Goal: Task Accomplishment & Management: Manage account settings

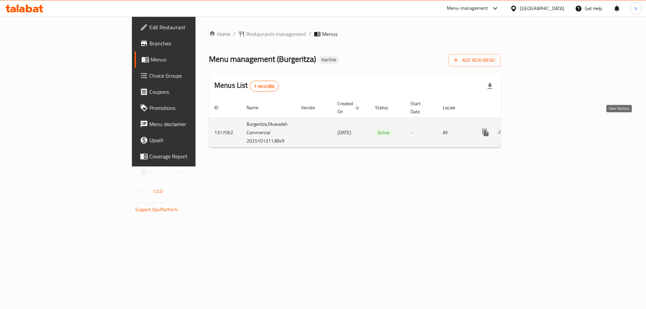
click at [538, 129] on icon "enhanced table" at bounding box center [534, 133] width 8 height 8
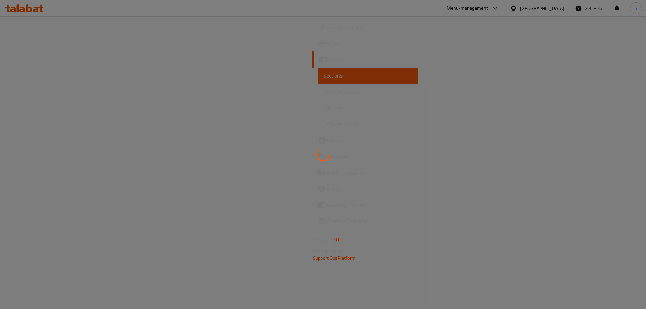
click at [261, 113] on div at bounding box center [323, 154] width 646 height 309
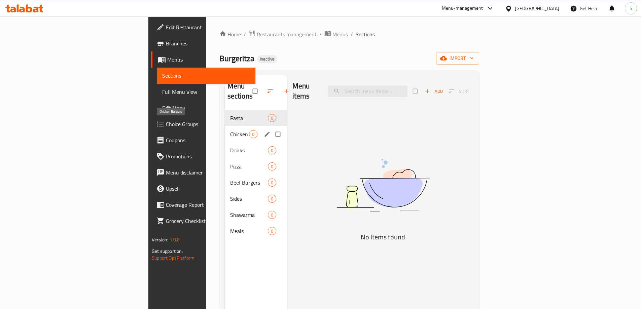
click at [230, 130] on span "Chicken Burgers" at bounding box center [239, 134] width 19 height 8
click at [225, 142] on div "Drinks 0" at bounding box center [256, 150] width 62 height 16
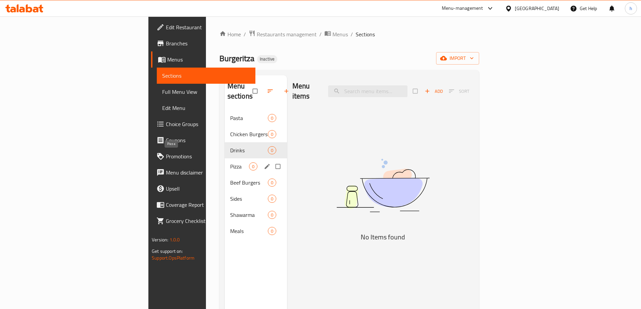
click at [230, 162] on span "Pizza" at bounding box center [239, 166] width 19 height 8
click at [230, 179] on span "Beef Burgers" at bounding box center [239, 183] width 19 height 8
click at [225, 195] on div "Sides 0" at bounding box center [256, 199] width 62 height 16
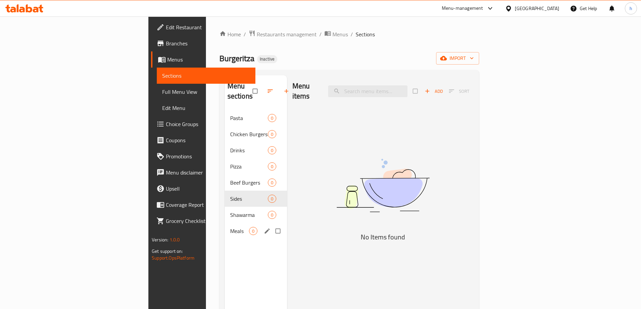
click at [225, 223] on div "Meals 0" at bounding box center [256, 231] width 62 height 16
click at [225, 209] on div "Shawarma 0" at bounding box center [256, 215] width 62 height 16
click at [230, 195] on span "Sides" at bounding box center [239, 199] width 19 height 8
click at [225, 147] on div "Drinks 0" at bounding box center [256, 150] width 62 height 16
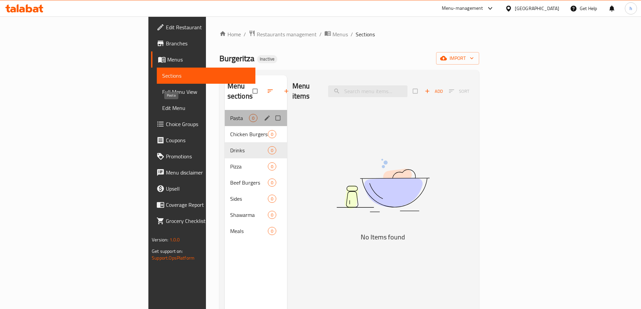
click at [230, 114] on span "Pasta" at bounding box center [239, 118] width 19 height 8
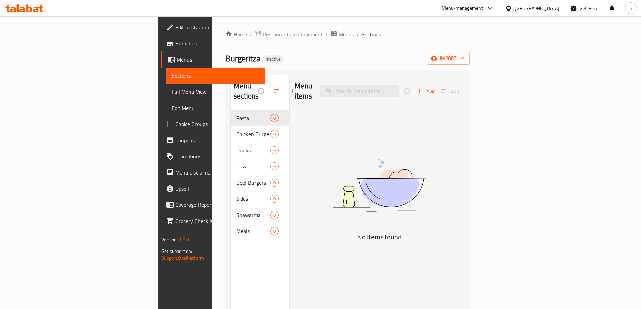
click at [177, 64] on span "Menus" at bounding box center [218, 60] width 83 height 8
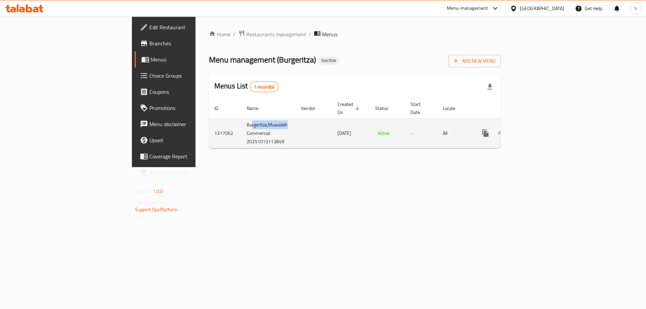
drag, startPoint x: 198, startPoint y: 118, endPoint x: 163, endPoint y: 121, distance: 35.5
click at [241, 121] on td "Burgeritza,Muwaileh Commercial 20251013113849" at bounding box center [268, 133] width 55 height 30
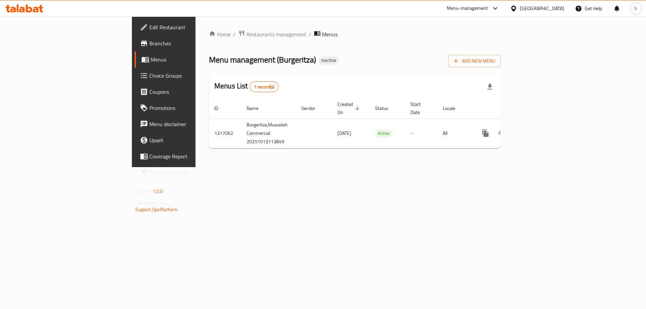
click at [210, 167] on div "Home / Restaurants management / Menus Menu management ( Burgeritza ) Inactive A…" at bounding box center [354, 91] width 319 height 151
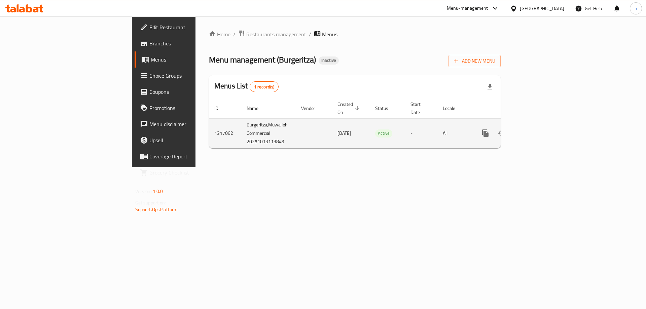
click at [538, 129] on icon "enhanced table" at bounding box center [534, 133] width 8 height 8
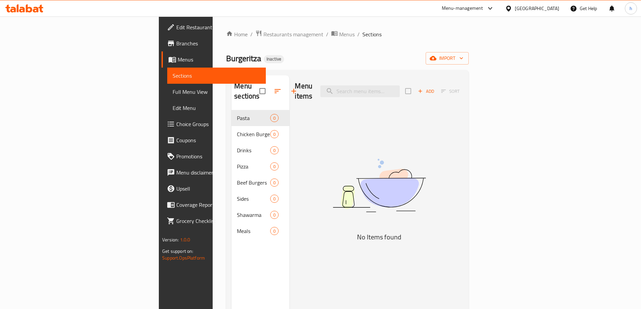
click at [173, 80] on span "Sections" at bounding box center [217, 76] width 88 height 8
click at [178, 59] on span "Menus" at bounding box center [219, 60] width 83 height 8
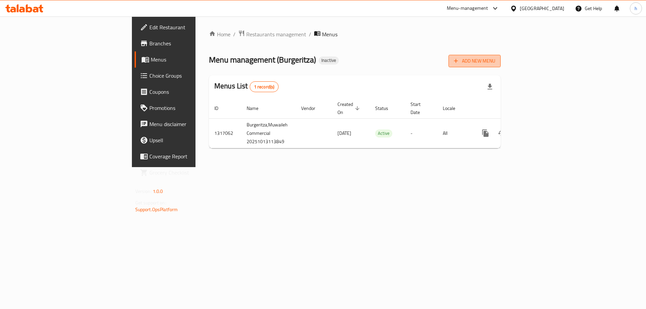
click at [501, 65] on button "Add New Menu" at bounding box center [474, 61] width 52 height 12
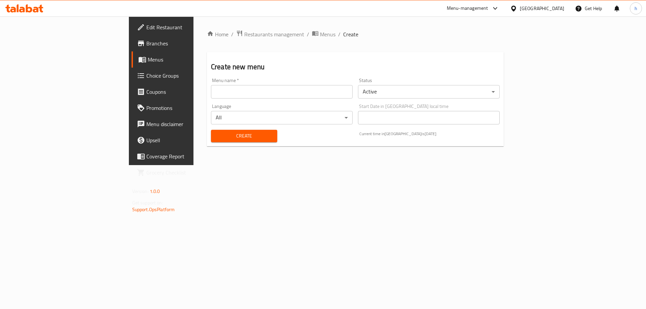
click at [211, 96] on input "text" at bounding box center [282, 91] width 142 height 13
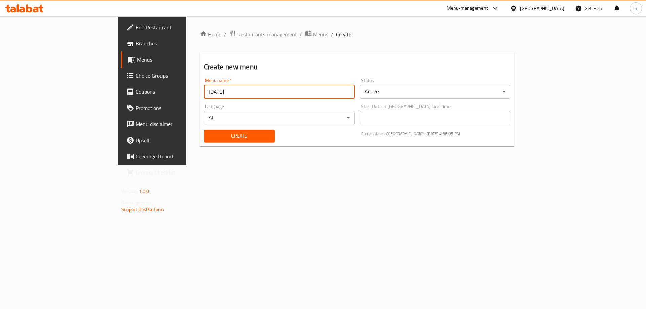
type input "[DATE]"
click at [209, 138] on span "Create" at bounding box center [239, 136] width 60 height 8
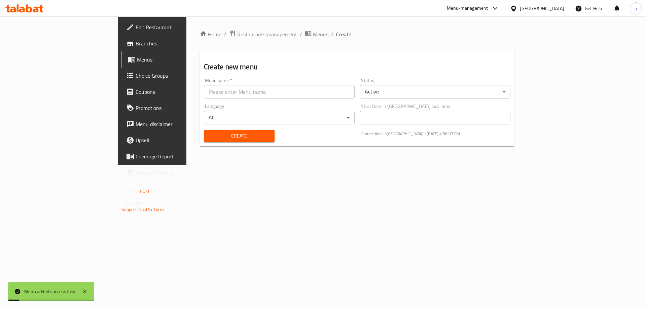
click at [121, 55] on link "Menus" at bounding box center [173, 59] width 105 height 16
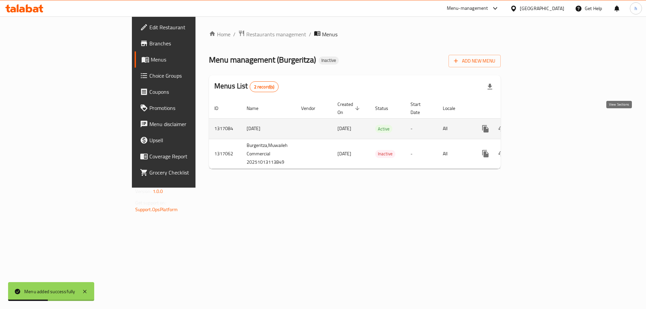
click at [542, 121] on link "enhanced table" at bounding box center [534, 129] width 16 height 16
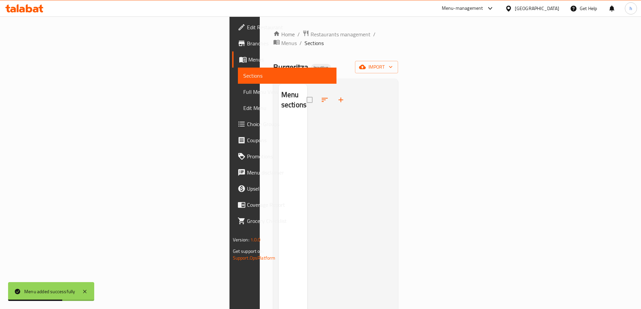
click at [243, 76] on span "Sections" at bounding box center [287, 76] width 88 height 8
click at [398, 61] on button "import" at bounding box center [376, 67] width 43 height 12
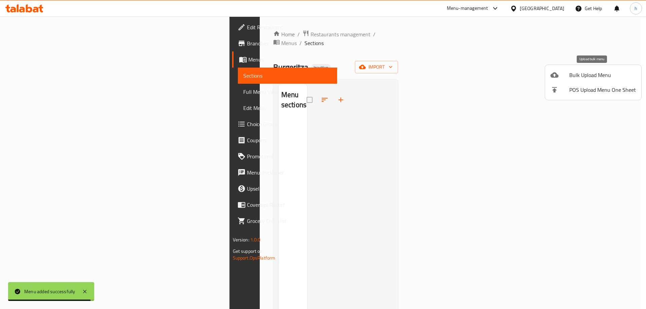
click at [571, 72] on span "Bulk Upload Menu" at bounding box center [602, 75] width 67 height 8
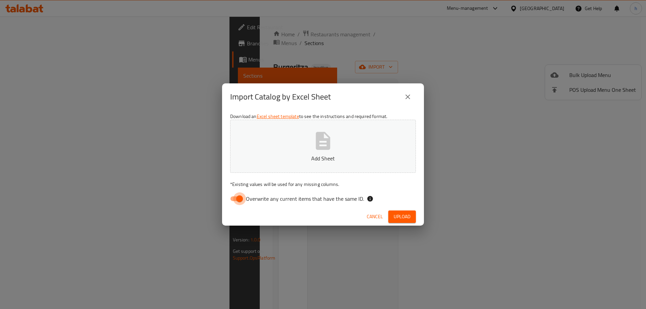
click at [244, 201] on input "Overwrite any current items that have the same ID." at bounding box center [239, 198] width 38 height 13
checkbox input "false"
click at [395, 222] on button "Upload" at bounding box center [402, 217] width 28 height 12
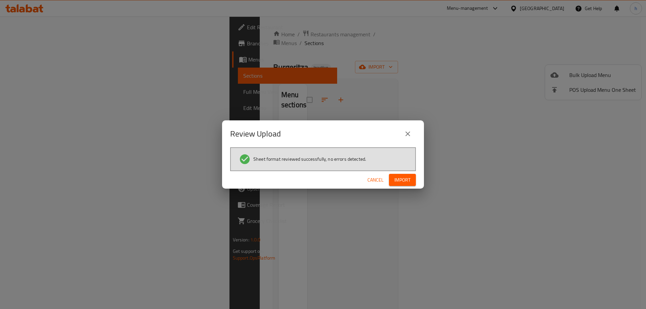
click at [398, 183] on span "Import" at bounding box center [402, 180] width 16 height 8
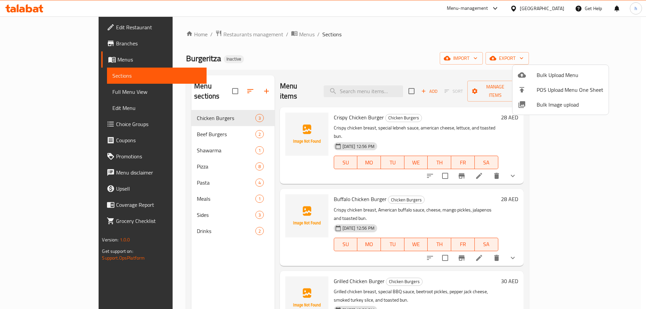
click at [33, 94] on div at bounding box center [323, 154] width 646 height 309
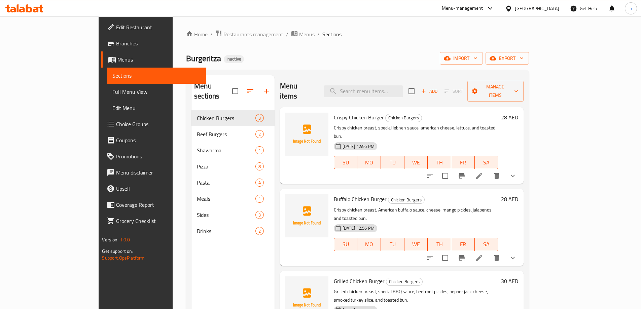
click at [112, 94] on span "Full Menu View" at bounding box center [156, 92] width 88 height 8
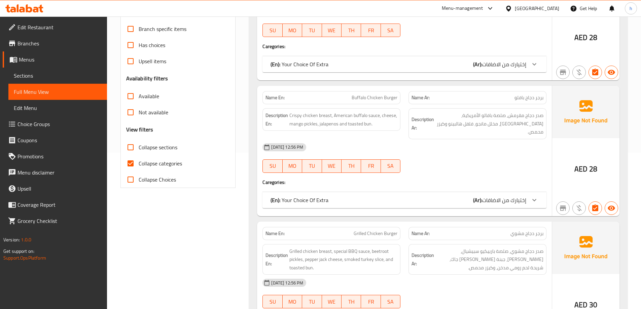
scroll to position [168, 0]
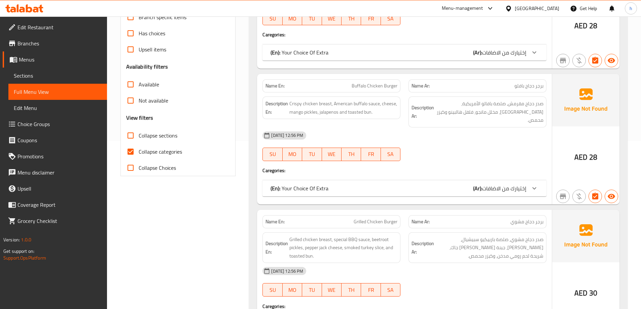
click at [129, 152] on input "Collapse categories" at bounding box center [130, 152] width 16 height 16
checkbox input "false"
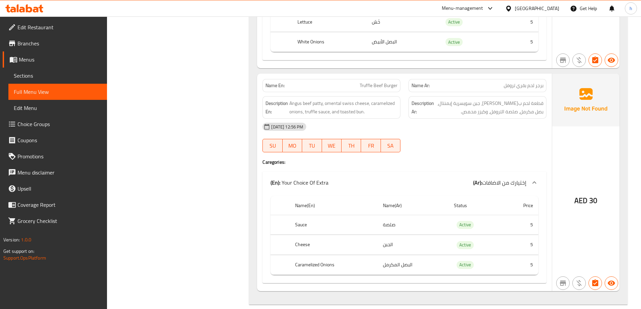
scroll to position [1144, 0]
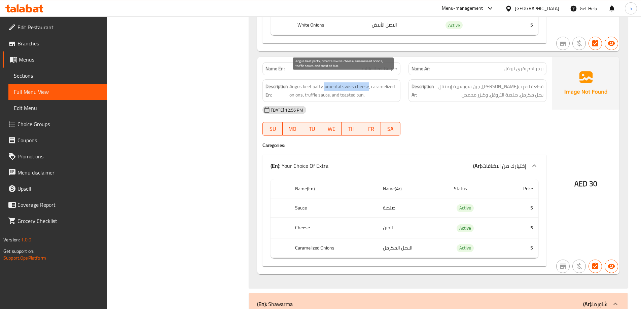
drag, startPoint x: 368, startPoint y: 77, endPoint x: 324, endPoint y: 80, distance: 43.5
click at [324, 82] on span "Angus beef patty, omental swiss cheese, caramelized onions, truffle sauce, and …" at bounding box center [343, 90] width 108 height 16
click at [349, 82] on span "Angus beef patty, omental swiss cheese, caramelized onions, truffle sauce, and …" at bounding box center [343, 90] width 108 height 16
drag, startPoint x: 325, startPoint y: 78, endPoint x: 368, endPoint y: 77, distance: 43.1
click at [368, 82] on span "Angus beef patty, omental swiss cheese, caramelized onions, truffle sauce, and …" at bounding box center [343, 90] width 108 height 16
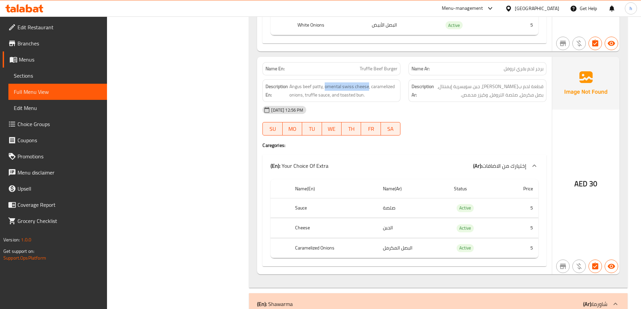
copy span "omental swiss cheese"
click at [425, 82] on strong "Description Ar:" at bounding box center [422, 90] width 23 height 16
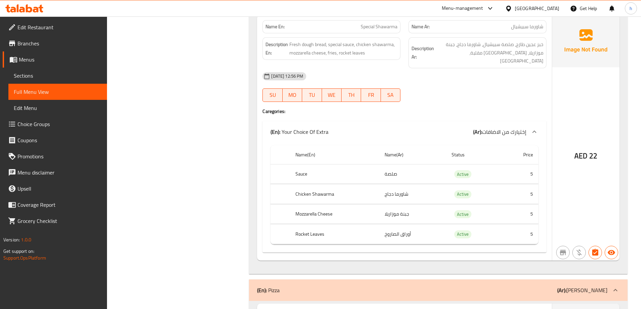
scroll to position [1413, 0]
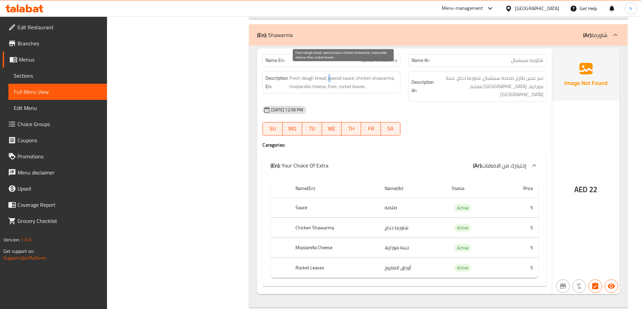
click at [330, 74] on span "Fresh dough bread, special sauce, chicken shawarma, mozzarella cheese, fries, r…" at bounding box center [343, 82] width 108 height 16
drag, startPoint x: 357, startPoint y: 69, endPoint x: 376, endPoint y: 71, distance: 18.9
click at [376, 74] on span "Fresh dough bread, special sauce, chicken shawarma, mozzarella cheese, fries, r…" at bounding box center [343, 82] width 108 height 16
click at [24, 76] on span "Sections" at bounding box center [58, 76] width 88 height 8
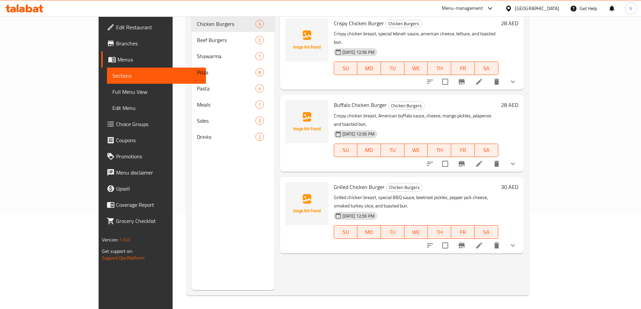
scroll to position [94, 0]
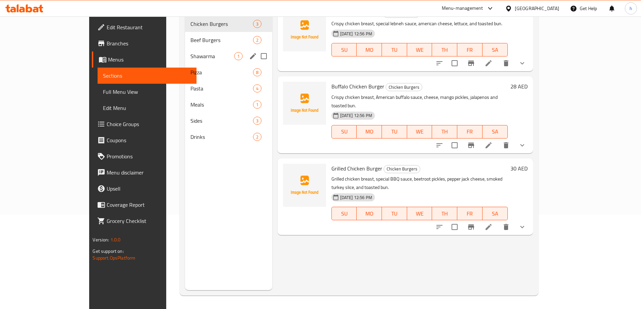
click at [185, 50] on div "Shawarma 1" at bounding box center [228, 56] width 87 height 16
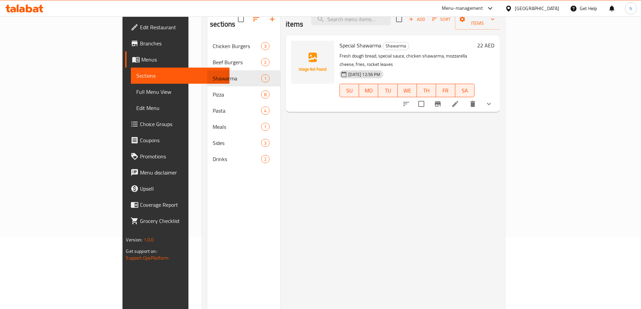
scroll to position [27, 0]
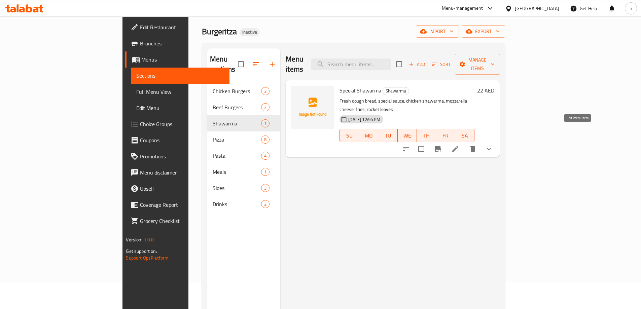
click at [459, 145] on icon at bounding box center [455, 149] width 8 height 8
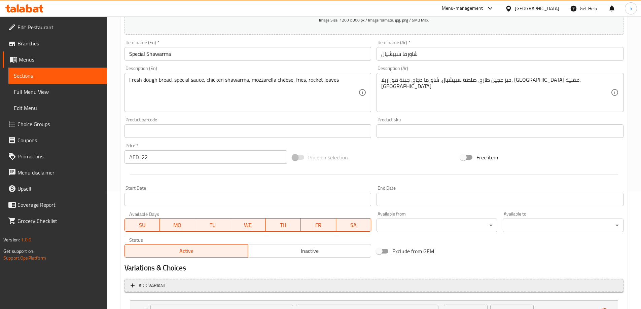
scroll to position [177, 0]
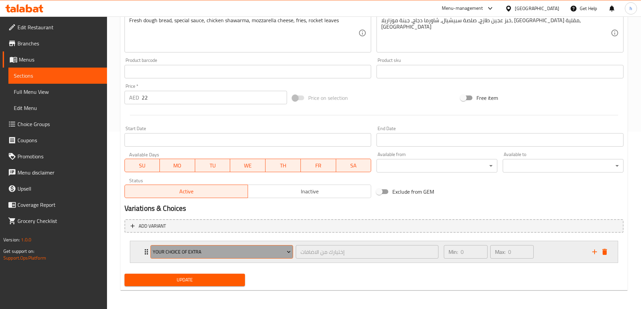
click at [278, 253] on span "Your Choice Of Extra" at bounding box center [222, 252] width 138 height 8
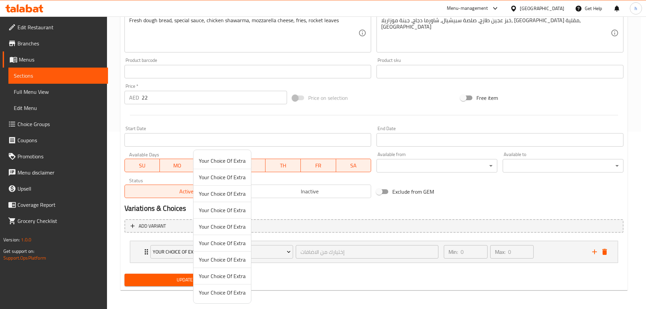
click at [290, 212] on div at bounding box center [323, 154] width 646 height 309
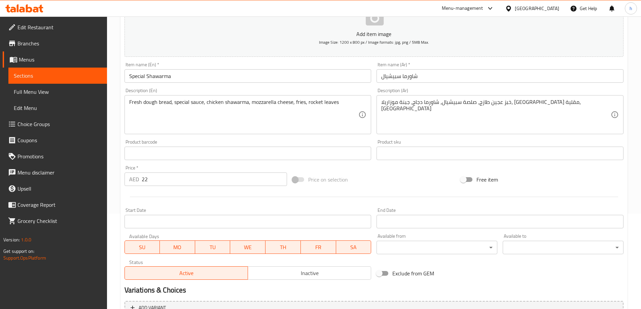
scroll to position [9, 0]
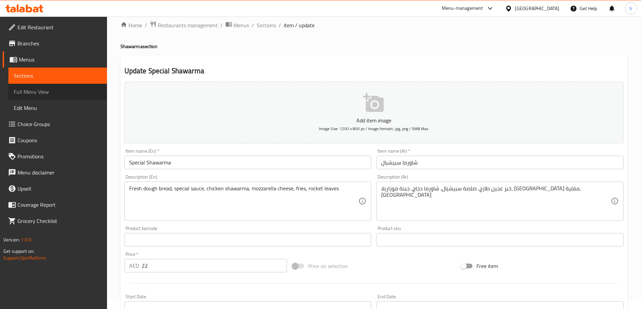
click at [28, 89] on span "Full Menu View" at bounding box center [58, 92] width 88 height 8
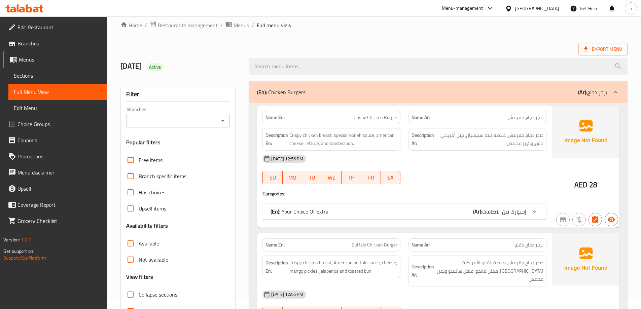
click at [28, 122] on span "Choice Groups" at bounding box center [59, 124] width 84 height 8
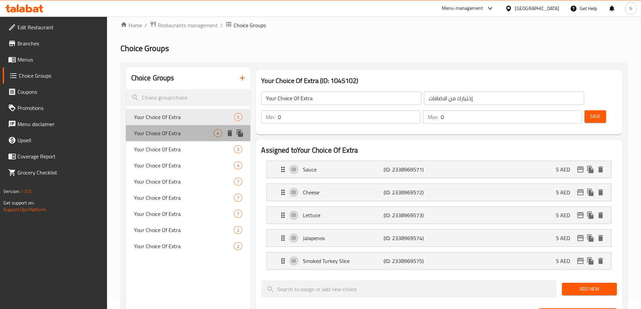
click at [167, 136] on span "Your Choice Of Extra" at bounding box center [174, 133] width 80 height 8
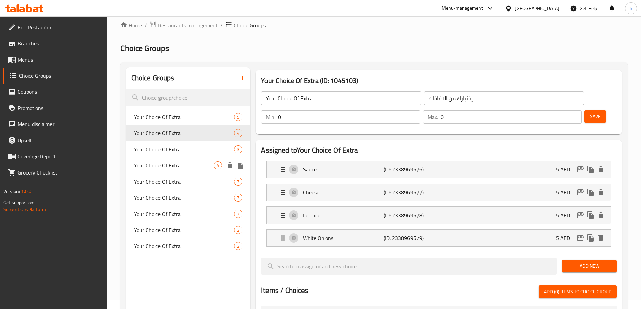
click at [162, 159] on div "Your Choice Of Extra 4" at bounding box center [188, 165] width 125 height 16
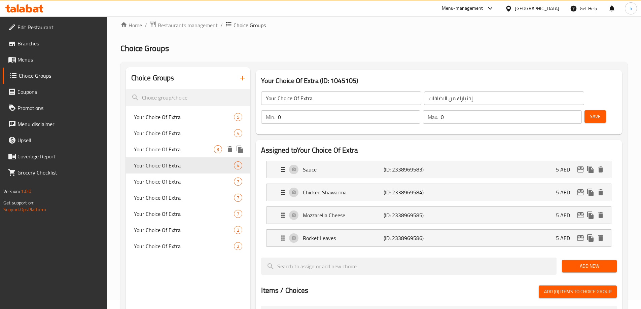
click at [142, 151] on span "Your Choice Of Extra" at bounding box center [174, 149] width 80 height 8
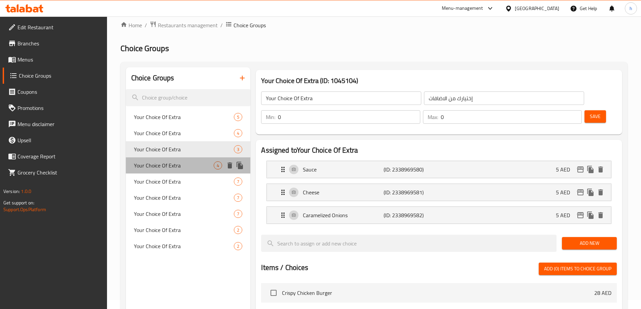
click at [153, 161] on span "Your Choice Of Extra" at bounding box center [174, 165] width 80 height 8
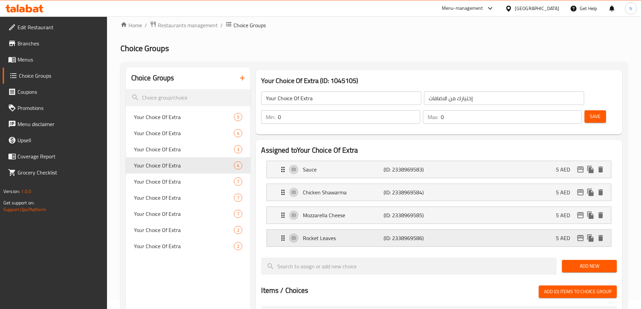
click at [348, 234] on p "Rocket Leaves" at bounding box center [343, 238] width 80 height 8
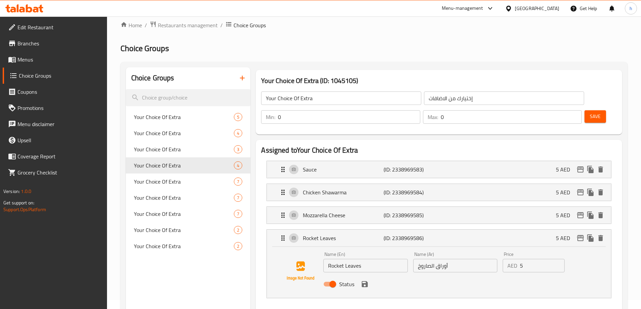
click at [467, 255] on div "Name (Ar) أوراق الصاروخ Name (Ar)" at bounding box center [454, 262] width 89 height 26
click at [459, 259] on input "أوراق الصاروخ" at bounding box center [455, 265] width 84 height 13
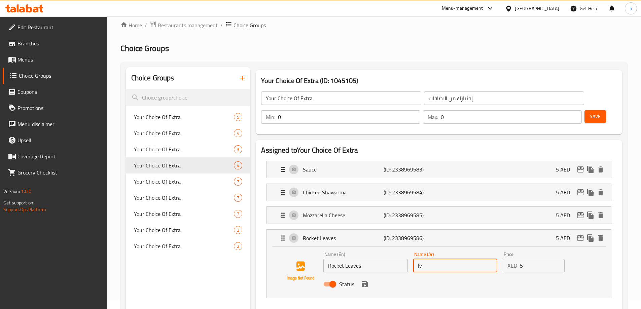
type input "["
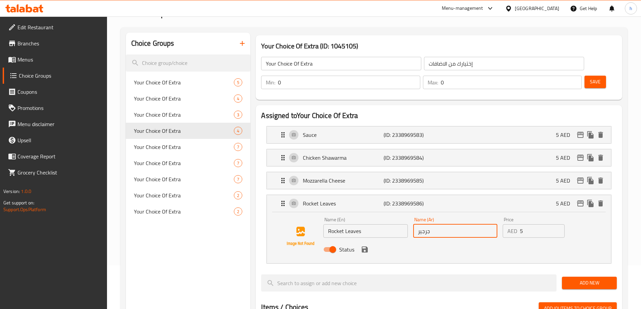
scroll to position [76, 0]
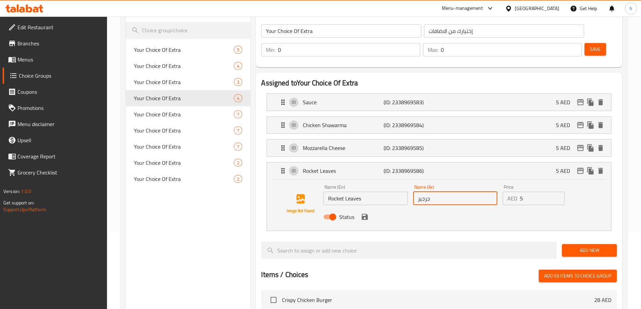
type input "جرجير"
click at [590, 45] on span "Save" at bounding box center [595, 49] width 11 height 8
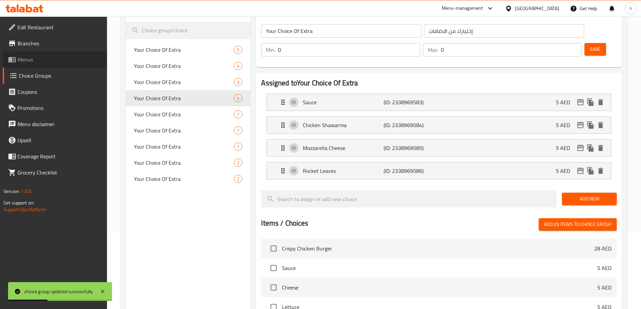
click at [23, 59] on span "Menus" at bounding box center [59, 60] width 84 height 8
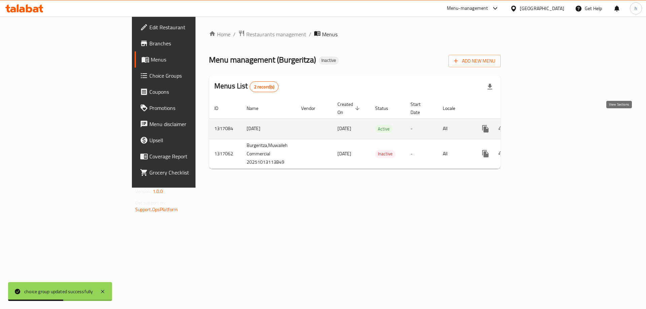
click at [538, 125] on icon "enhanced table" at bounding box center [534, 129] width 8 height 8
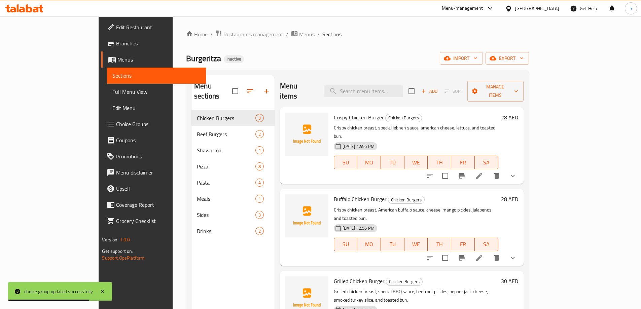
click at [112, 93] on span "Full Menu View" at bounding box center [156, 92] width 88 height 8
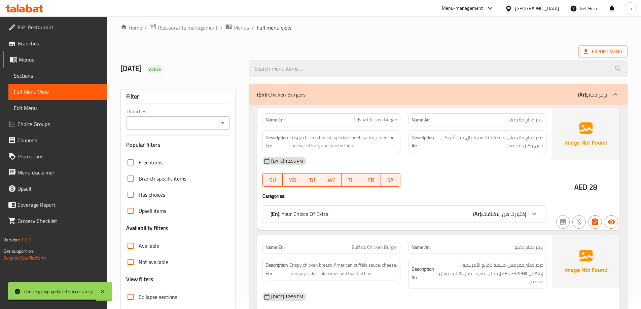
scroll to position [168, 0]
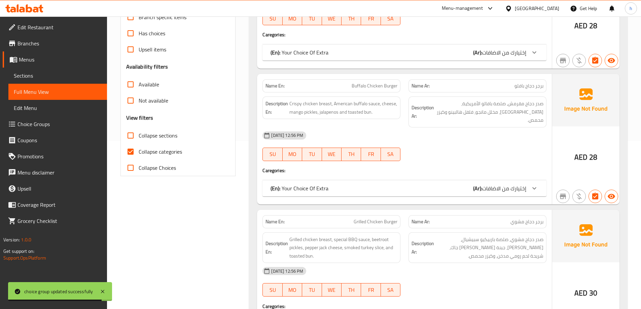
click at [139, 145] on label "Collapse categories" at bounding box center [152, 152] width 60 height 16
click at [139, 145] on input "Collapse categories" at bounding box center [130, 152] width 16 height 16
checkbox input "false"
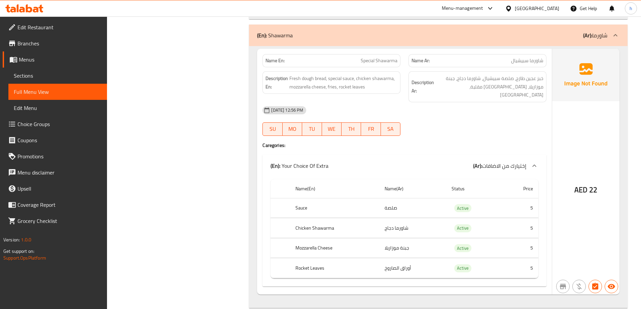
scroll to position [1413, 0]
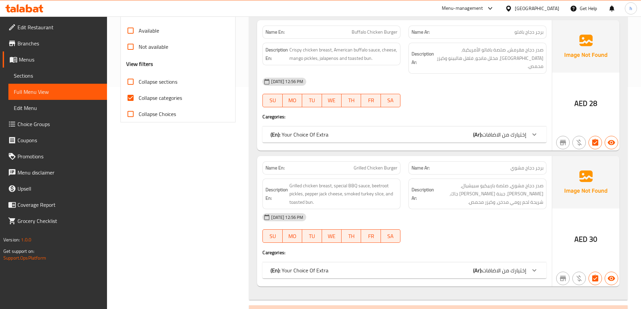
scroll to position [168, 0]
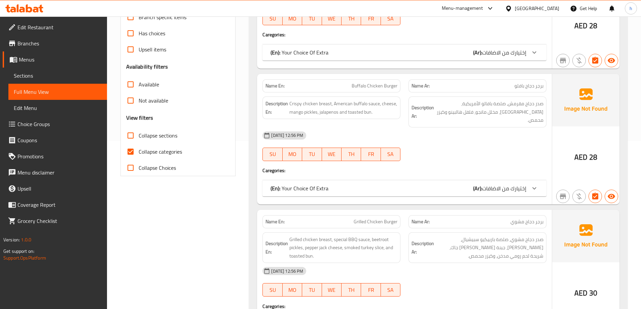
click at [130, 154] on input "Collapse categories" at bounding box center [130, 152] width 16 height 16
checkbox input "false"
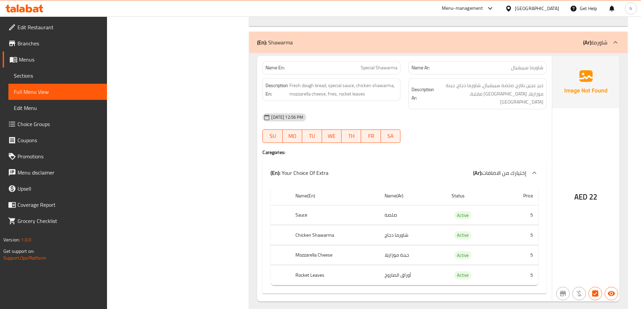
scroll to position [1447, 0]
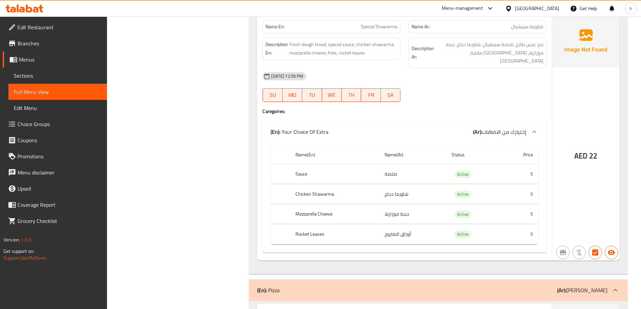
click at [334, 224] on th "Rocket Leaves" at bounding box center [334, 234] width 89 height 20
click at [24, 104] on span "Edit Menu" at bounding box center [58, 108] width 88 height 8
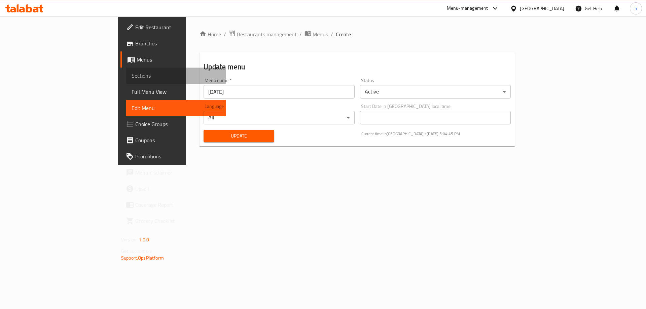
click at [132, 79] on span "Sections" at bounding box center [176, 76] width 89 height 8
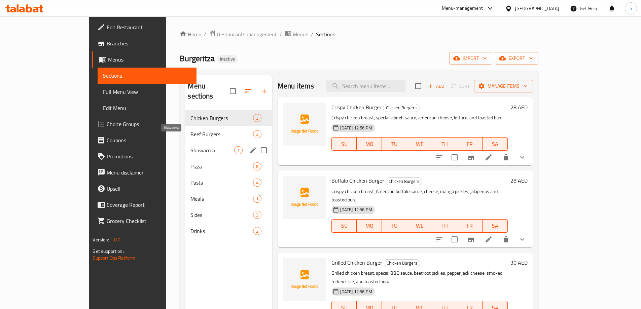
click at [190, 146] on span "Shawarma" at bounding box center [211, 150] width 43 height 8
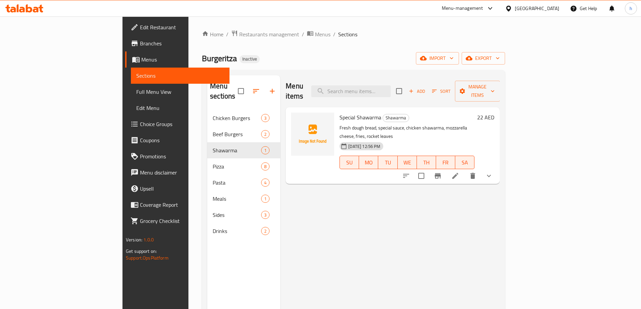
click at [465, 170] on li at bounding box center [455, 176] width 19 height 12
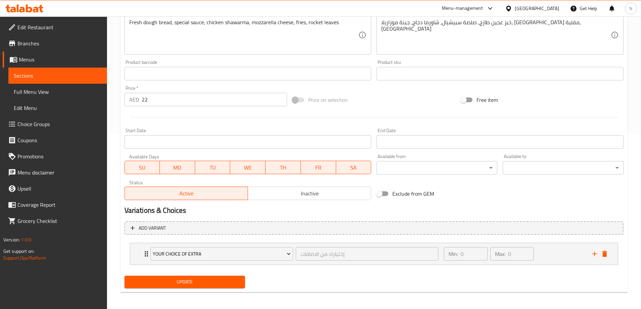
scroll to position [177, 0]
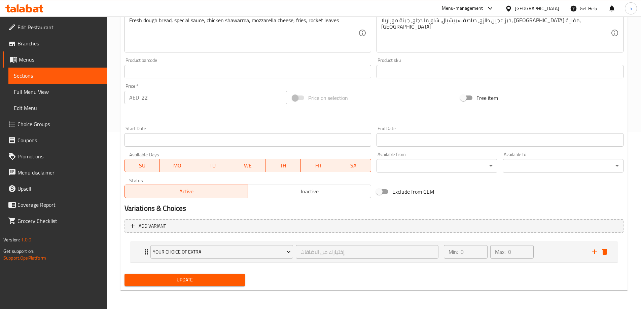
click at [153, 239] on li "Your Choice Of Extra إختيارك من الاضافات ​ Min: 0 ​ Max: 0 ​ Sauce (ID: 2338969…" at bounding box center [373, 252] width 499 height 28
click at [164, 258] on button "Your Choice Of Extra" at bounding box center [221, 251] width 143 height 13
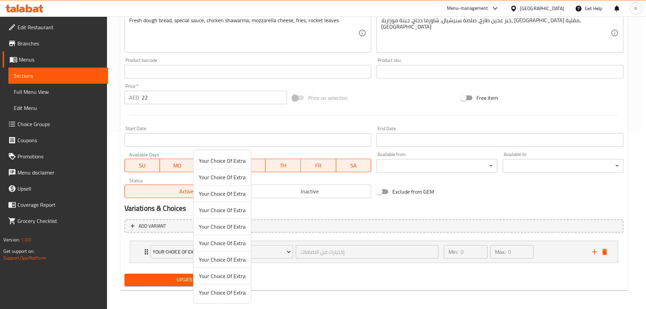
click at [123, 245] on div at bounding box center [323, 154] width 646 height 309
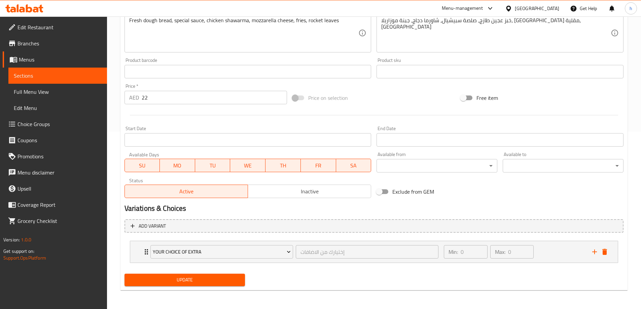
click at [35, 121] on span "Choice Groups" at bounding box center [59, 124] width 84 height 8
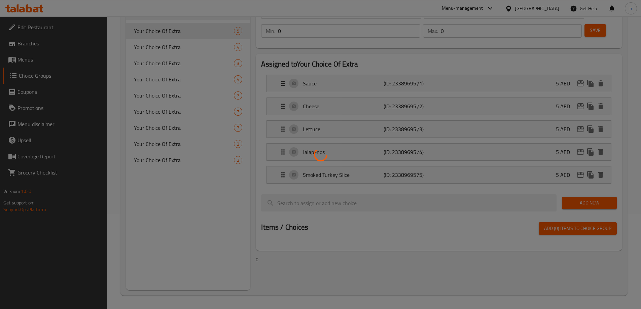
scroll to position [95, 0]
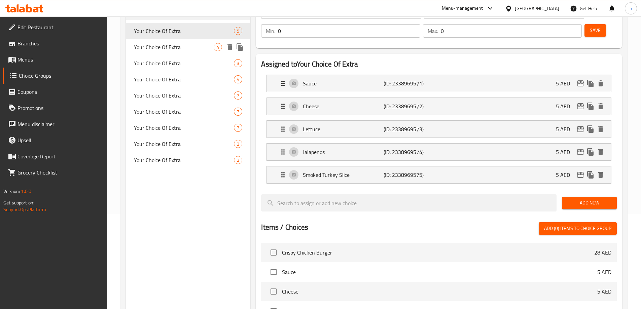
click at [150, 46] on span "Your Choice Of Extra" at bounding box center [174, 47] width 80 height 8
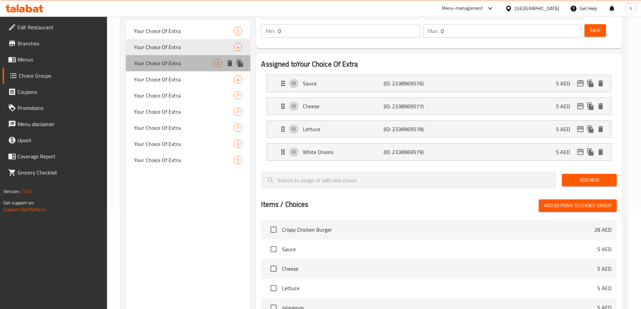
click at [152, 66] on span "Your Choice Of Extra" at bounding box center [174, 63] width 80 height 8
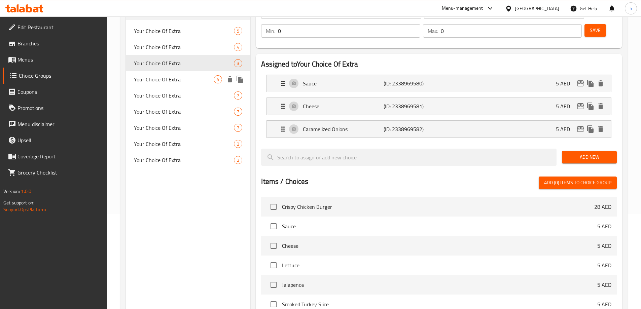
click at [154, 86] on div "Your Choice Of Extra 4" at bounding box center [188, 79] width 125 height 16
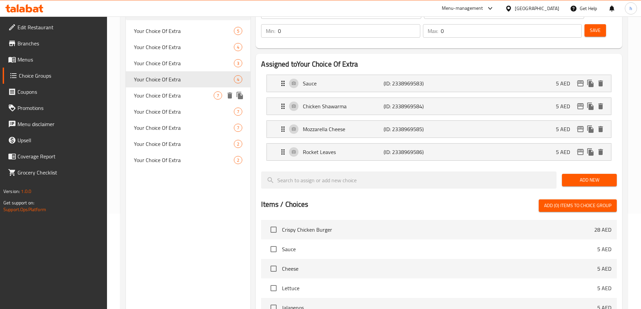
click at [159, 99] on span "Your Choice Of Extra" at bounding box center [174, 96] width 80 height 8
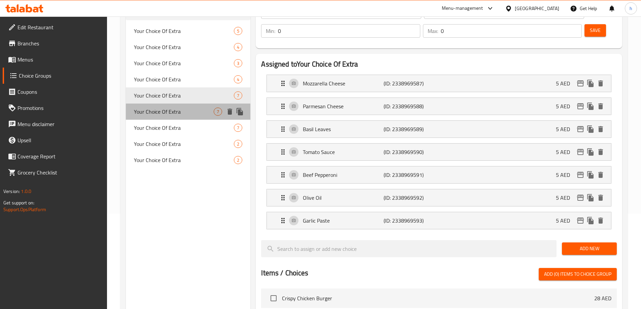
click at [160, 113] on span "Your Choice Of Extra" at bounding box center [174, 112] width 80 height 8
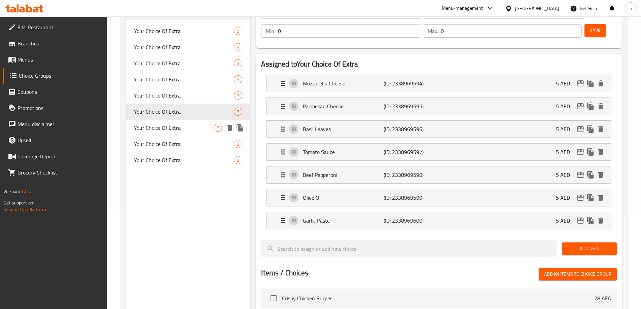
click at [160, 131] on span "Your Choice Of Extra" at bounding box center [174, 128] width 80 height 8
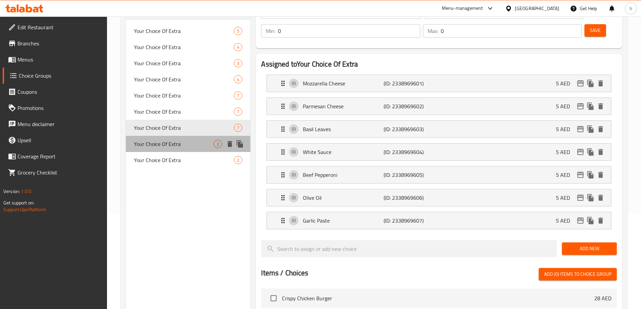
click at [159, 147] on span "Your Choice Of Extra" at bounding box center [174, 144] width 80 height 8
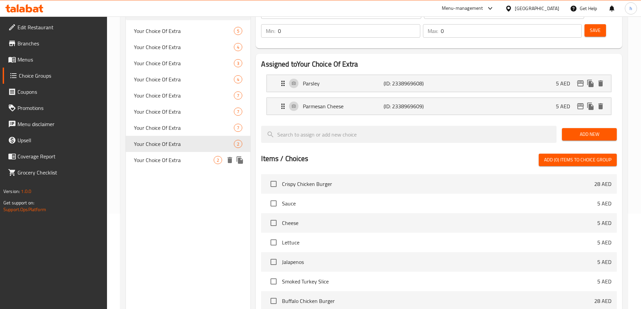
click at [162, 164] on span "Your Choice Of Extra" at bounding box center [174, 160] width 80 height 8
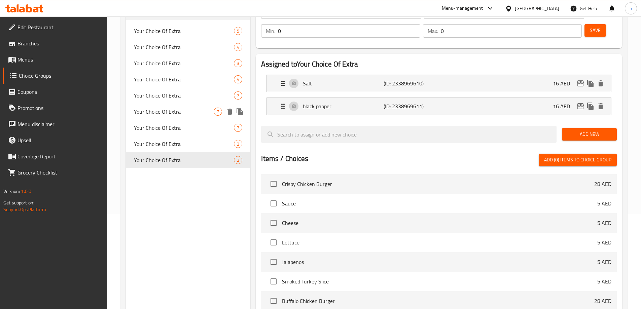
click at [151, 111] on span "Your Choice Of Extra" at bounding box center [174, 112] width 80 height 8
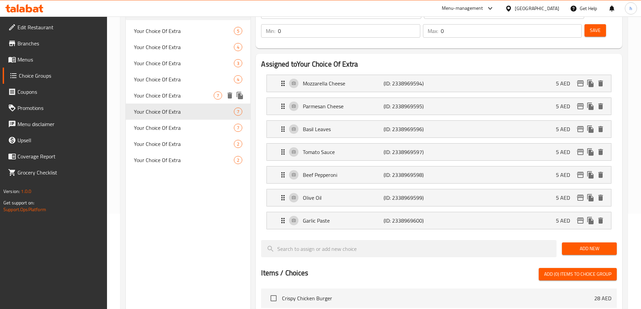
click at [155, 94] on span "Your Choice Of Extra" at bounding box center [174, 96] width 80 height 8
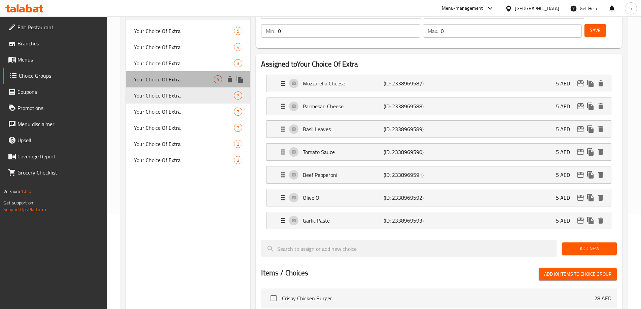
click at [155, 76] on span "Your Choice Of Extra" at bounding box center [174, 79] width 80 height 8
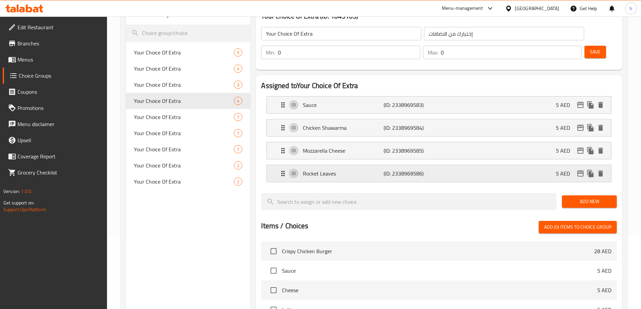
scroll to position [62, 0]
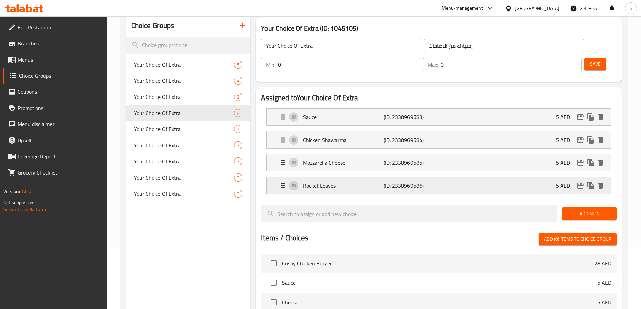
click at [362, 182] on p "Rocket Leaves" at bounding box center [343, 186] width 80 height 8
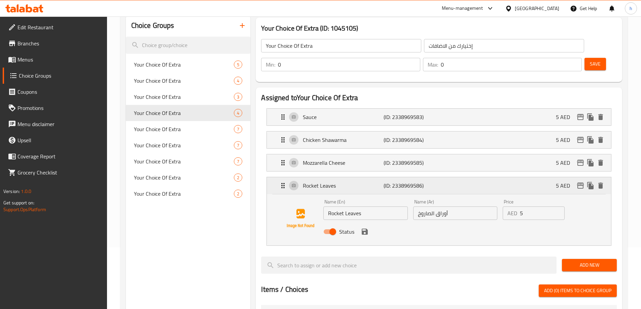
click at [362, 182] on p "Rocket Leaves" at bounding box center [343, 186] width 80 height 8
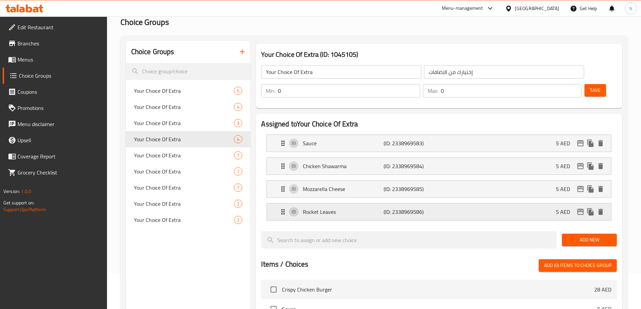
scroll to position [0, 0]
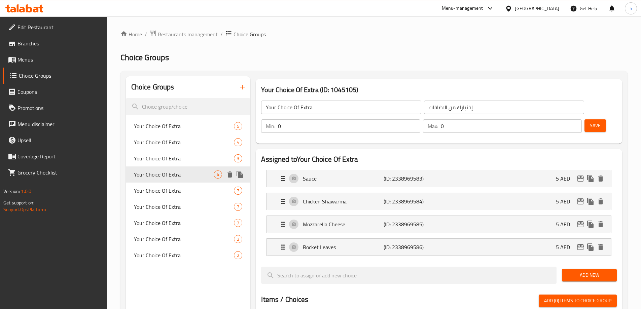
click at [161, 178] on span "Your Choice Of Extra" at bounding box center [174, 175] width 80 height 8
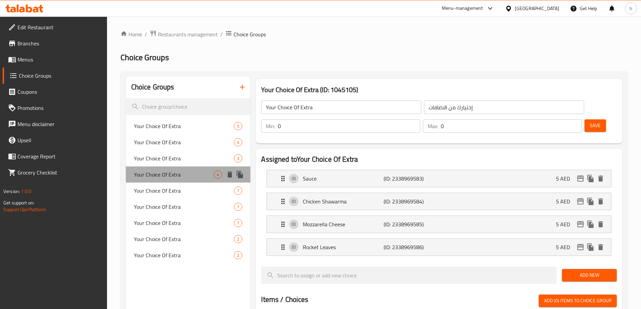
click at [161, 178] on span "Your Choice Of Extra" at bounding box center [174, 175] width 80 height 8
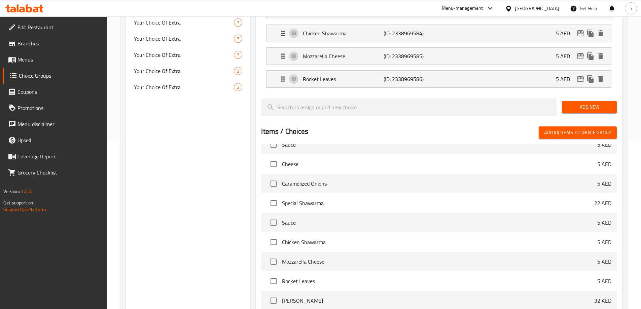
scroll to position [236, 0]
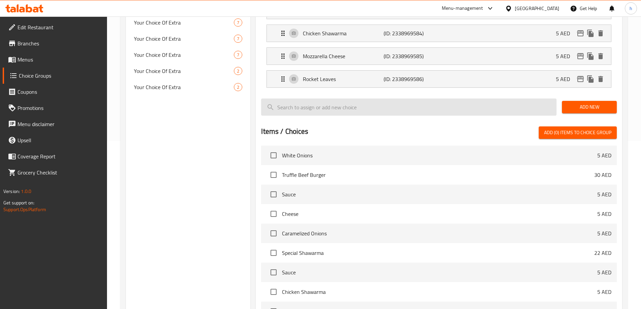
click at [297, 99] on input "search" at bounding box center [408, 107] width 295 height 17
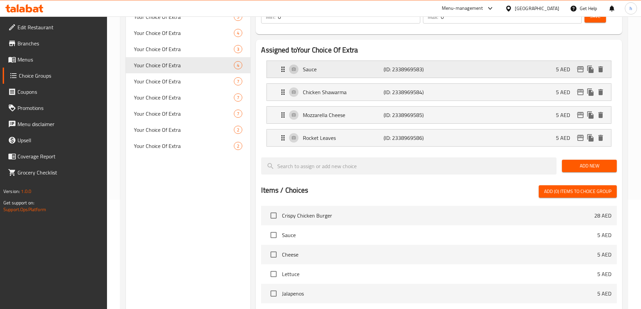
scroll to position [34, 0]
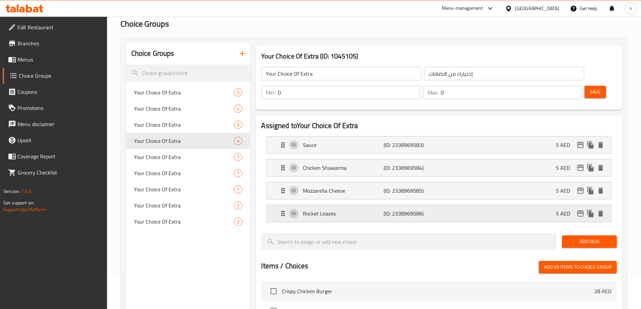
click at [318, 210] on p "Rocket Leaves" at bounding box center [343, 214] width 80 height 8
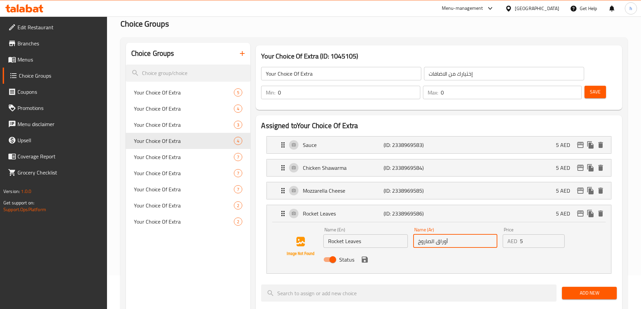
click at [454, 234] on input "أوراق الصاروخ" at bounding box center [455, 240] width 84 height 13
type input "أ"
click at [426, 251] on div "Status" at bounding box center [455, 260] width 269 height 18
type input "جرجير"
click at [364, 255] on button "save" at bounding box center [365, 260] width 10 height 10
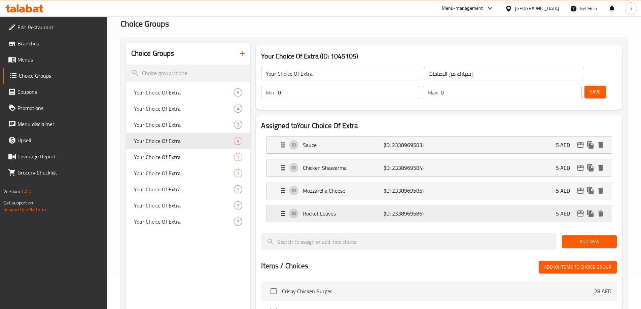
click at [393, 210] on p "(ID: 2338969586)" at bounding box center [411, 214] width 54 height 8
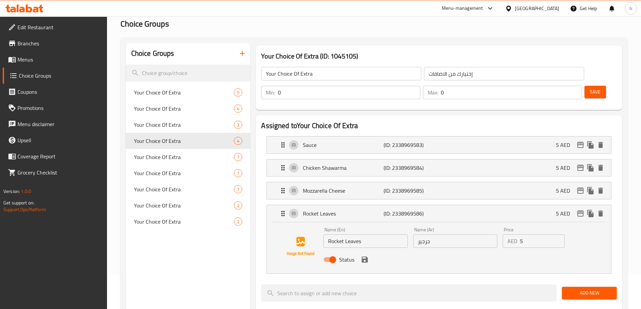
click at [366, 251] on div "Status" at bounding box center [455, 260] width 269 height 18
click at [362, 257] on icon "save" at bounding box center [365, 260] width 6 height 6
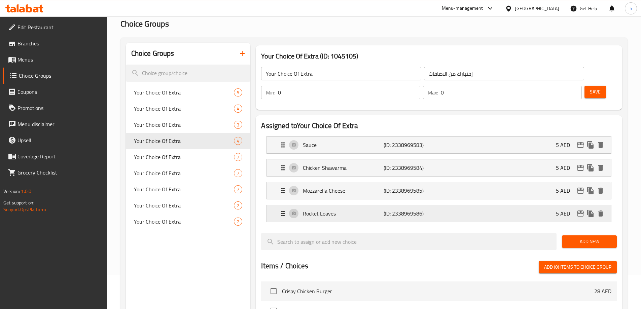
click at [375, 210] on p "Rocket Leaves" at bounding box center [343, 214] width 80 height 8
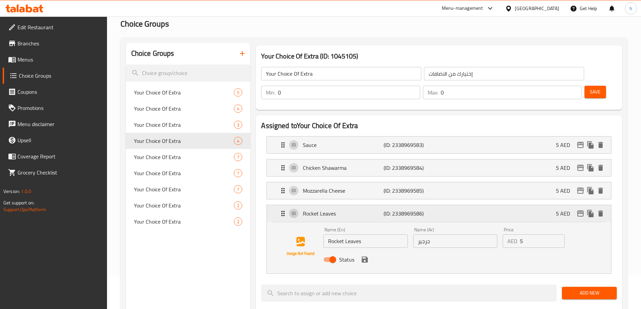
click at [375, 210] on p "Rocket Leaves" at bounding box center [343, 214] width 80 height 8
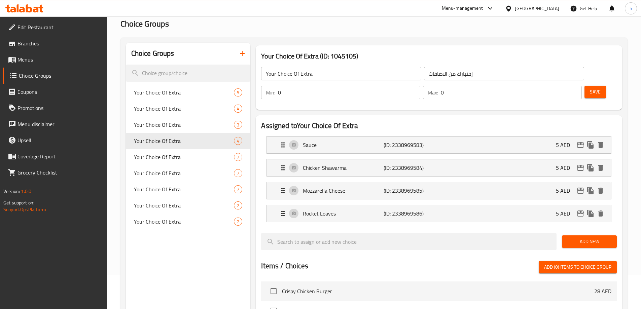
click at [590, 88] on span "Save" at bounding box center [595, 92] width 11 height 8
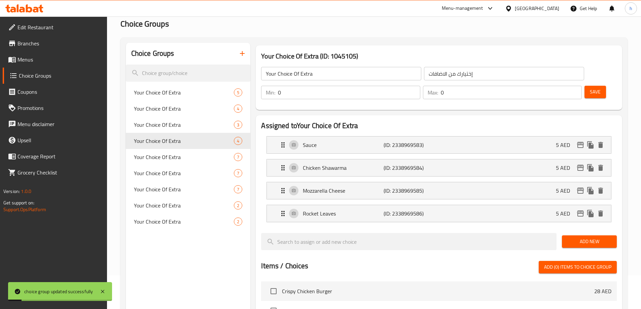
click at [20, 61] on span "Menus" at bounding box center [59, 60] width 84 height 8
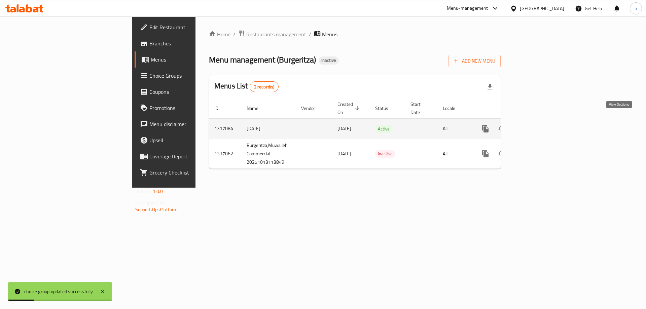
click at [538, 125] on icon "enhanced table" at bounding box center [534, 129] width 8 height 8
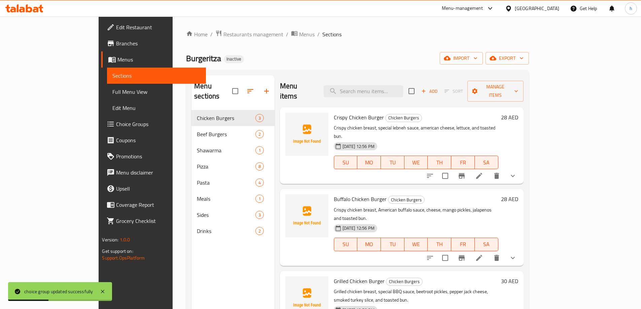
click at [112, 89] on span "Full Menu View" at bounding box center [156, 92] width 88 height 8
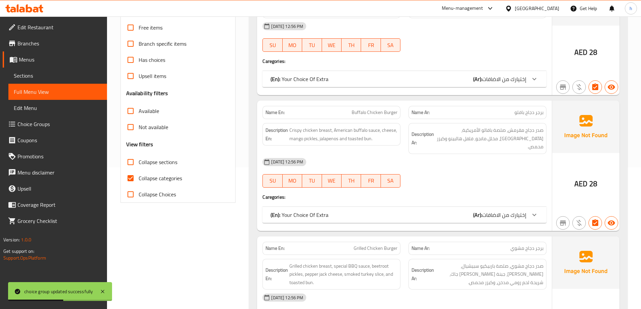
scroll to position [135, 0]
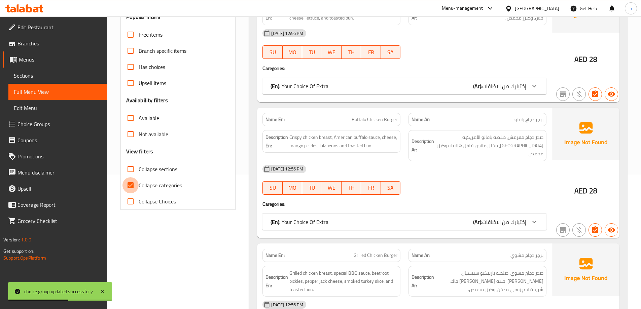
click at [133, 183] on input "Collapse categories" at bounding box center [130, 185] width 16 height 16
checkbox input "false"
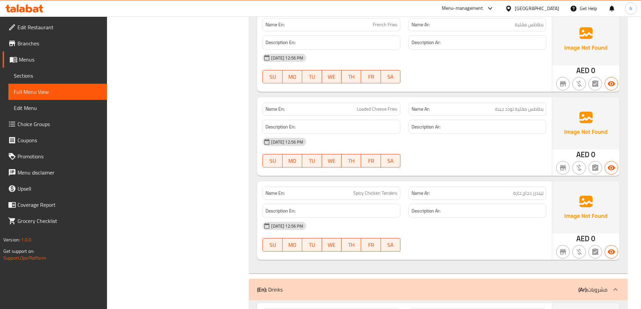
scroll to position [5181, 0]
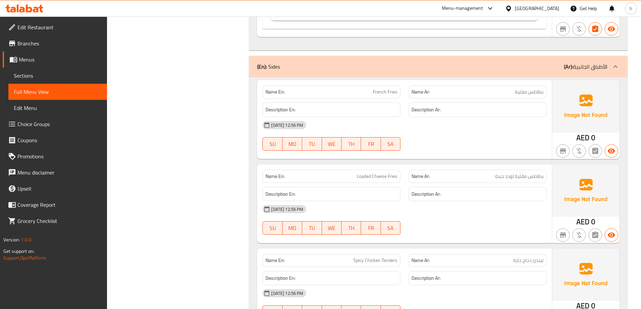
click at [306, 63] on div "(En): Sides (Ar): الأطباق الجانبية" at bounding box center [432, 67] width 350 height 8
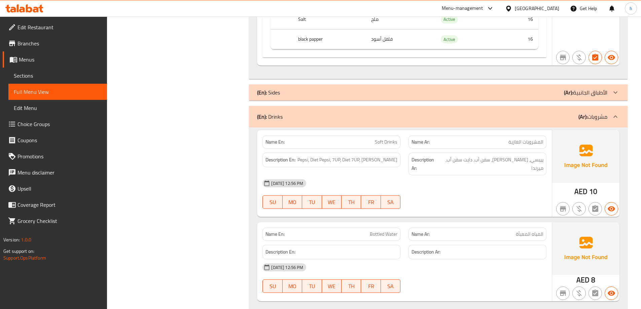
scroll to position [5147, 0]
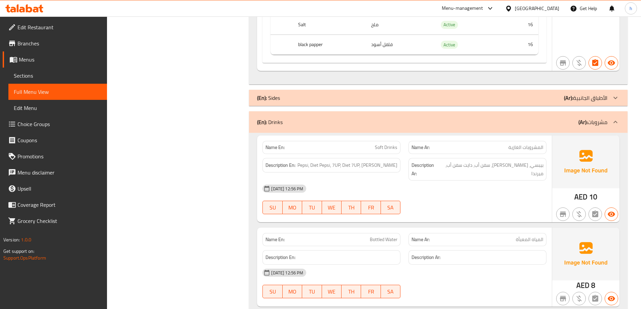
click at [287, 94] on div "(En): Sides (Ar): الأطباق الجانبية" at bounding box center [432, 98] width 350 height 8
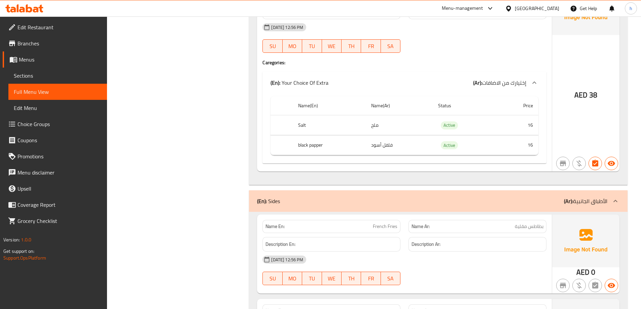
scroll to position [5013, 0]
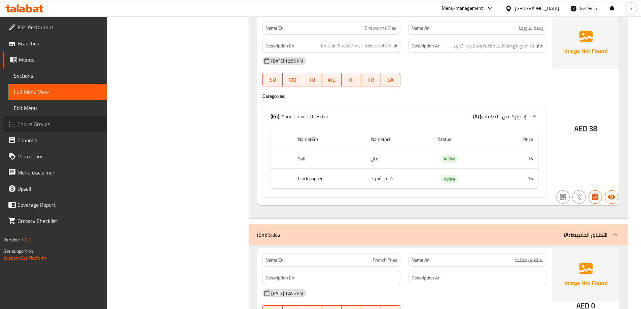
click at [31, 120] on span "Choice Groups" at bounding box center [59, 124] width 84 height 8
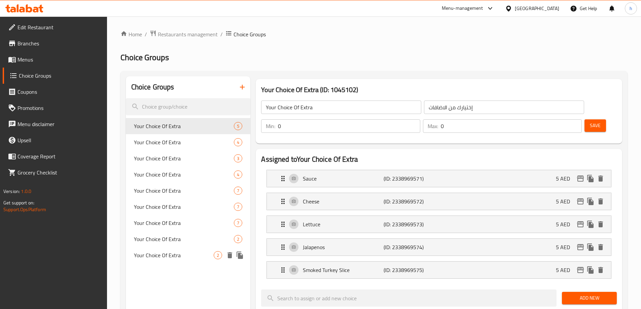
click at [154, 239] on span "Your Choice Of Extra" at bounding box center [184, 239] width 100 height 8
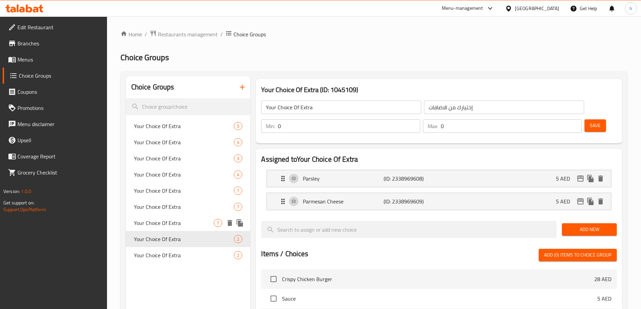
click at [155, 226] on span "Your Choice Of Extra" at bounding box center [174, 223] width 80 height 8
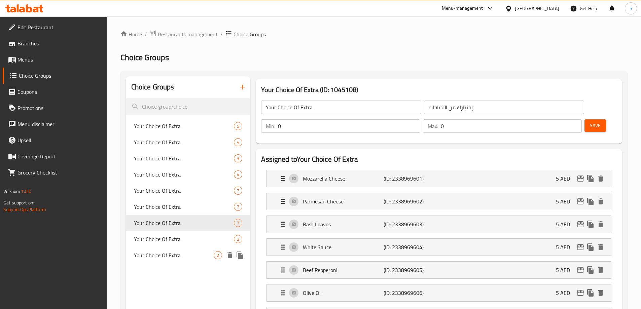
click at [150, 254] on span "Your Choice Of Extra" at bounding box center [174, 255] width 80 height 8
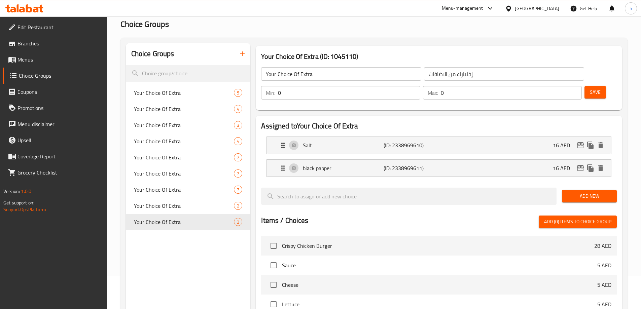
scroll to position [34, 0]
click at [182, 222] on span "Your Choice Of Extra" at bounding box center [174, 222] width 80 height 8
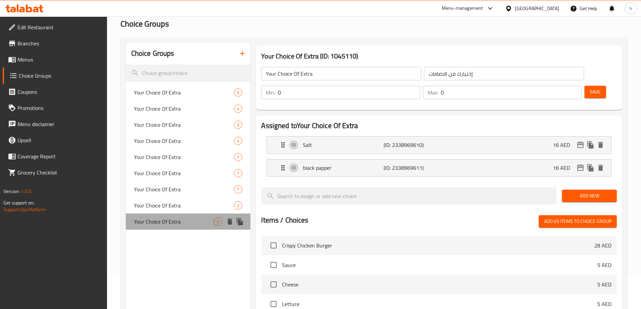
click at [182, 223] on span "Your Choice Of Extra" at bounding box center [174, 222] width 80 height 8
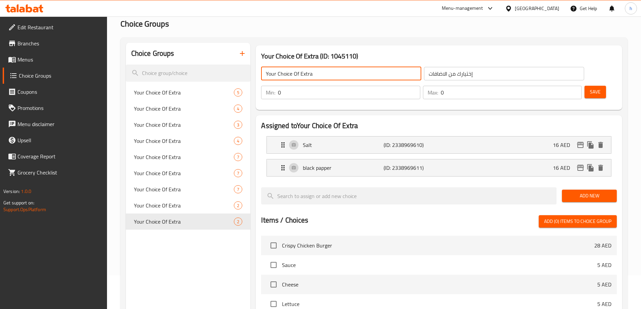
click at [312, 79] on input "Your Choice Of Extra" at bounding box center [341, 73] width 160 height 13
type input "Your Choice Of Salt Or Black Pepper"
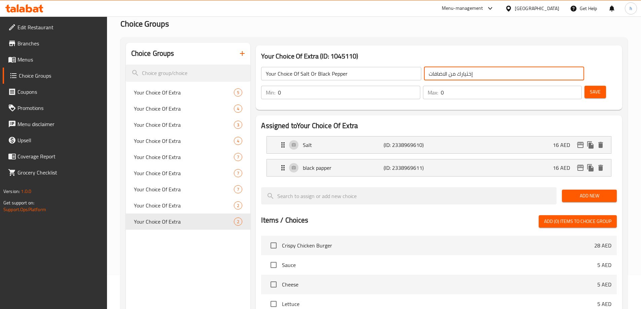
click at [425, 70] on input "إختيارك من الاضافات" at bounding box center [504, 73] width 160 height 13
click at [424, 75] on input "إختيارك من الاضافات" at bounding box center [504, 73] width 160 height 13
click at [441, 75] on input "إختيارك من الاضافات" at bounding box center [504, 73] width 160 height 13
type input "إختيارك من الملح او الفلفل الاسود"
click at [335, 74] on input "Your Choice Of Salt Or Black Pepper" at bounding box center [341, 73] width 160 height 13
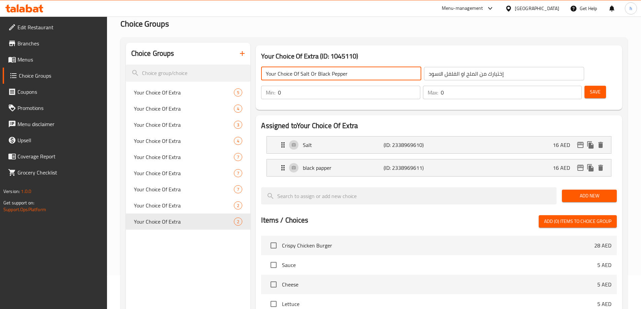
click at [354, 67] on input "Your Choice Of Salt Or Black Pepper" at bounding box center [341, 73] width 160 height 13
click at [584, 86] on button "Save" at bounding box center [595, 92] width 22 height 12
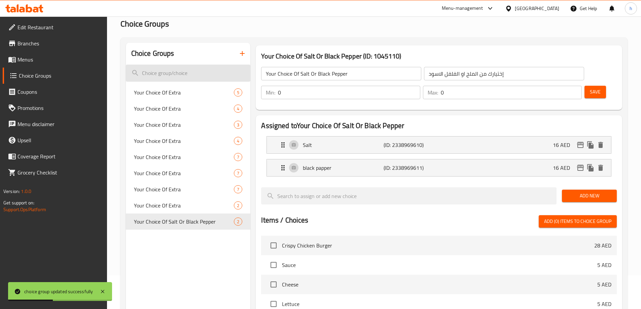
click at [164, 75] on input "search" at bounding box center [188, 73] width 125 height 17
click at [239, 50] on icon "button" at bounding box center [242, 53] width 8 height 8
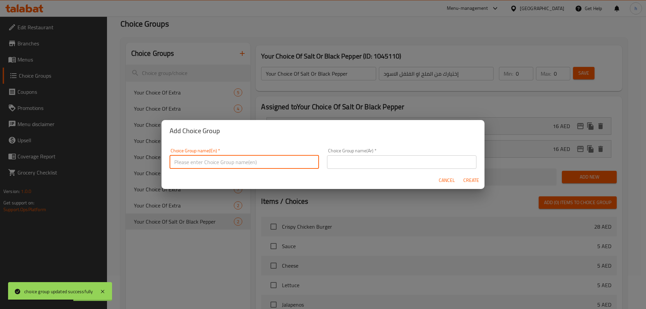
click at [235, 162] on input "text" at bounding box center [244, 161] width 149 height 13
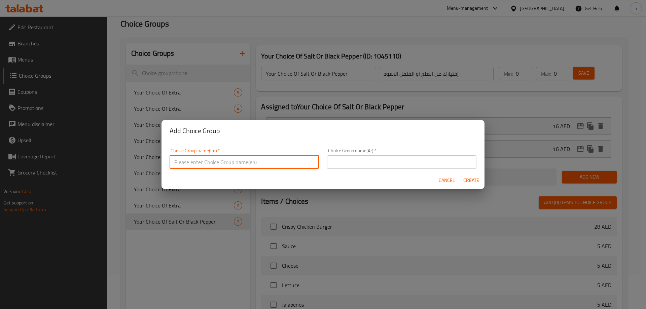
type input "غ"
type input "Your Choice Of Extra"
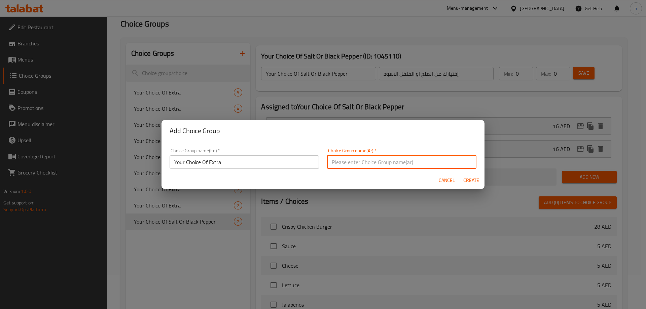
click at [377, 165] on input "text" at bounding box center [401, 161] width 149 height 13
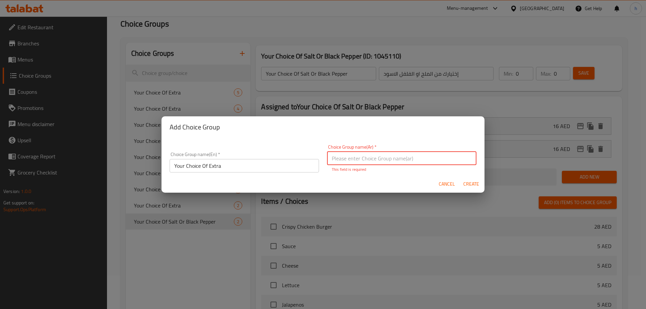
click at [368, 161] on input "text" at bounding box center [401, 158] width 149 height 13
type input "h"
type input "اختيارك من الاضافات"
click at [234, 164] on input "Your Choice Of Extra" at bounding box center [244, 165] width 149 height 13
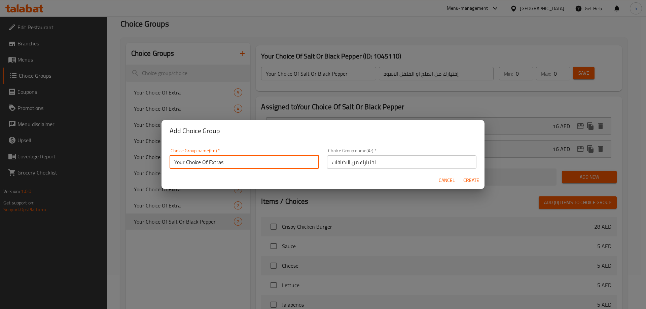
type input "Your Choice Of Extras"
click at [465, 177] on span "Create" at bounding box center [471, 180] width 16 height 8
type input "Your Choice Of Extras"
type input "اختيارك من الاضافات"
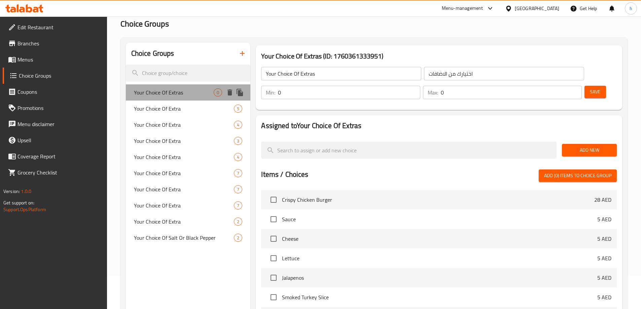
click at [175, 95] on span "Your Choice Of Extras" at bounding box center [174, 92] width 80 height 8
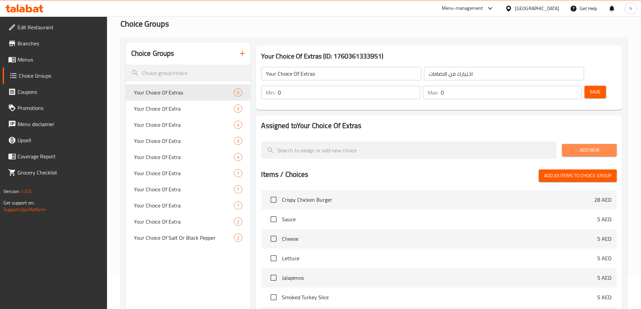
click at [575, 146] on span "Add New" at bounding box center [589, 150] width 44 height 8
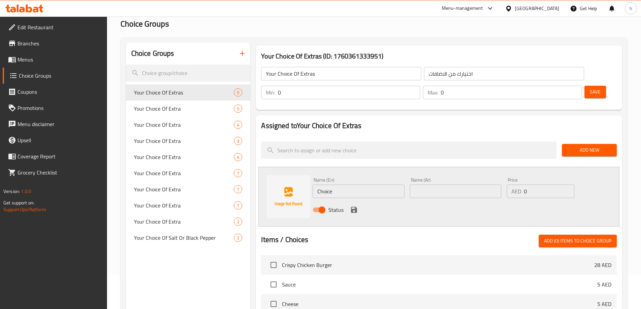
click at [357, 185] on input "Choice" at bounding box center [359, 191] width 92 height 13
click at [348, 185] on input "Choice" at bounding box center [359, 191] width 92 height 13
type input "C"
type input "Suace"
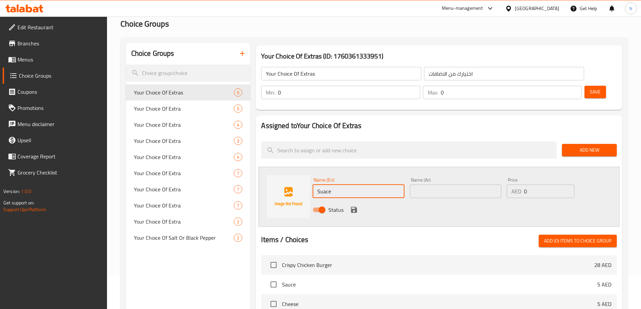
click at [441, 185] on input "text" at bounding box center [456, 191] width 92 height 13
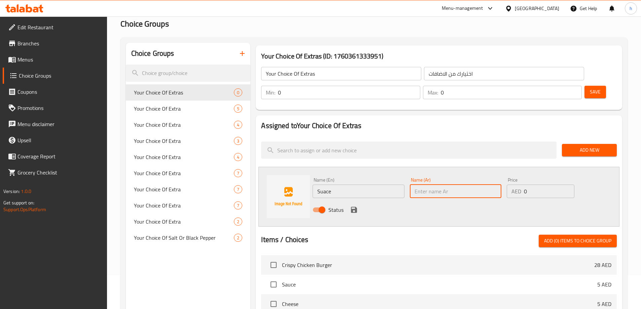
type input "w"
type input "صلصة"
click at [545, 185] on input "0" at bounding box center [549, 191] width 50 height 13
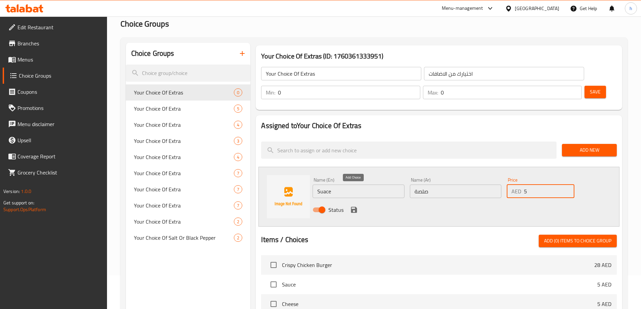
type input "5"
click at [356, 207] on icon "save" at bounding box center [354, 210] width 6 height 6
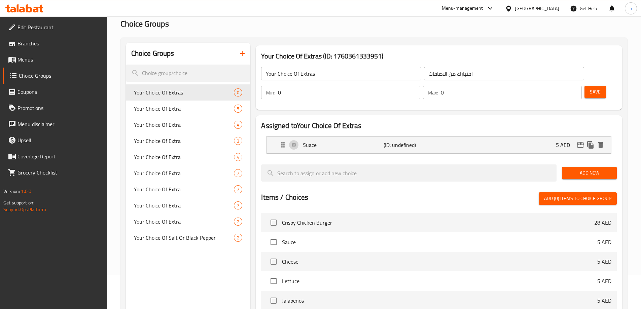
click at [584, 162] on div "Add New" at bounding box center [589, 173] width 60 height 23
click at [583, 169] on span "Add New" at bounding box center [589, 173] width 44 height 8
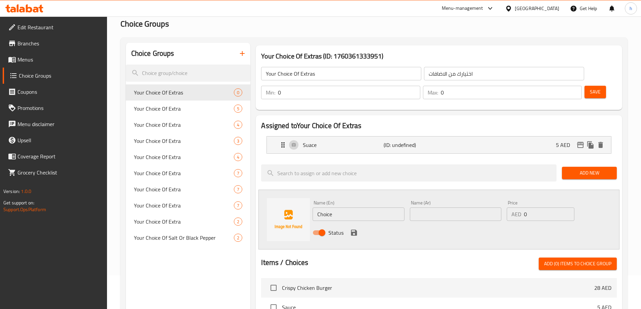
click at [363, 208] on input "Choice" at bounding box center [359, 214] width 92 height 13
click at [336, 208] on input "text" at bounding box center [359, 214] width 92 height 13
paste input "chicken shawarma"
type input "chicken shawarma"
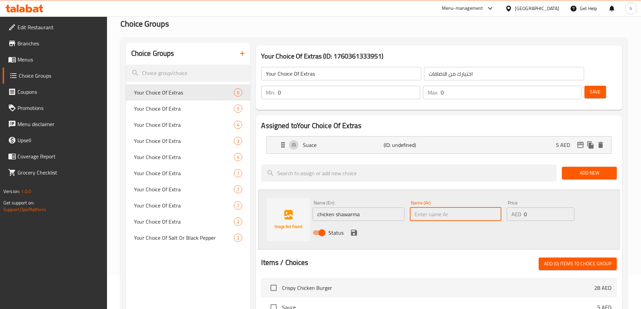
click at [424, 208] on input "text" at bounding box center [456, 214] width 92 height 13
type input "شاورما دجاج"
click at [552, 208] on input "0" at bounding box center [549, 214] width 50 height 13
type input "5"
click at [435, 171] on div "Assigned to Your Choice Of Extras Suace (ID: undefined) 5 AED Name (En) Suace N…" at bounding box center [439, 290] width 366 height 351
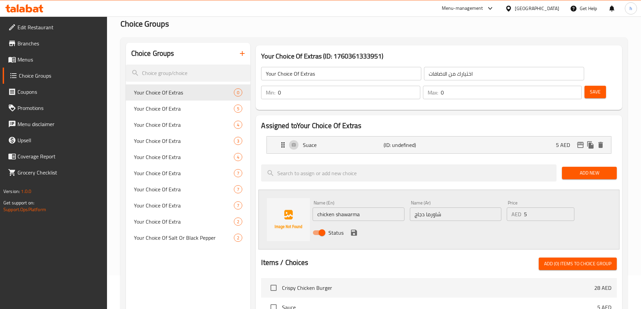
click at [352, 230] on icon "save" at bounding box center [354, 233] width 6 height 6
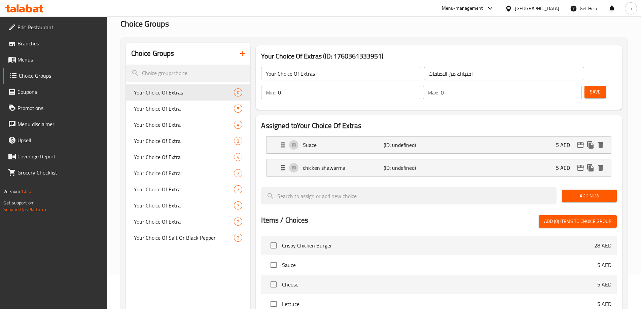
click at [585, 192] on span "Add New" at bounding box center [589, 196] width 44 height 8
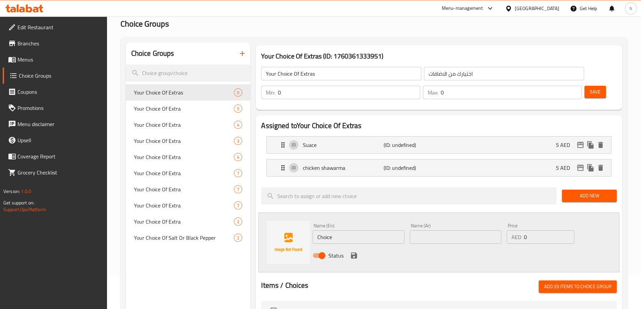
click at [349, 230] on input "Choice" at bounding box center [359, 236] width 92 height 13
paste input "mozzarella chees"
type input "mozzarella cheese"
click at [456, 230] on input "text" at bounding box center [456, 236] width 92 height 13
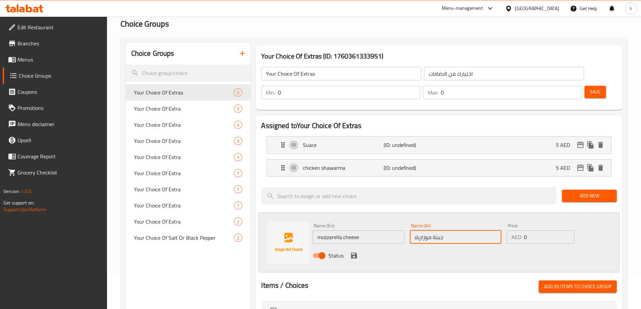
type input "جبنة موزاريلا"
click at [452, 213] on div "Name (En) mozzarella cheese Name (En) Name (Ar) جبنة موزاريلا Name (Ar) Price A…" at bounding box center [438, 243] width 361 height 60
click at [352, 252] on icon "save" at bounding box center [354, 256] width 8 height 8
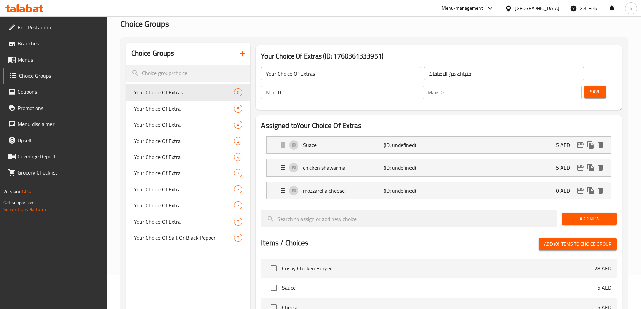
click at [565, 213] on button "Add New" at bounding box center [589, 219] width 55 height 12
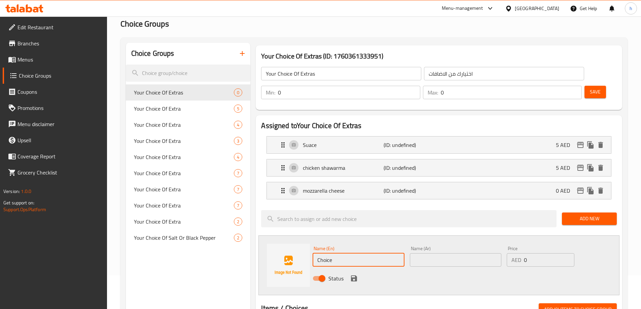
click at [372, 253] on input "Choice" at bounding box center [359, 259] width 92 height 13
paste input "rocket leaves"
type input "rocket leaves"
click at [437, 253] on input "text" at bounding box center [456, 259] width 92 height 13
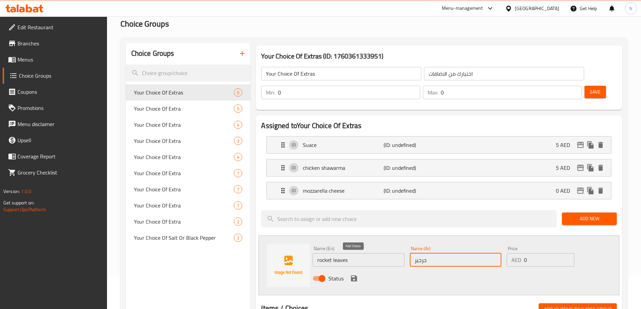
type input "جرجير"
click at [352, 276] on icon "save" at bounding box center [354, 279] width 6 height 6
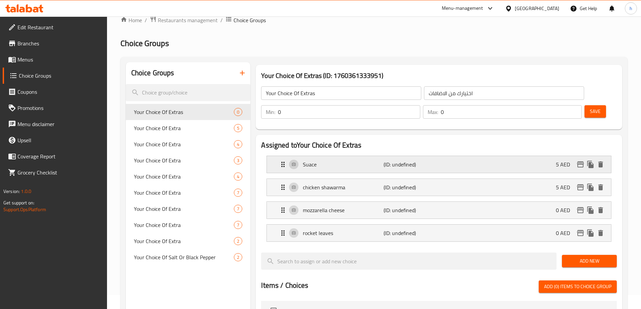
scroll to position [0, 0]
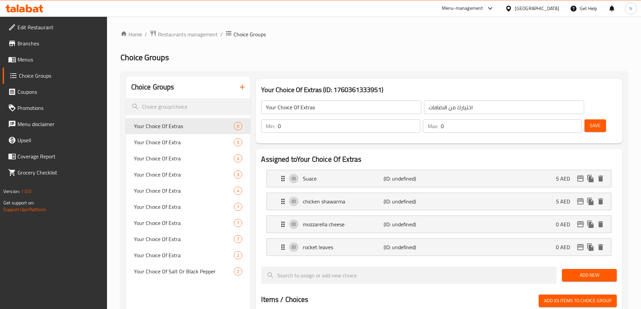
click at [330, 111] on input "Your Choice Of Extras" at bounding box center [341, 107] width 160 height 13
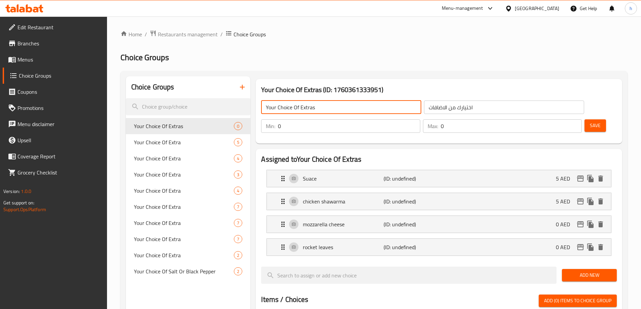
click at [591, 119] on button "Save" at bounding box center [595, 125] width 22 height 12
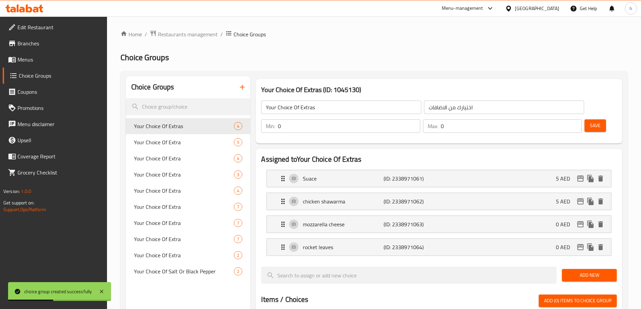
click at [36, 62] on span "Menus" at bounding box center [59, 60] width 84 height 8
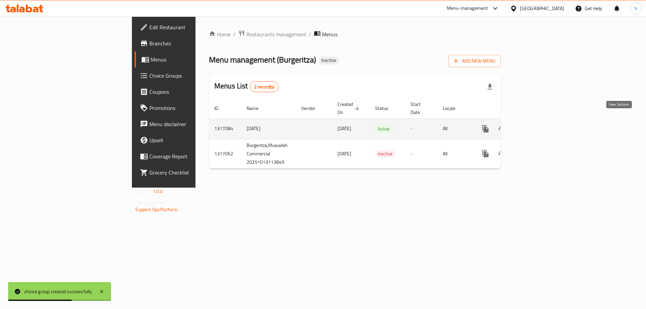
click at [538, 125] on icon "enhanced table" at bounding box center [534, 129] width 8 height 8
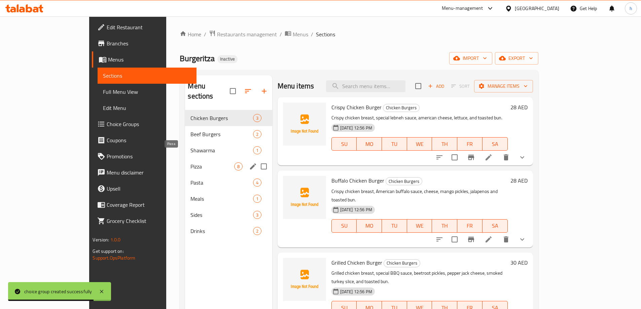
click at [190, 146] on span "Shawarma" at bounding box center [221, 150] width 62 height 8
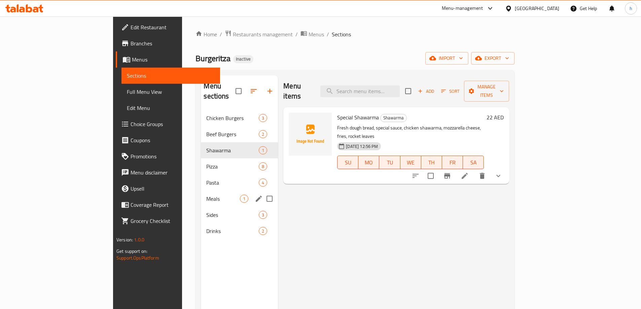
click at [201, 195] on div "Meals 1" at bounding box center [239, 199] width 77 height 16
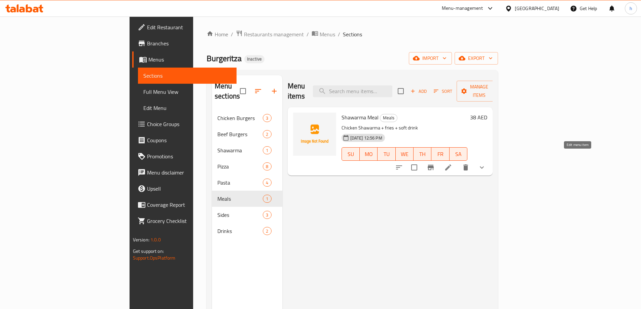
click at [452, 164] on icon at bounding box center [448, 168] width 8 height 8
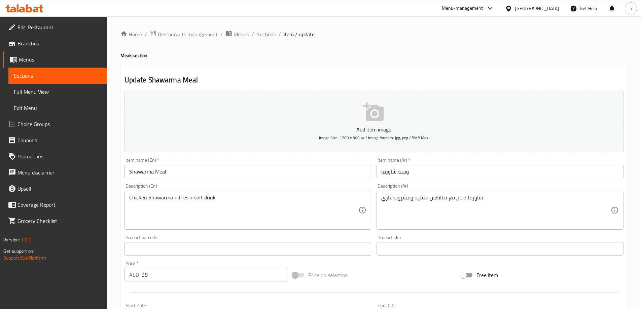
scroll to position [177, 0]
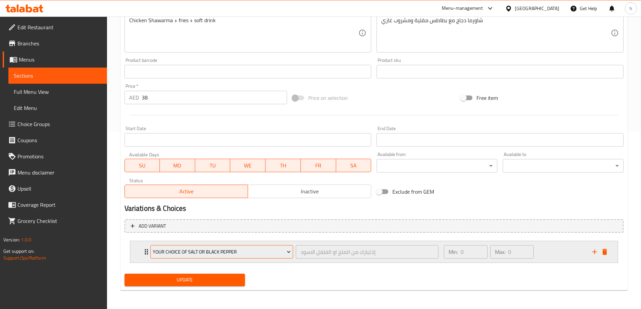
click at [251, 253] on span "Your Choice Of Salt Or Black Pepper" at bounding box center [222, 252] width 138 height 8
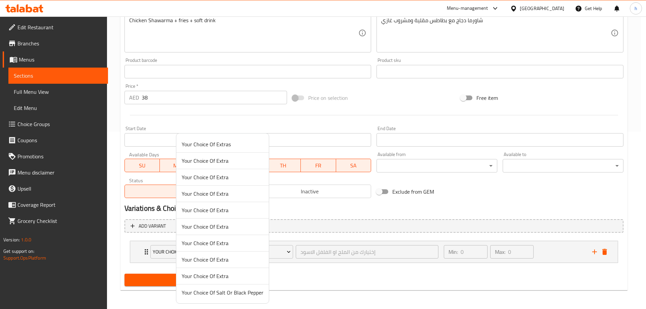
click at [206, 142] on span "Your Choice Of Extras" at bounding box center [223, 144] width 82 height 8
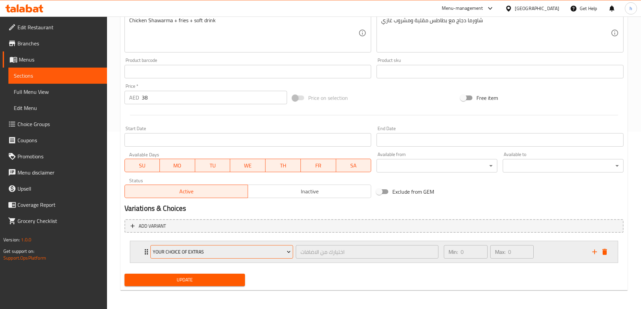
click at [244, 254] on span "Your Choice Of Extras" at bounding box center [222, 252] width 138 height 8
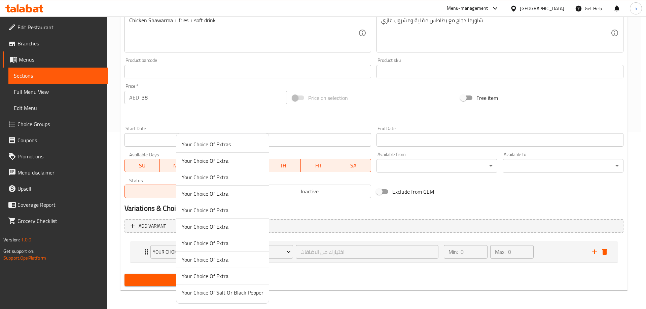
click at [343, 281] on div at bounding box center [323, 154] width 646 height 309
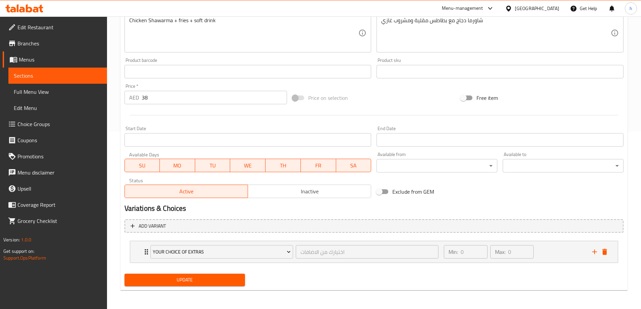
click at [30, 124] on span "Choice Groups" at bounding box center [59, 124] width 84 height 8
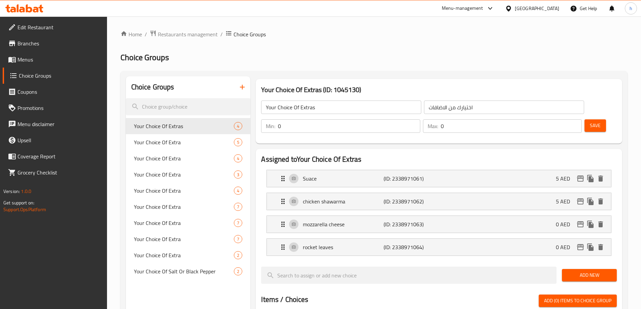
click at [323, 107] on input "Your Choice Of Extras" at bounding box center [341, 107] width 160 height 13
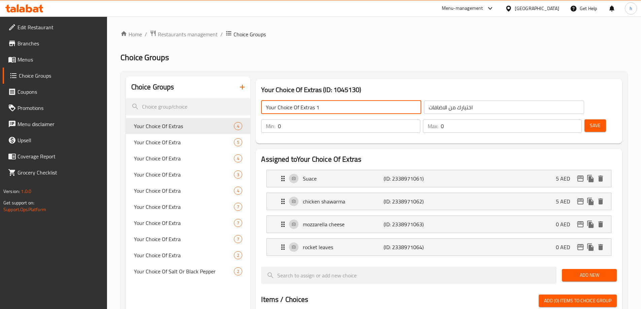
type input "Your Choice Of Extras 1"
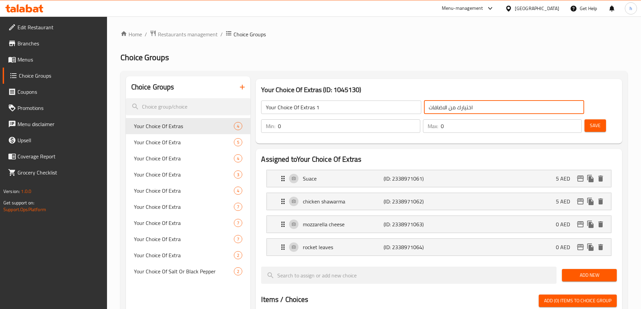
click at [429, 111] on input "اختيارك من الاضافات" at bounding box center [504, 107] width 160 height 13
type input "اختيارك من الاضافات 1"
click at [322, 115] on div "Your Choice Of Extras 1 ​" at bounding box center [341, 107] width 163 height 16
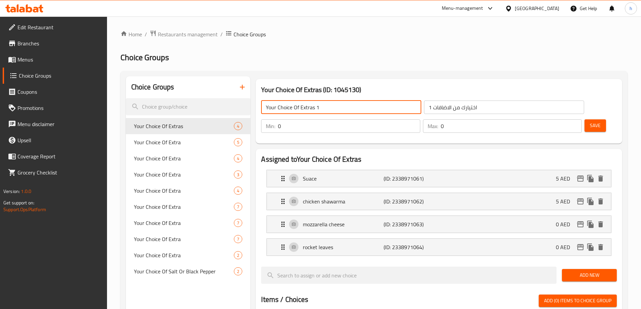
click at [322, 113] on input "Your Choice Of Extras 1" at bounding box center [341, 107] width 160 height 13
click at [584, 119] on button "Save" at bounding box center [595, 125] width 22 height 12
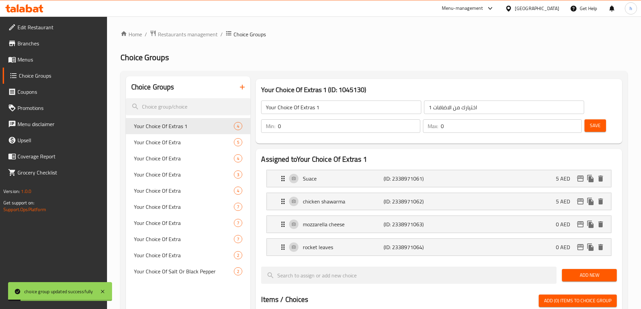
click at [31, 60] on span "Menus" at bounding box center [59, 60] width 84 height 8
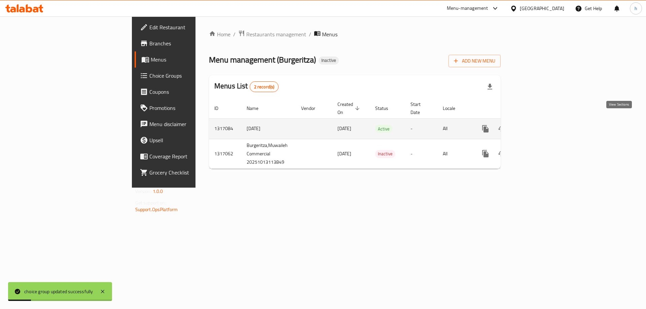
click at [537, 126] on icon "enhanced table" at bounding box center [534, 129] width 6 height 6
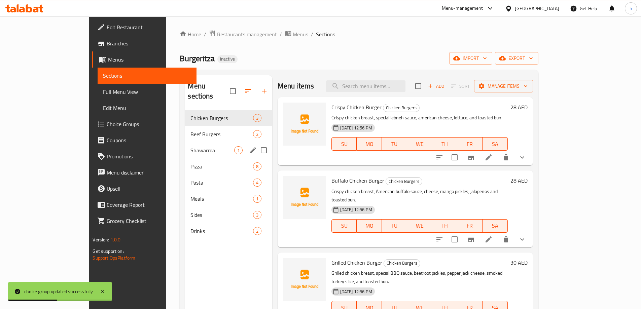
click at [185, 145] on div "Shawarma 1" at bounding box center [228, 150] width 87 height 16
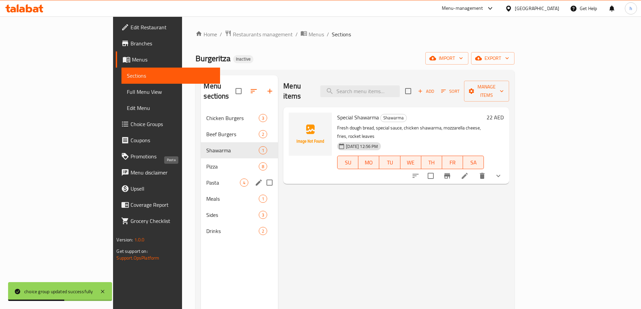
click at [201, 177] on div "Pasta 4" at bounding box center [239, 183] width 77 height 16
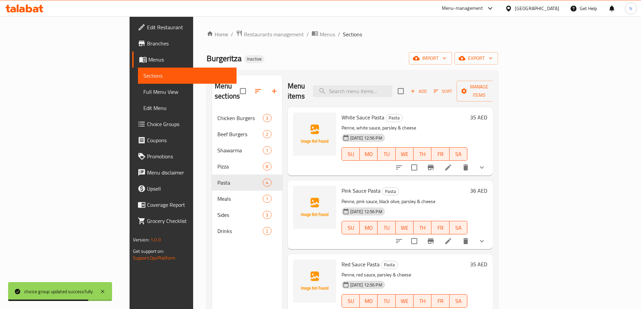
click at [143, 92] on span "Full Menu View" at bounding box center [187, 92] width 88 height 8
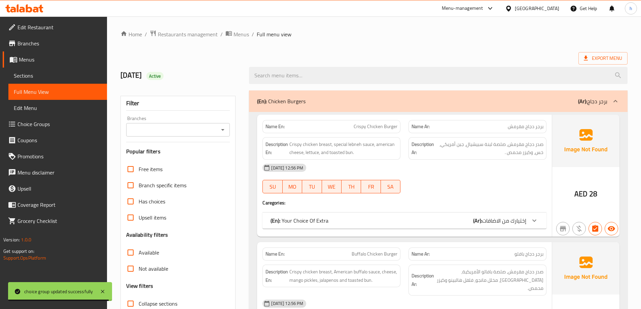
click at [29, 65] on link "Menus" at bounding box center [55, 59] width 104 height 16
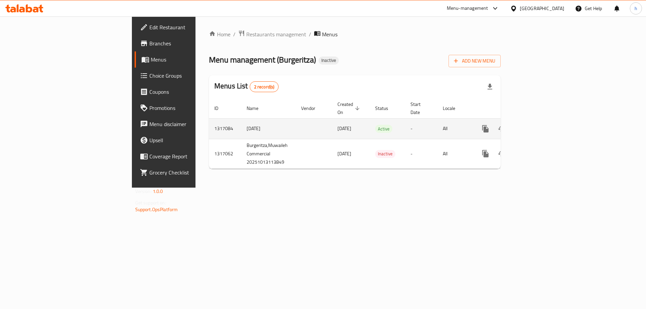
click at [537, 126] on icon "enhanced table" at bounding box center [534, 129] width 6 height 6
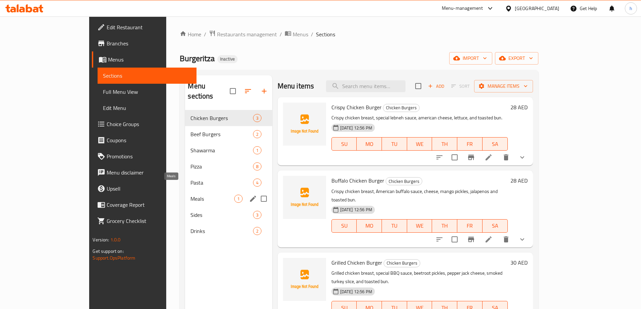
click at [190, 195] on span "Meals" at bounding box center [211, 199] width 43 height 8
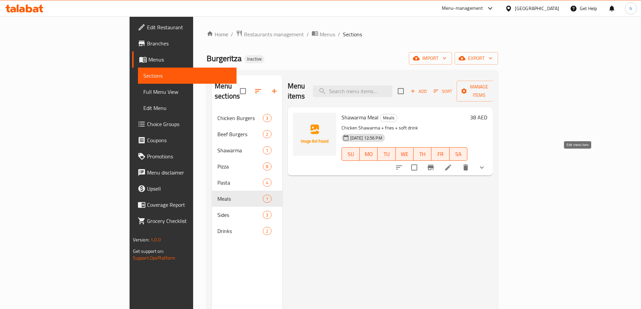
click at [451, 165] on icon at bounding box center [448, 168] width 6 height 6
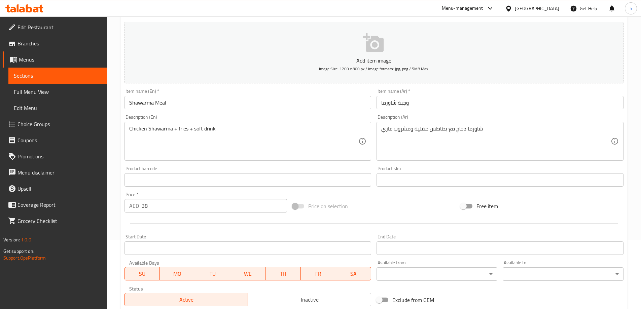
scroll to position [177, 0]
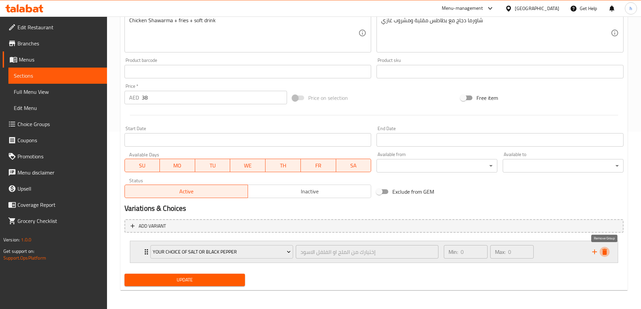
click at [606, 254] on icon "delete" at bounding box center [604, 252] width 5 height 6
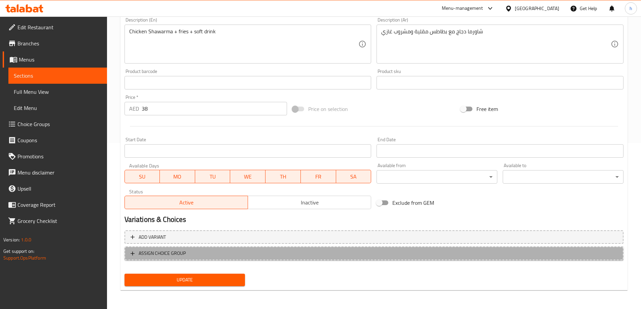
click at [156, 256] on span "ASSIGN CHOICE GROUP" at bounding box center [162, 253] width 47 height 8
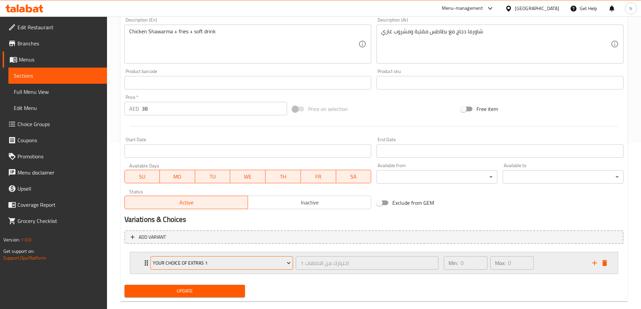
click at [204, 261] on span "Your Choice Of Extras 1" at bounding box center [222, 263] width 138 height 8
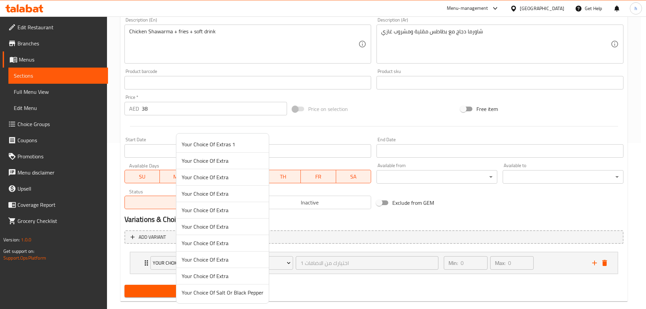
click at [222, 141] on span "Your Choice Of Extras 1" at bounding box center [223, 144] width 82 height 8
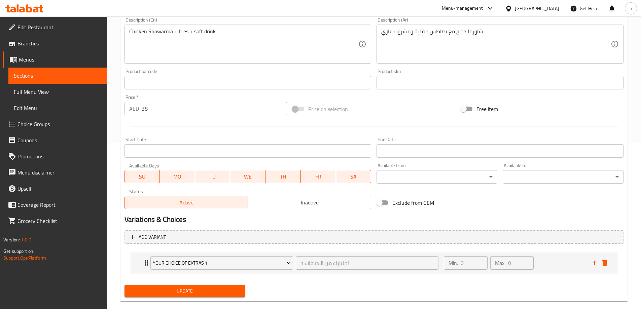
click at [178, 296] on button "Update" at bounding box center [184, 291] width 121 height 12
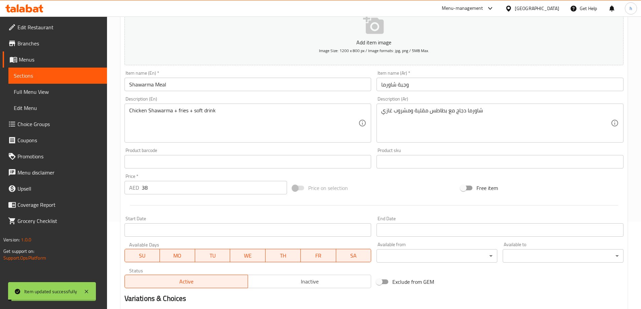
scroll to position [0, 0]
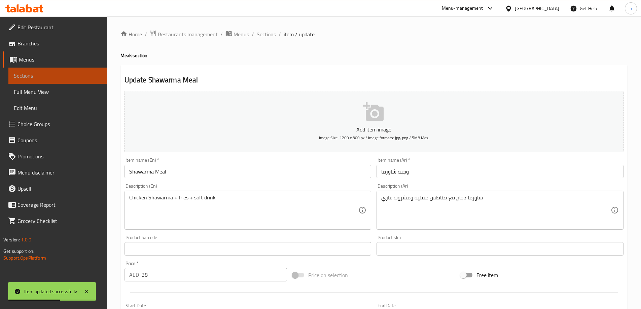
click at [35, 72] on span "Sections" at bounding box center [58, 76] width 88 height 8
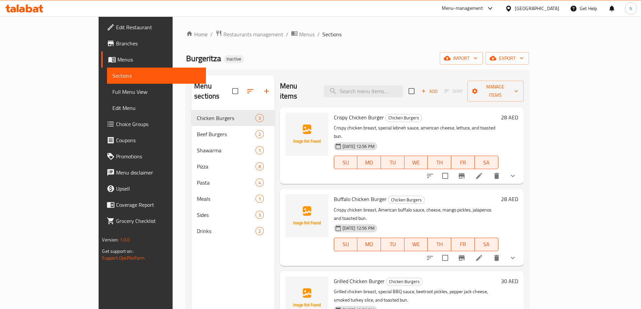
click at [116, 123] on span "Choice Groups" at bounding box center [158, 124] width 84 height 8
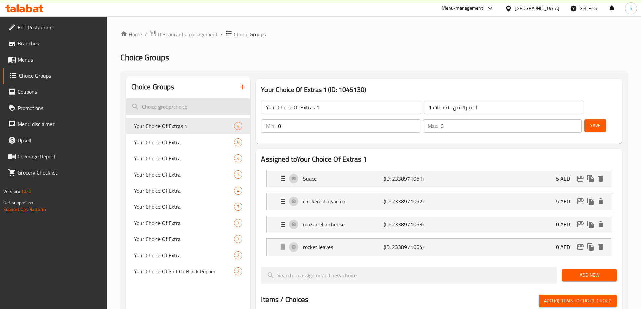
click at [176, 110] on input "search" at bounding box center [188, 106] width 125 height 17
click at [243, 89] on icon "button" at bounding box center [242, 87] width 8 height 8
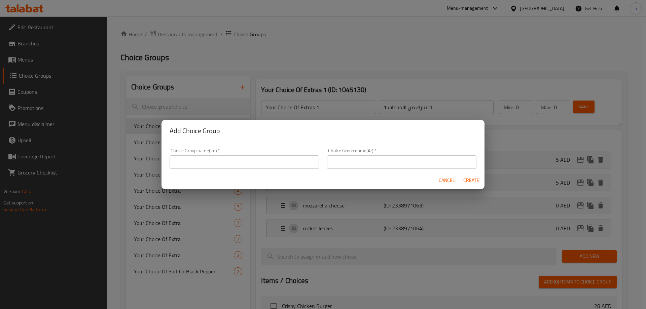
click at [235, 164] on input "text" at bounding box center [244, 161] width 149 height 13
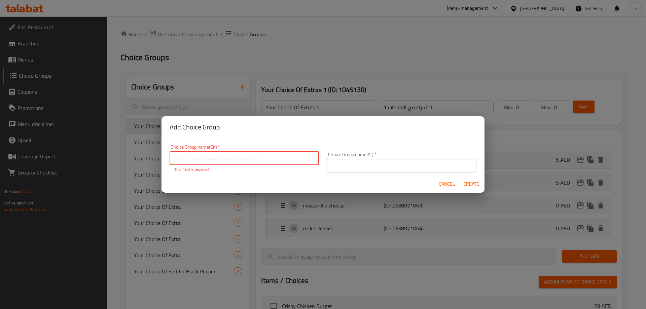
click at [217, 164] on input "text" at bounding box center [244, 158] width 149 height 13
paste input "Your Choice Of Extra"
type input "Your Choice Of Extras For Pasta"
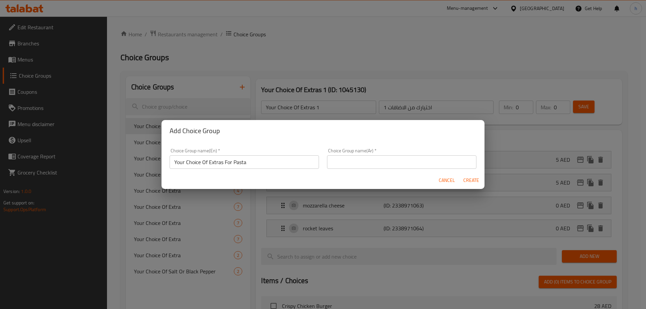
click at [349, 161] on input "text" at bounding box center [401, 161] width 149 height 13
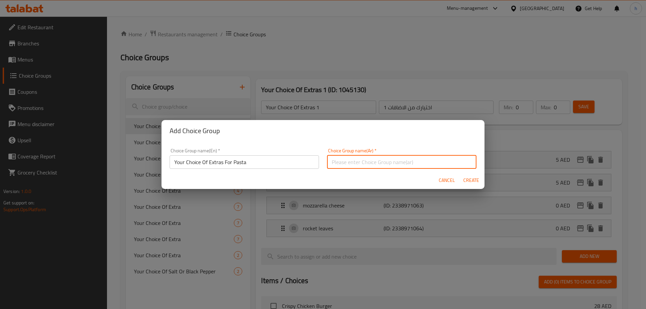
paste input "إختيارك من الاضافات"
type input "إختيارك من الاضافات للمكرونة"
click at [467, 182] on span "Create" at bounding box center [471, 180] width 16 height 8
type input "Your Choice Of Extras For Pasta"
type input "إختيارك من الاضافات للمكرونة"
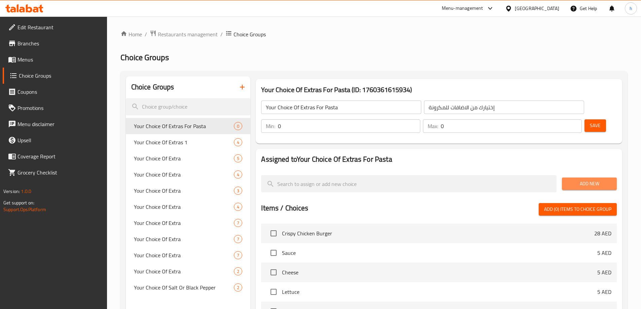
click at [579, 180] on span "Add New" at bounding box center [589, 184] width 44 height 8
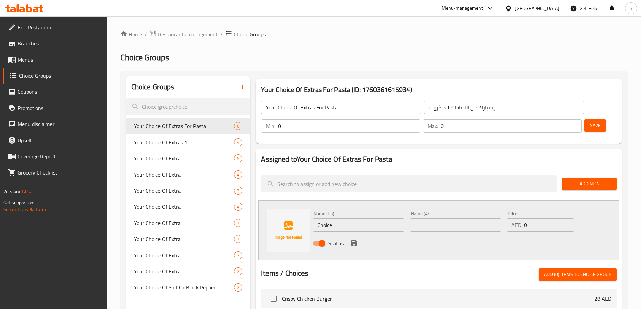
click at [356, 218] on input "Choice" at bounding box center [359, 224] width 92 height 13
paste input "parsley"
type input "parsley"
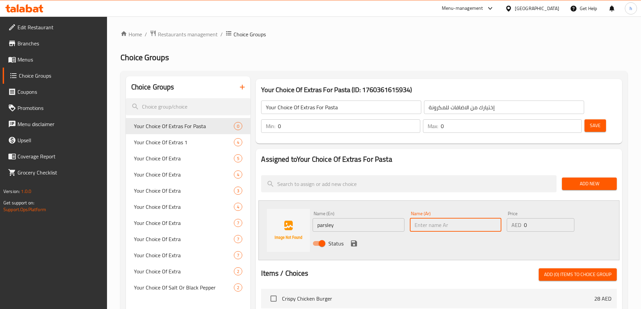
click at [443, 218] on input "text" at bounding box center [456, 224] width 92 height 13
type input "بقدونس"
click at [541, 218] on input "0" at bounding box center [549, 224] width 50 height 13
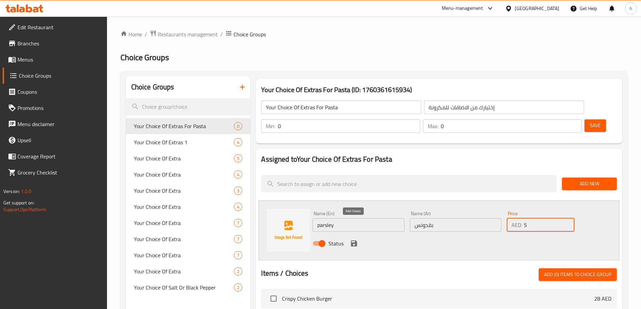
type input "5"
click at [355, 241] on icon "save" at bounding box center [354, 244] width 6 height 6
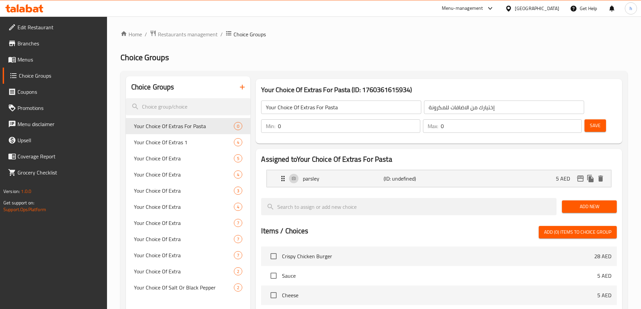
click at [573, 203] on span "Add New" at bounding box center [589, 207] width 44 height 8
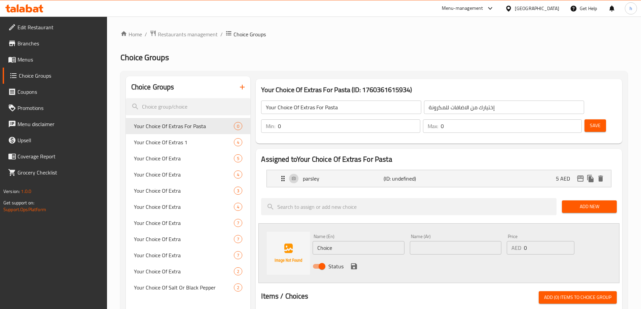
click at [367, 241] on input "Choice" at bounding box center [359, 247] width 92 height 13
paste input "parmesan chees"
type input "parmesan cheese"
click at [444, 241] on input "text" at bounding box center [456, 247] width 92 height 13
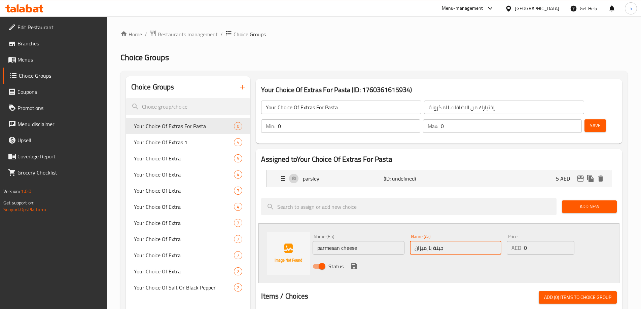
type input "جبنة بارميزان"
click at [530, 241] on input "0" at bounding box center [549, 247] width 50 height 13
type input "5"
click at [354, 263] on icon "save" at bounding box center [354, 266] width 6 height 6
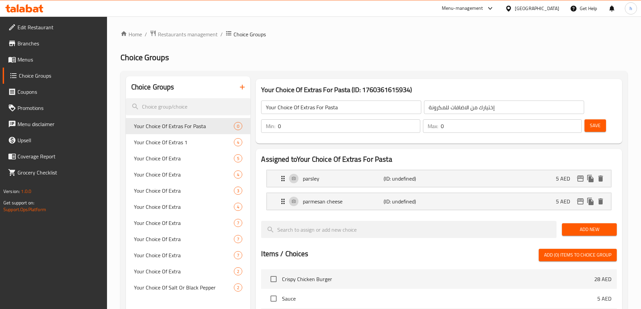
click at [585, 225] on span "Add New" at bounding box center [589, 229] width 44 height 8
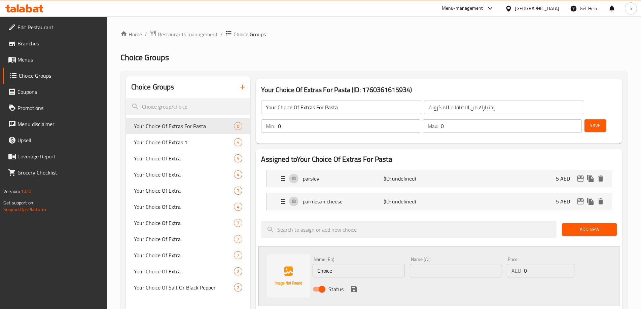
click at [346, 264] on input "Choice" at bounding box center [359, 270] width 92 height 13
paste input "mozzarella chees"
type input "mozzarella cheese"
click at [450, 264] on input "text" at bounding box center [456, 270] width 92 height 13
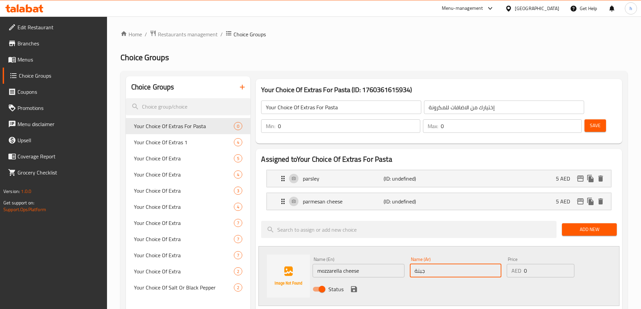
type input "جبنة موزاريلا"
click at [538, 264] on input "0" at bounding box center [549, 270] width 50 height 13
type input "0"
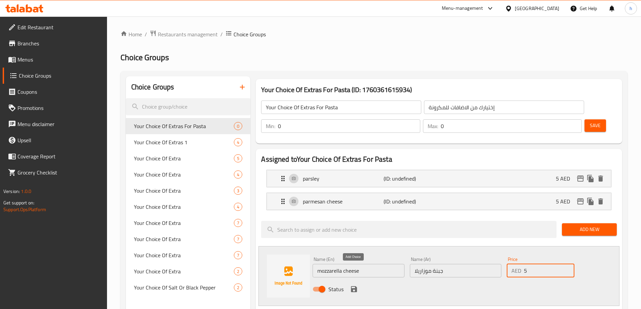
type input "5"
click at [353, 286] on icon "save" at bounding box center [354, 289] width 6 height 6
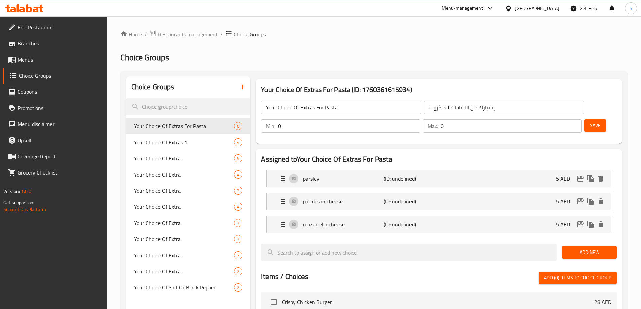
click at [566, 246] on button "Add New" at bounding box center [589, 252] width 55 height 12
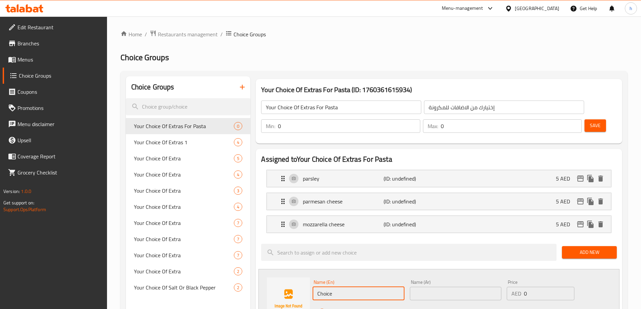
click at [333, 287] on input "Choice" at bounding box center [359, 293] width 92 height 13
paste input "olive oil"
type input "olive oil"
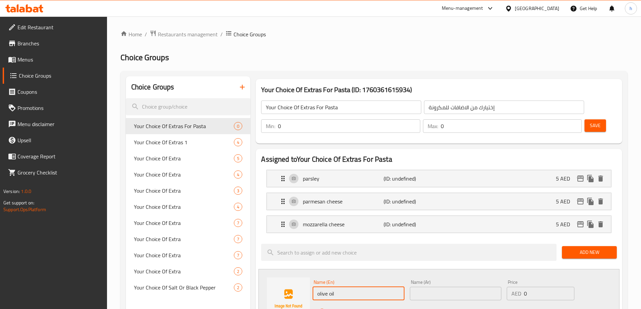
click at [423, 287] on input "text" at bounding box center [456, 293] width 92 height 13
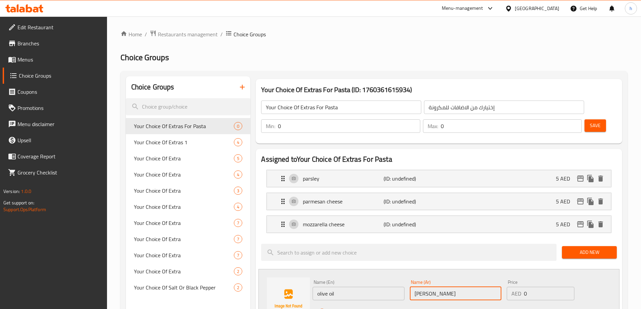
type input "زيت زيتون"
click at [545, 287] on input "0" at bounding box center [549, 293] width 50 height 13
type input "0"
type input "5"
click at [352, 308] on icon "save" at bounding box center [354, 312] width 8 height 8
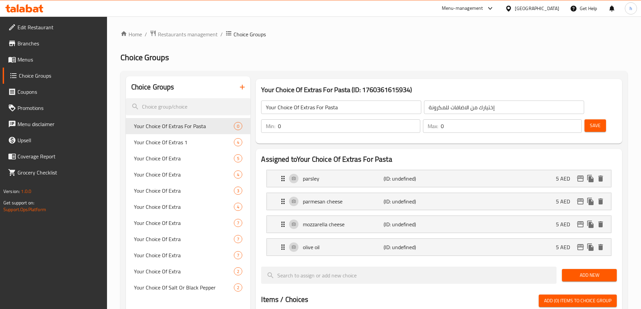
click at [573, 271] on span "Add New" at bounding box center [589, 275] width 44 height 8
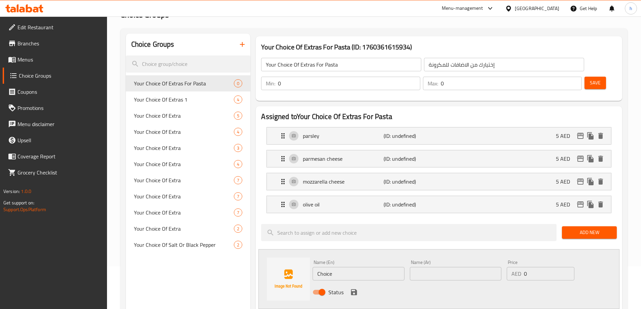
scroll to position [67, 0]
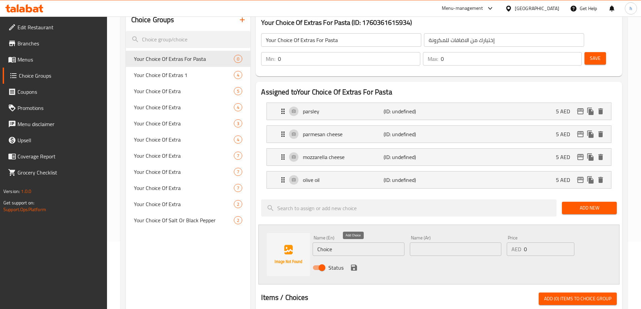
click at [353, 243] on input "Choice" at bounding box center [359, 249] width 92 height 13
paste input "garlic oil"
type input "garlic oil"
click at [435, 243] on input "text" at bounding box center [456, 249] width 92 height 13
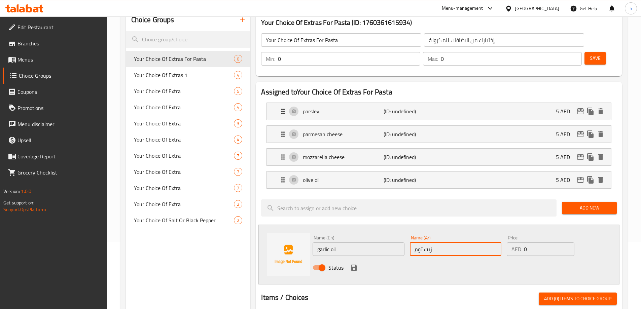
type input "زيت ثوم"
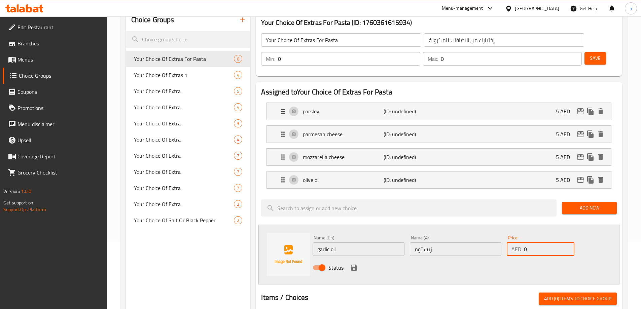
click at [542, 243] on input "0" at bounding box center [549, 249] width 50 height 13
type input "5"
click at [352, 265] on icon "save" at bounding box center [354, 268] width 6 height 6
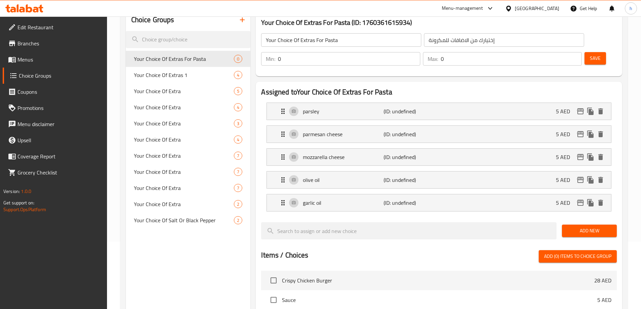
click at [584, 227] on span "Add New" at bounding box center [589, 231] width 44 height 8
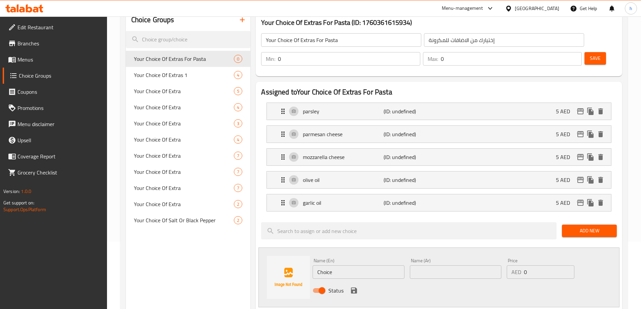
click at [360, 265] on input "Choice" at bounding box center [359, 271] width 92 height 13
click at [375, 265] on input "text" at bounding box center [359, 271] width 92 height 13
paste input "black olives"
type input "black olives"
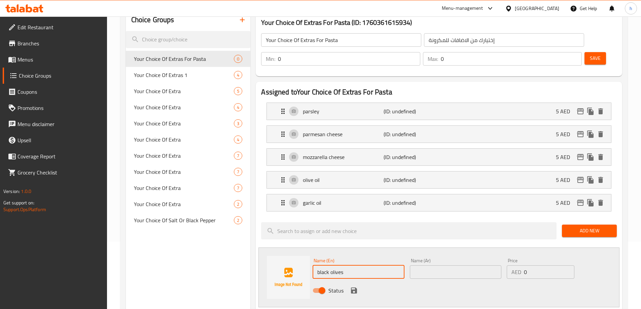
click at [455, 265] on input "text" at bounding box center [456, 271] width 92 height 13
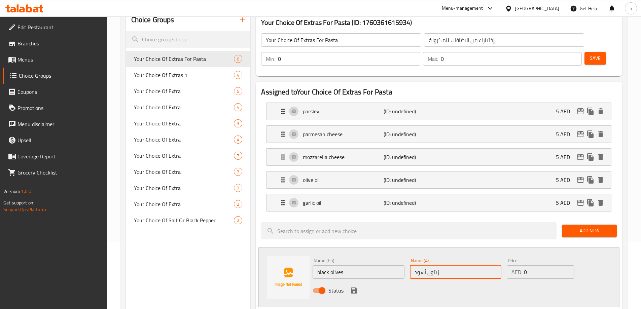
type input "زيتون أسود"
click at [543, 265] on input "0" at bounding box center [549, 271] width 50 height 13
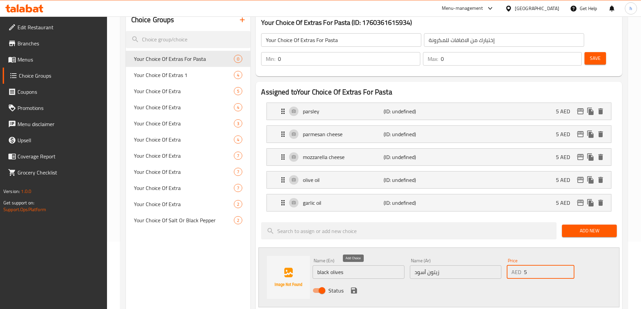
type input "5"
click at [355, 287] on icon "save" at bounding box center [354, 291] width 8 height 8
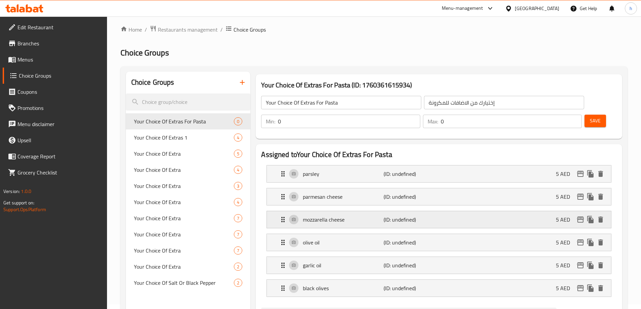
scroll to position [0, 0]
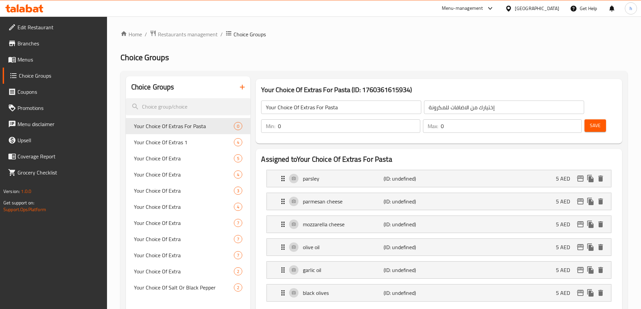
click at [590, 121] on span "Save" at bounding box center [595, 125] width 11 height 8
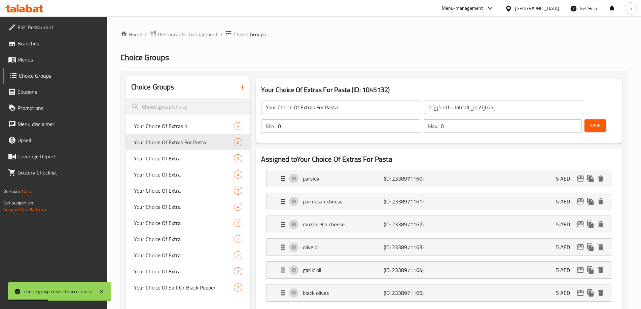
click at [24, 64] on span "Menus" at bounding box center [59, 60] width 84 height 8
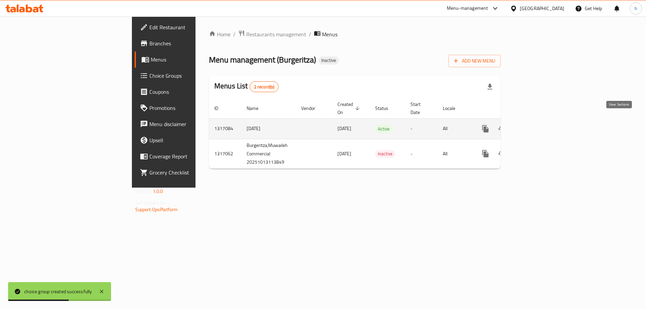
click at [538, 125] on icon "enhanced table" at bounding box center [534, 129] width 8 height 8
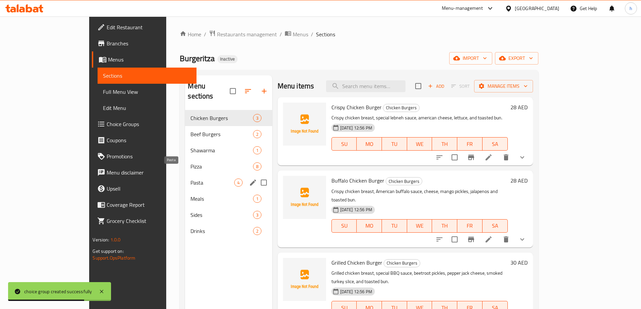
click at [190, 179] on span "Pasta" at bounding box center [211, 183] width 43 height 8
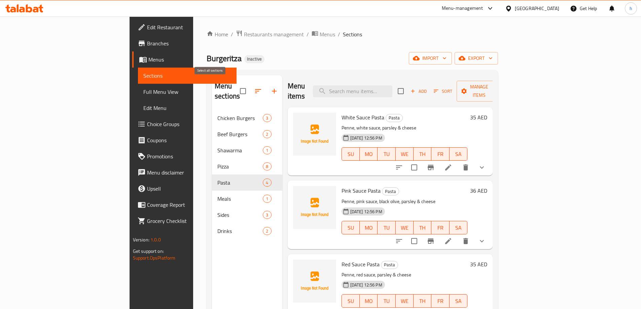
click at [236, 84] on input "checkbox" at bounding box center [243, 91] width 14 height 14
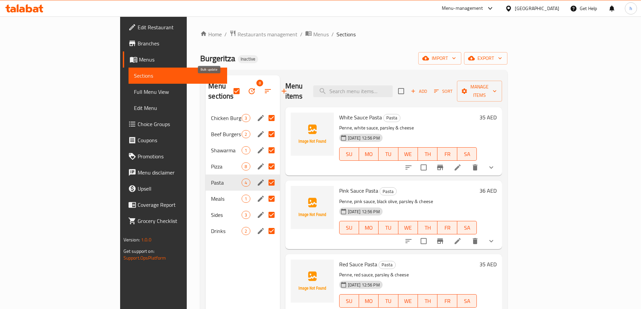
click at [248, 87] on icon "button" at bounding box center [252, 91] width 8 height 8
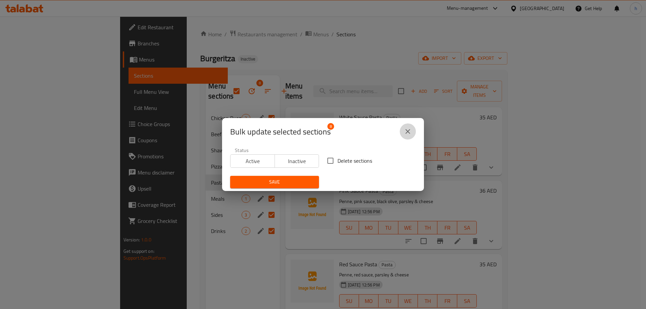
click at [414, 132] on button "close" at bounding box center [408, 131] width 16 height 16
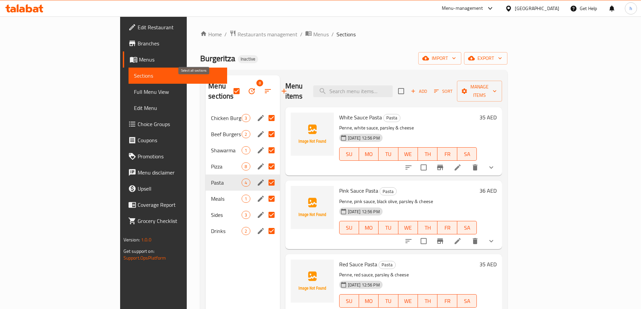
click at [229, 89] on input "checkbox" at bounding box center [236, 91] width 14 height 14
checkbox input "false"
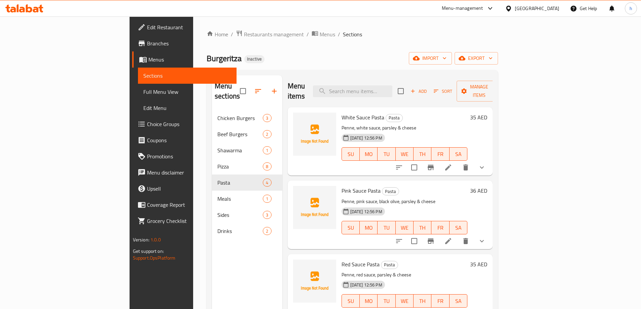
click at [212, 267] on div "Menu sections Chicken Burgers 3 Beef Burgers 2 Shawarma 1 Pizza 8 Pasta 4 Meals…" at bounding box center [247, 229] width 70 height 309
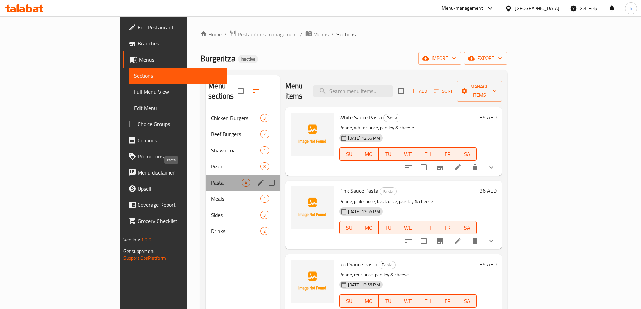
click at [211, 179] on span "Pasta" at bounding box center [226, 183] width 31 height 8
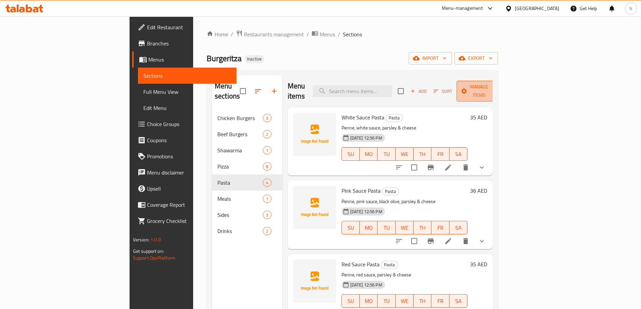
click at [496, 88] on span "Manage items" at bounding box center [479, 91] width 34 height 17
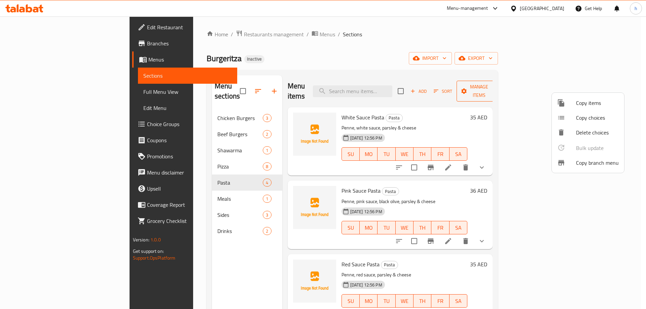
click at [576, 88] on div at bounding box center [323, 154] width 646 height 309
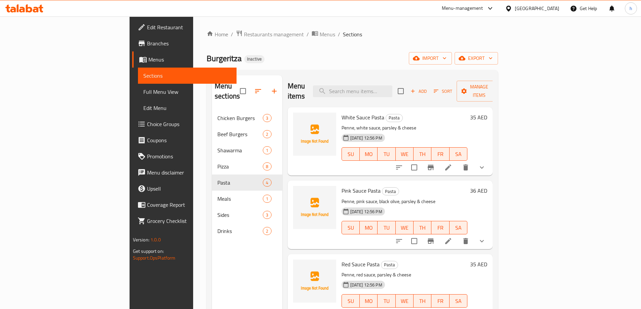
click at [147, 126] on span "Choice Groups" at bounding box center [189, 124] width 84 height 8
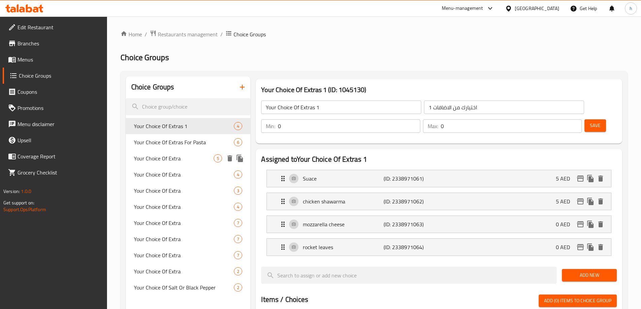
click at [164, 149] on div "Your Choice Of Extras For Pasta 6" at bounding box center [188, 142] width 125 height 16
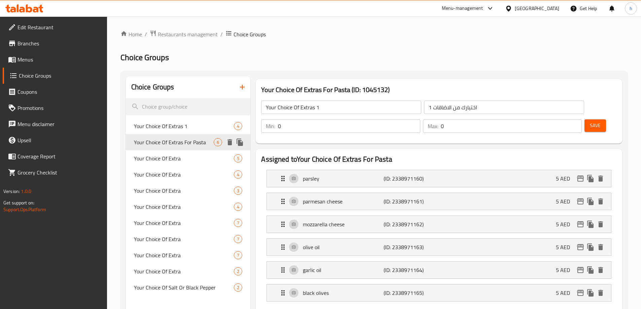
type input "Your Choice Of Extras For Pasta"
type input "إختيارك من الاضافات للمكرونة"
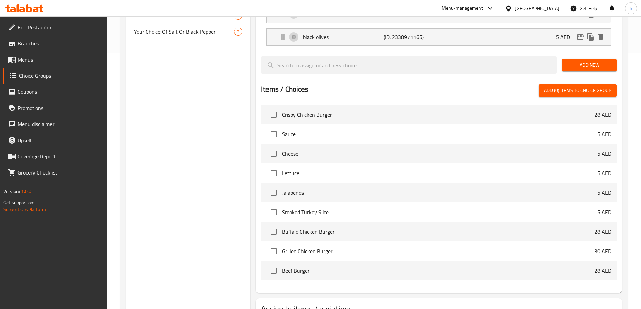
scroll to position [290, 0]
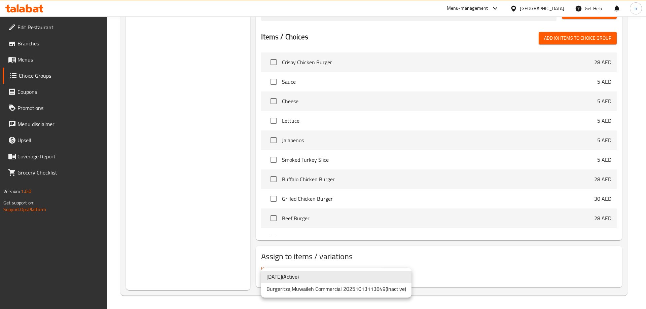
click at [481, 264] on div at bounding box center [323, 154] width 646 height 309
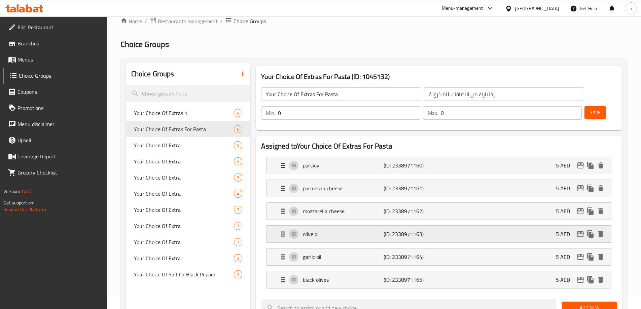
scroll to position [0, 0]
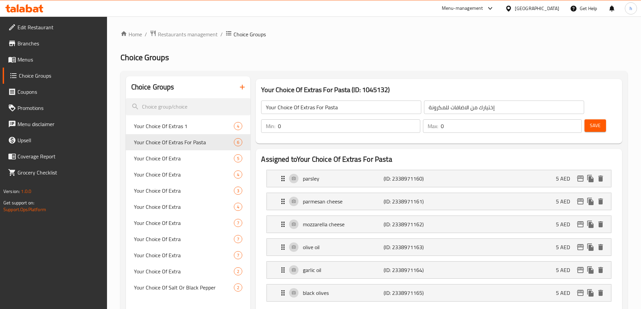
click at [26, 57] on span "Menus" at bounding box center [59, 60] width 84 height 8
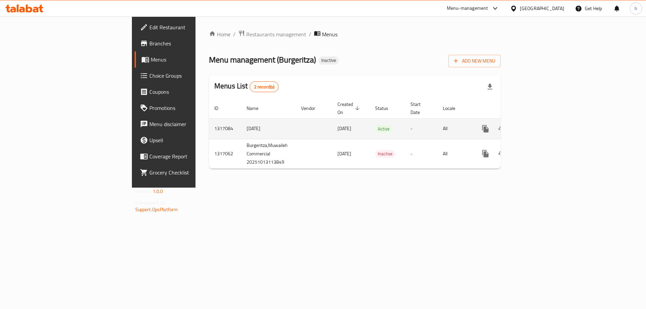
click at [538, 125] on icon "enhanced table" at bounding box center [534, 129] width 8 height 8
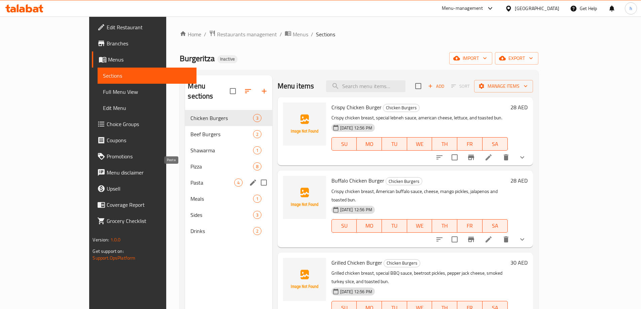
click at [190, 179] on span "Pasta" at bounding box center [211, 183] width 43 height 8
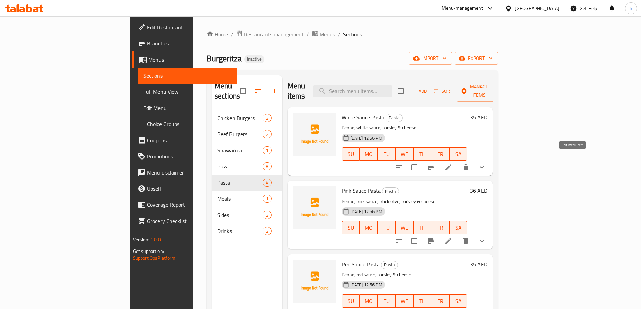
click at [452, 164] on icon at bounding box center [448, 168] width 8 height 8
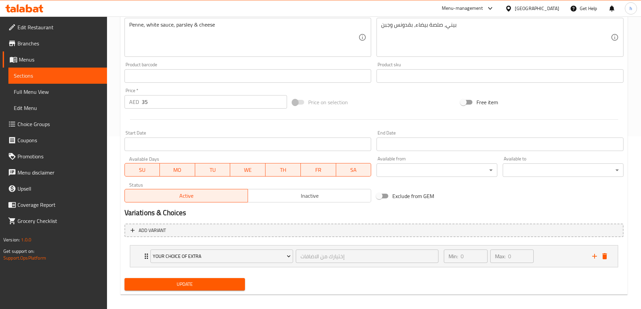
scroll to position [177, 0]
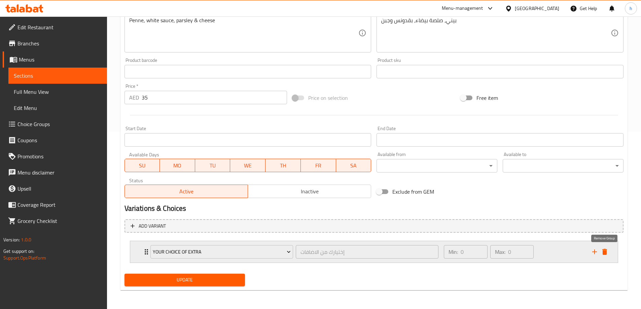
click at [607, 255] on icon "delete" at bounding box center [605, 252] width 8 height 8
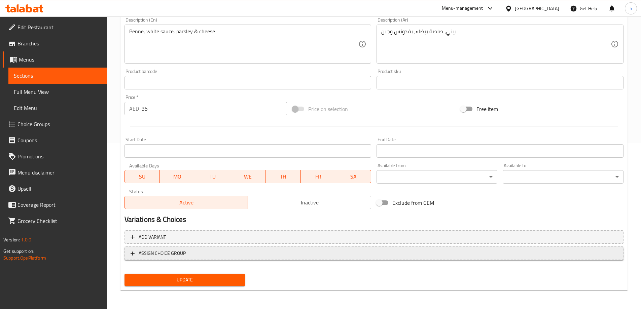
click at [167, 251] on span "ASSIGN CHOICE GROUP" at bounding box center [162, 253] width 47 height 8
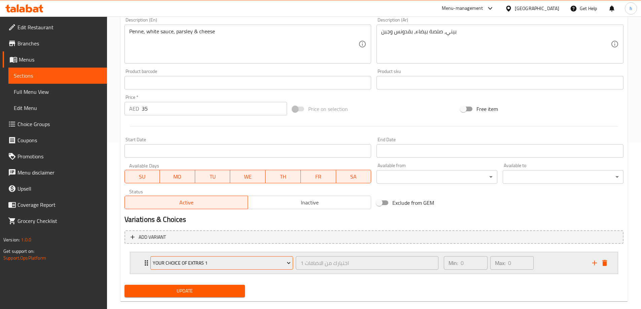
click at [195, 266] on span "Your Choice Of Extras 1" at bounding box center [222, 263] width 138 height 8
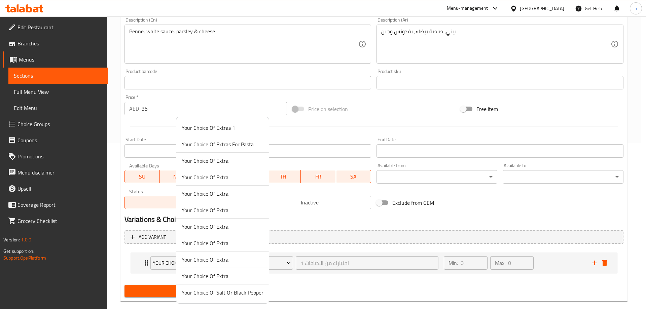
click at [216, 148] on span "Your Choice Of Extras For Pasta" at bounding box center [223, 144] width 82 height 8
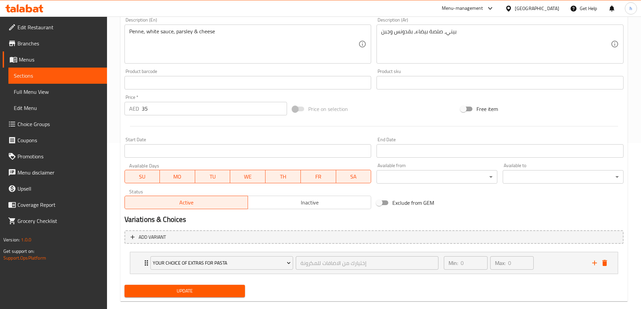
click at [182, 291] on span "Update" at bounding box center [185, 291] width 110 height 8
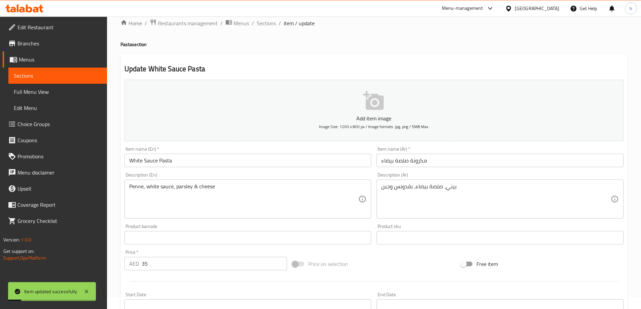
scroll to position [0, 0]
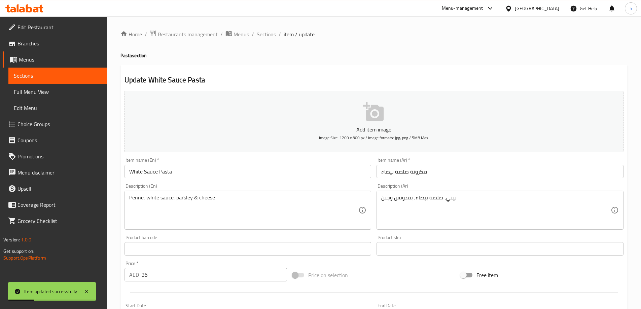
click at [31, 72] on span "Sections" at bounding box center [58, 76] width 88 height 8
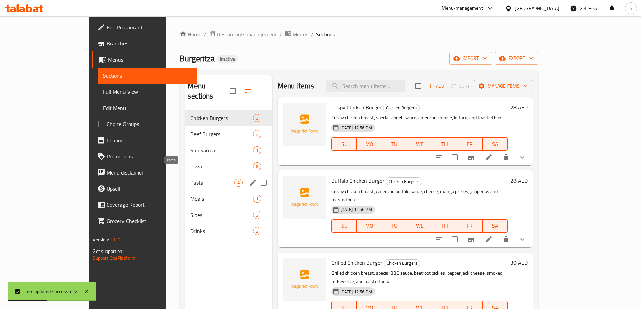
click at [190, 179] on span "Pasta" at bounding box center [211, 183] width 43 height 8
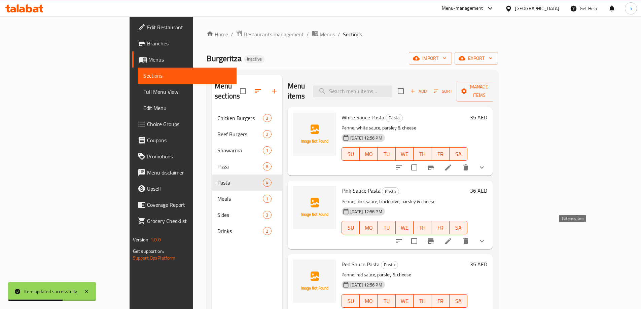
click at [451, 238] on icon at bounding box center [448, 241] width 6 height 6
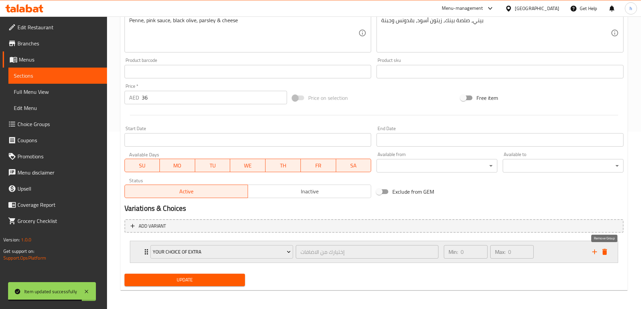
click at [607, 254] on icon "delete" at bounding box center [604, 252] width 5 height 6
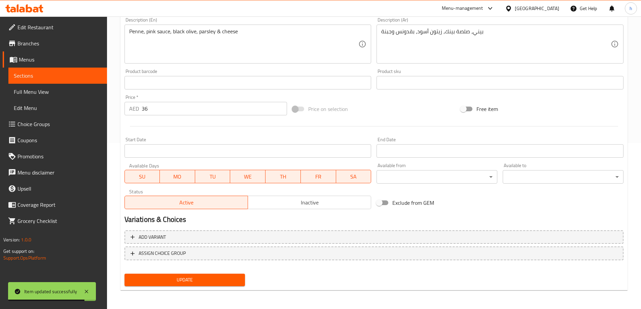
scroll to position [166, 0]
click at [174, 255] on span "ASSIGN CHOICE GROUP" at bounding box center [162, 253] width 47 height 8
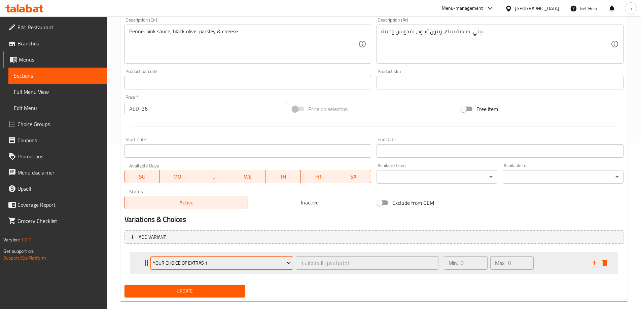
click at [239, 267] on span "Your Choice Of Extras 1" at bounding box center [222, 263] width 138 height 8
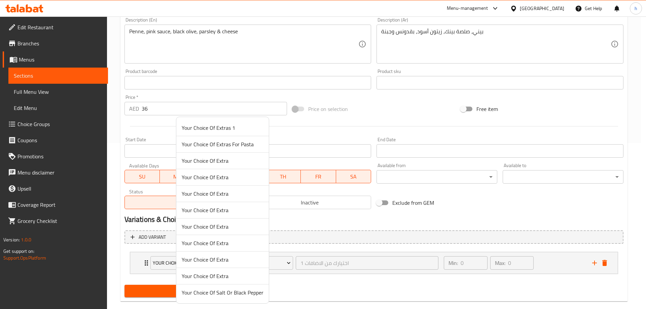
click at [204, 147] on span "Your Choice Of Extras For Pasta" at bounding box center [223, 144] width 82 height 8
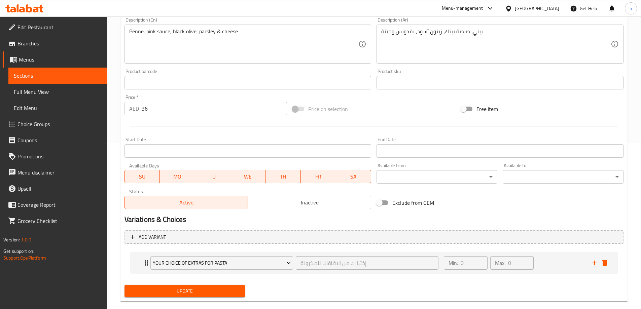
click at [202, 291] on span "Update" at bounding box center [185, 291] width 110 height 8
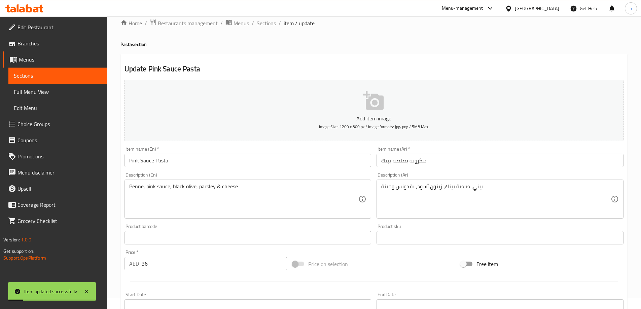
scroll to position [0, 0]
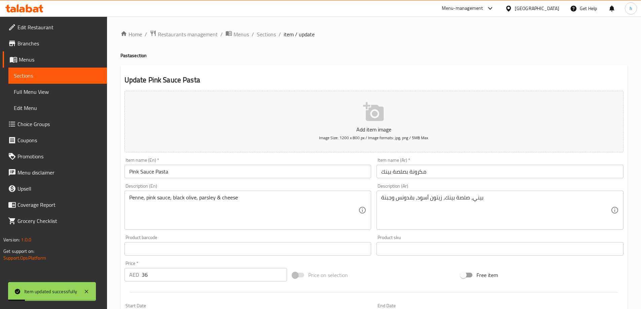
click at [40, 73] on span "Sections" at bounding box center [58, 76] width 88 height 8
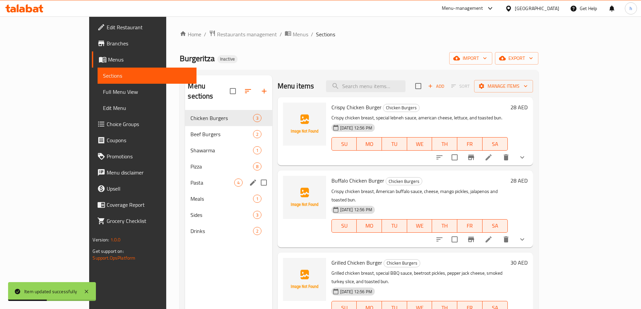
click at [185, 175] on div "Pasta 4" at bounding box center [228, 183] width 87 height 16
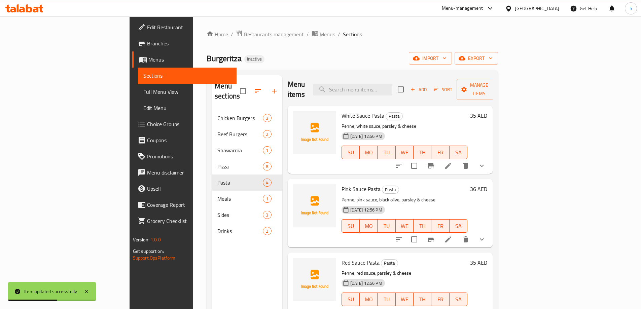
scroll to position [94, 0]
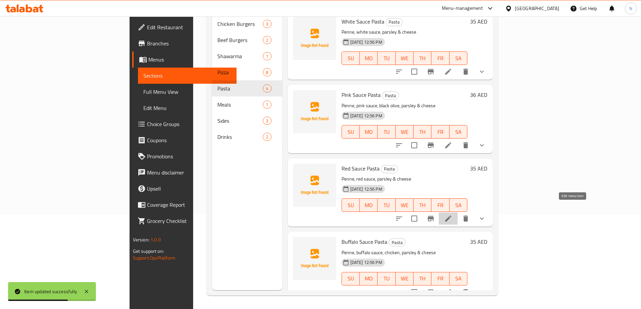
click at [452, 215] on icon at bounding box center [448, 219] width 8 height 8
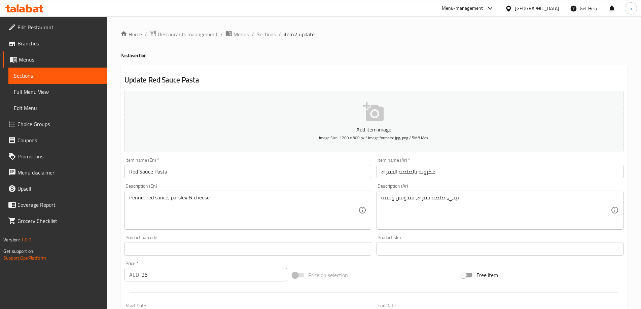
click at [202, 188] on div "Description (En) Penne, red sauce, parsley & cheese Description (En)" at bounding box center [247, 207] width 247 height 46
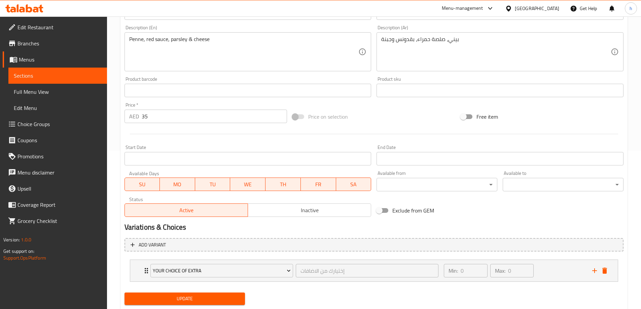
scroll to position [177, 0]
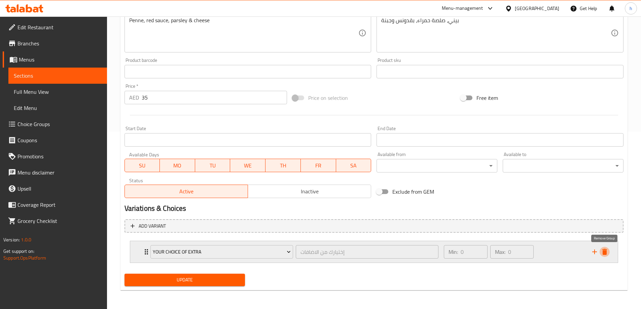
click at [606, 255] on icon "delete" at bounding box center [604, 252] width 5 height 6
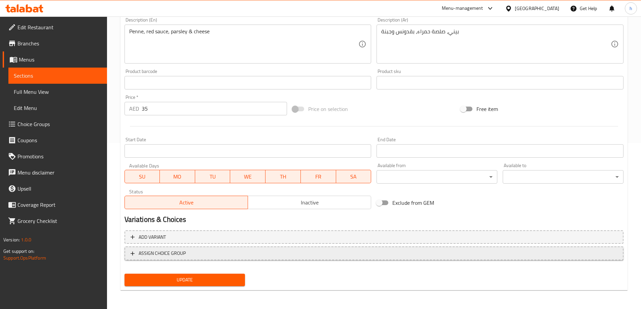
click at [161, 250] on span "ASSIGN CHOICE GROUP" at bounding box center [162, 253] width 47 height 8
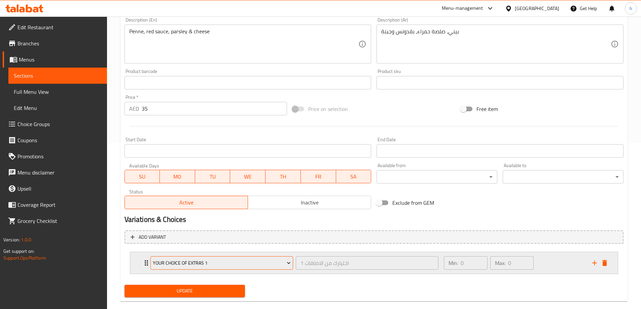
click at [193, 261] on span "Your Choice Of Extras 1" at bounding box center [222, 263] width 138 height 8
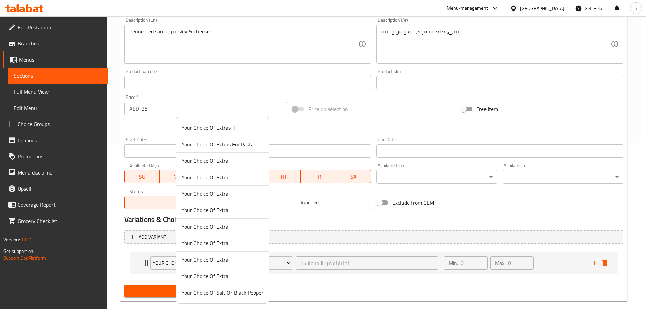
click at [203, 145] on span "Your Choice Of Extras For Pasta" at bounding box center [223, 144] width 82 height 8
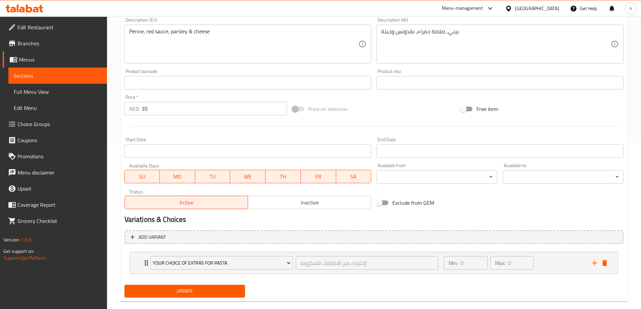
click at [164, 296] on button "Update" at bounding box center [184, 291] width 121 height 12
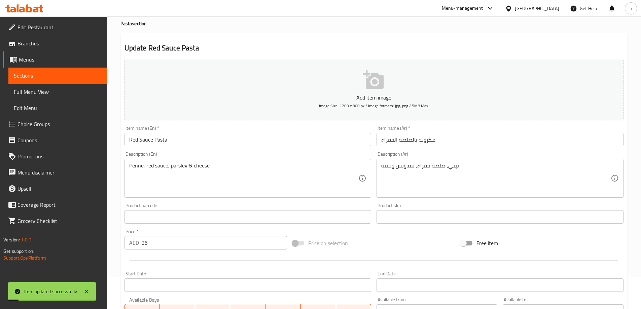
scroll to position [0, 0]
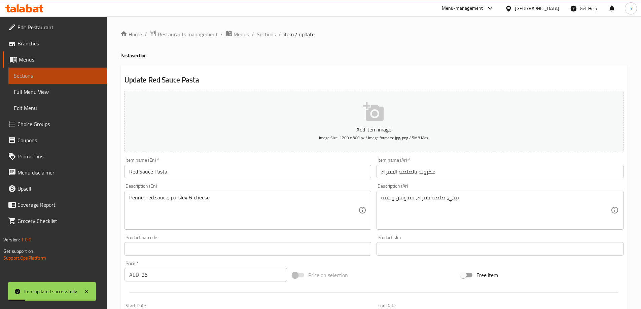
click at [34, 74] on span "Sections" at bounding box center [58, 76] width 88 height 8
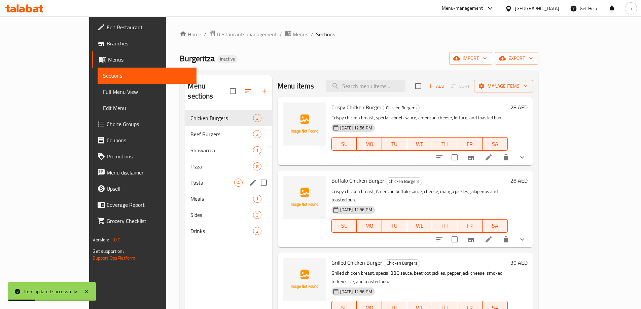
click at [190, 179] on span "Pasta" at bounding box center [211, 183] width 43 height 8
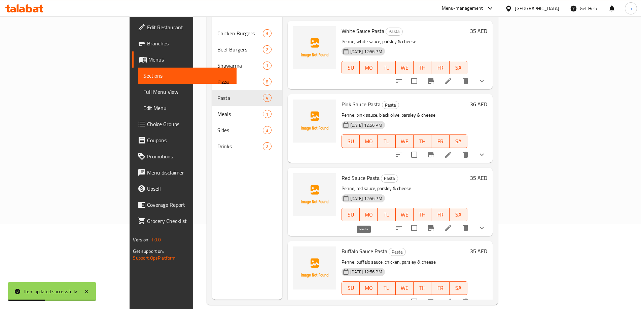
scroll to position [94, 0]
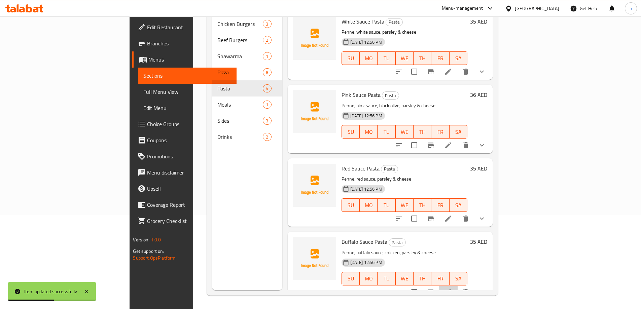
click at [452, 288] on icon at bounding box center [448, 292] width 8 height 8
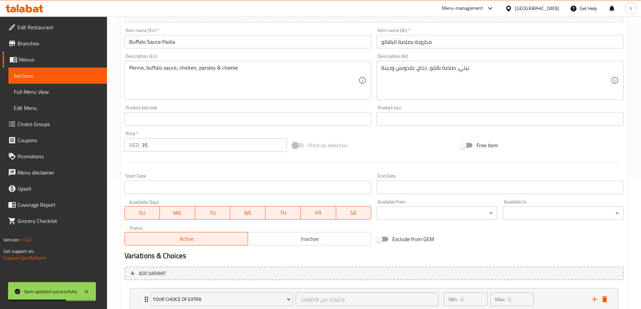
scroll to position [177, 0]
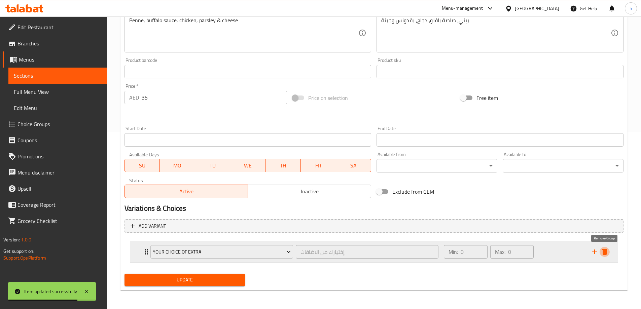
click at [607, 251] on icon "delete" at bounding box center [605, 252] width 8 height 8
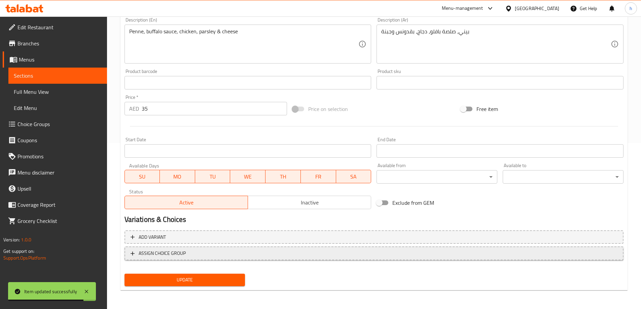
click at [178, 254] on span "ASSIGN CHOICE GROUP" at bounding box center [162, 253] width 47 height 8
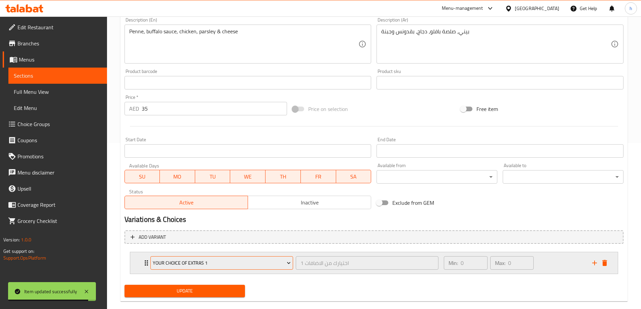
click at [176, 261] on span "Your Choice Of Extras 1" at bounding box center [222, 263] width 138 height 8
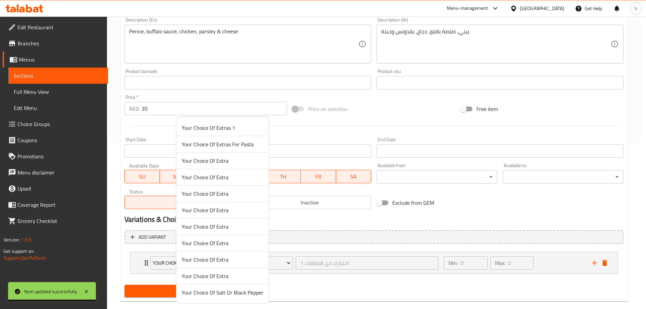
click at [202, 148] on span "Your Choice Of Extras For Pasta" at bounding box center [223, 144] width 82 height 8
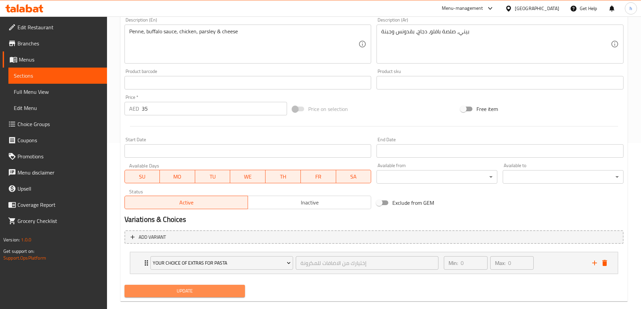
click at [184, 293] on span "Update" at bounding box center [185, 291] width 110 height 8
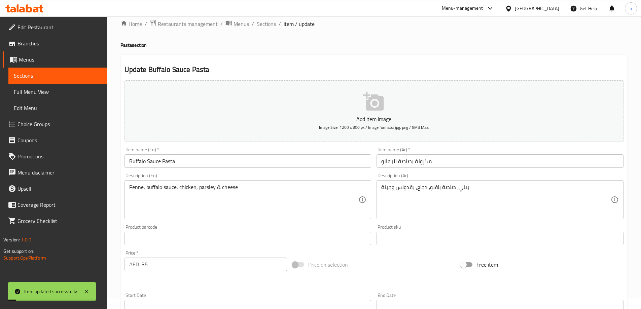
scroll to position [0, 0]
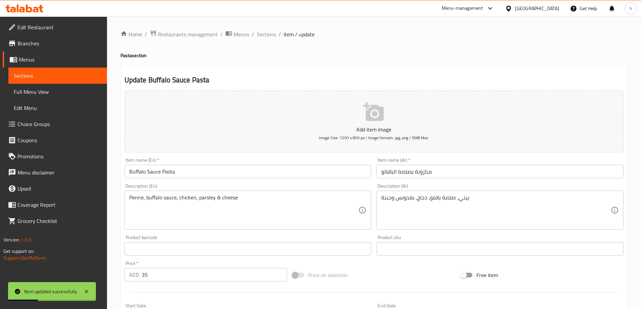
click at [31, 89] on span "Full Menu View" at bounding box center [58, 92] width 88 height 8
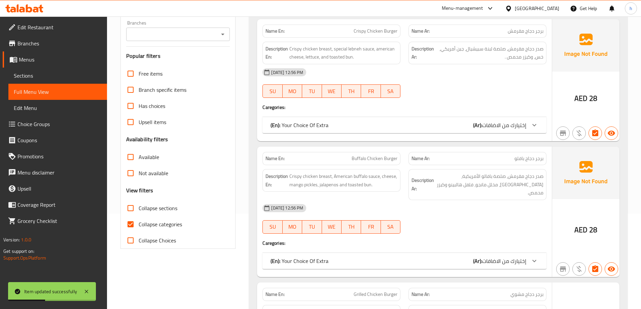
scroll to position [168, 0]
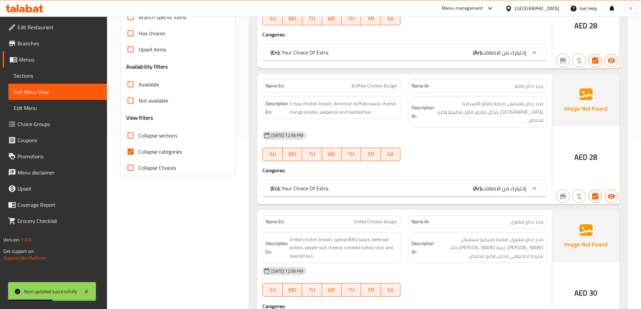
click at [139, 157] on label "Collapse categories" at bounding box center [152, 152] width 60 height 16
click at [139, 157] on input "Collapse categories" at bounding box center [130, 152] width 16 height 16
checkbox input "false"
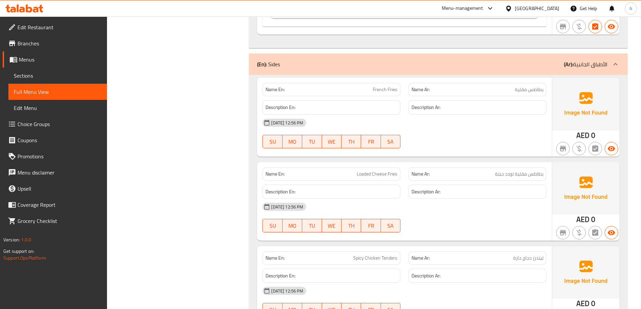
scroll to position [5541, 0]
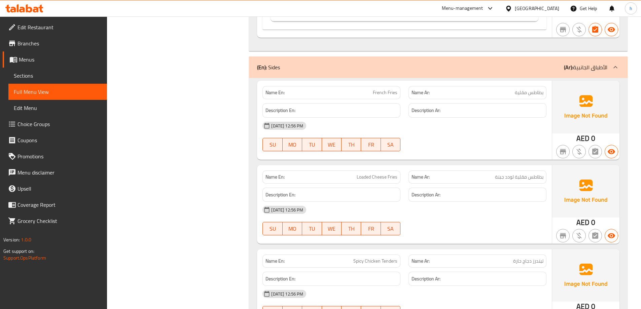
click at [26, 74] on span "Sections" at bounding box center [58, 76] width 88 height 8
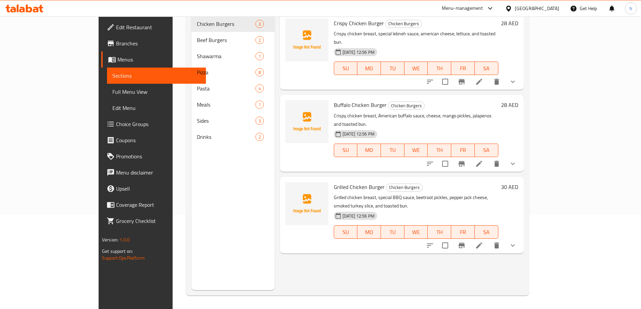
scroll to position [94, 0]
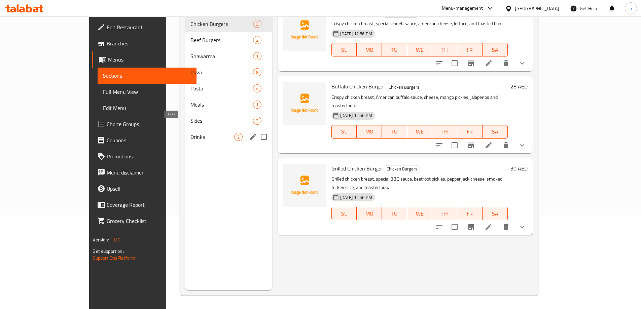
click at [190, 117] on span "Sides" at bounding box center [221, 121] width 62 height 8
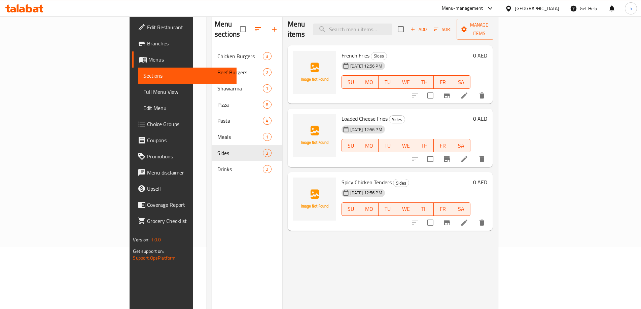
scroll to position [27, 0]
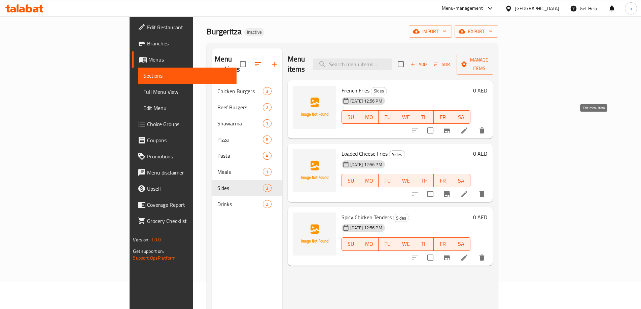
click at [467, 128] on icon at bounding box center [464, 131] width 6 height 6
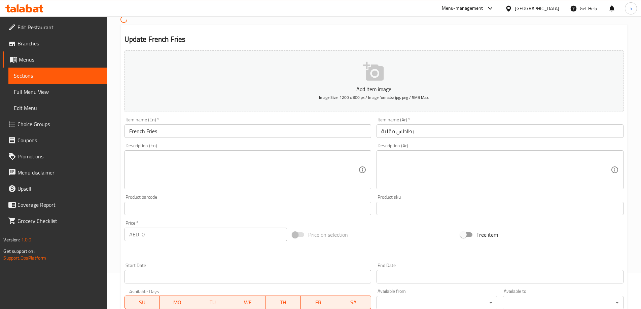
scroll to position [162, 0]
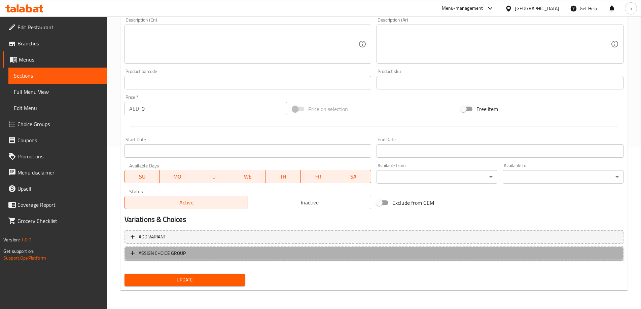
click at [166, 253] on span "ASSIGN CHOICE GROUP" at bounding box center [162, 253] width 47 height 8
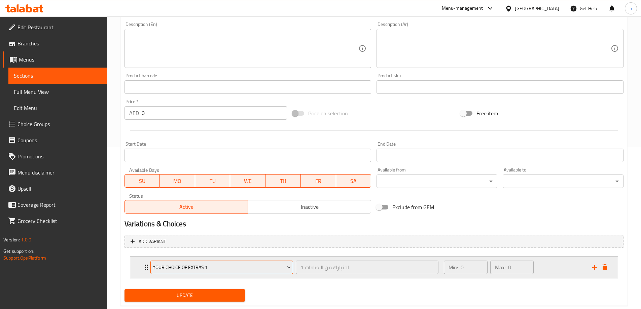
click at [192, 269] on span "Your Choice Of Extras 1" at bounding box center [222, 267] width 138 height 8
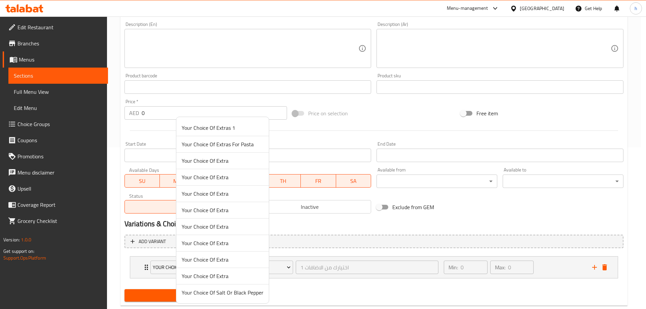
click at [237, 293] on span "Your Choice Of Salt Or Black Pepper" at bounding box center [223, 293] width 82 height 8
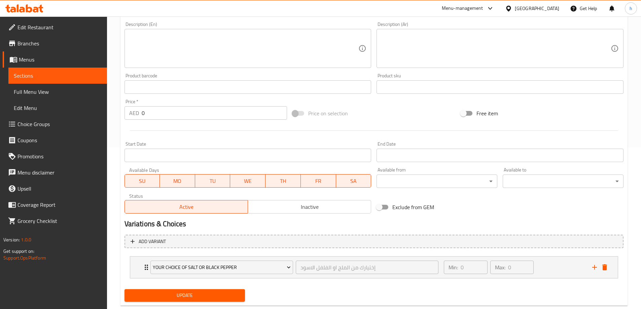
click at [193, 297] on span "Update" at bounding box center [185, 295] width 110 height 8
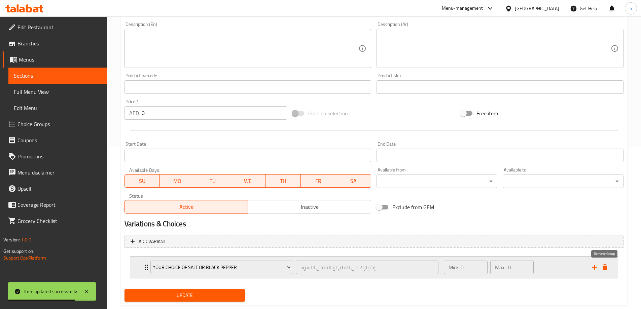
click at [607, 270] on icon "delete" at bounding box center [605, 267] width 8 height 8
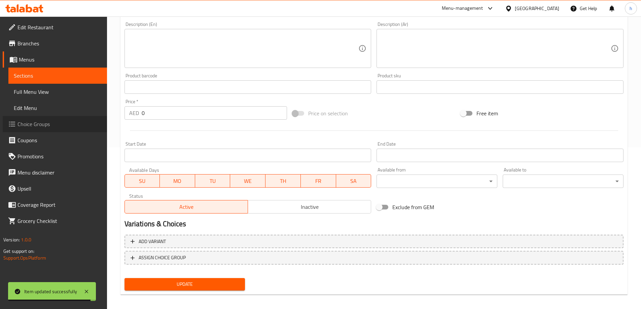
click at [37, 122] on span "Choice Groups" at bounding box center [59, 124] width 84 height 8
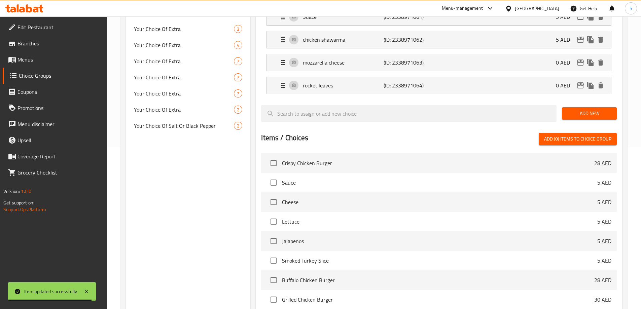
scroll to position [95, 0]
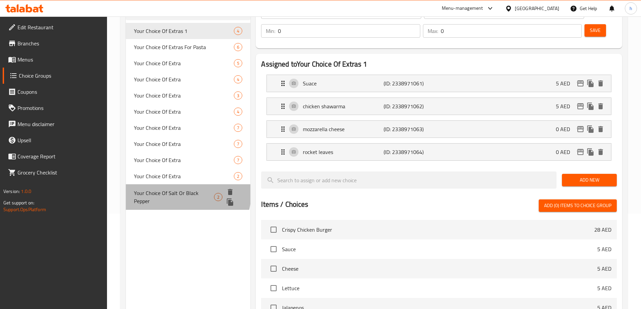
click at [172, 192] on span "Your Choice Of Salt Or Black Pepper" at bounding box center [174, 197] width 80 height 16
type input "Your Choice Of Salt Or Black Pepper"
type input "إختيارك من الملح او الفلفل الاسود"
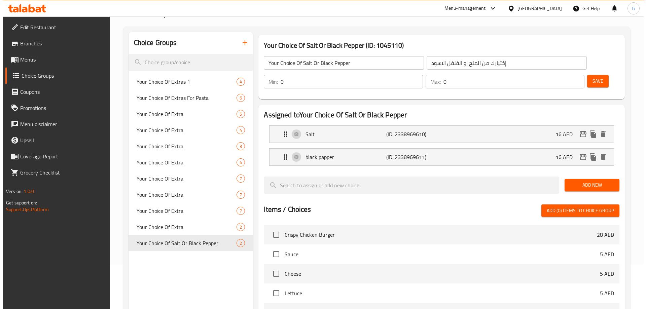
scroll to position [0, 0]
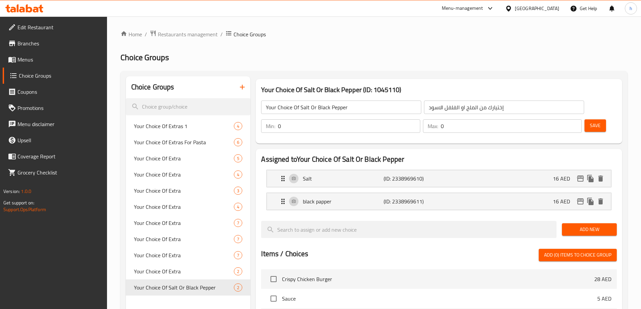
click at [420, 119] on input "0" at bounding box center [349, 125] width 142 height 13
type input "1"
click at [556, 119] on input "0" at bounding box center [511, 125] width 141 height 13
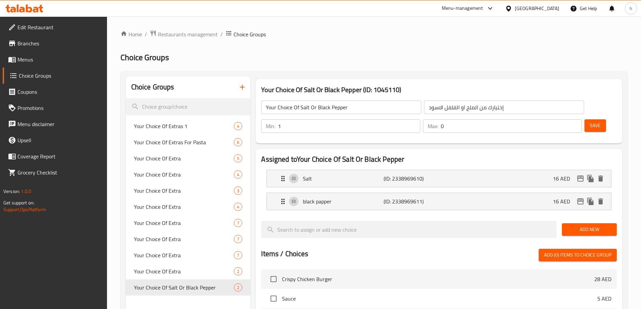
click at [554, 119] on div "Max: 0 ​" at bounding box center [502, 125] width 159 height 13
type input "1"
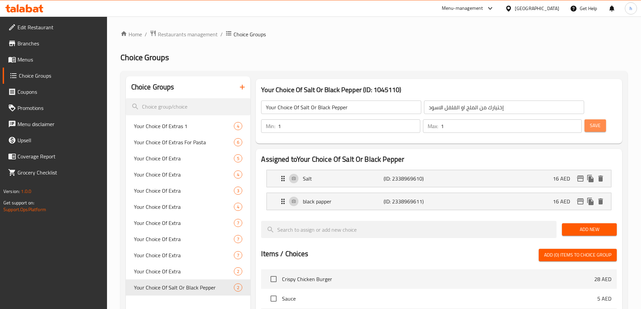
click at [590, 121] on span "Save" at bounding box center [595, 125] width 11 height 8
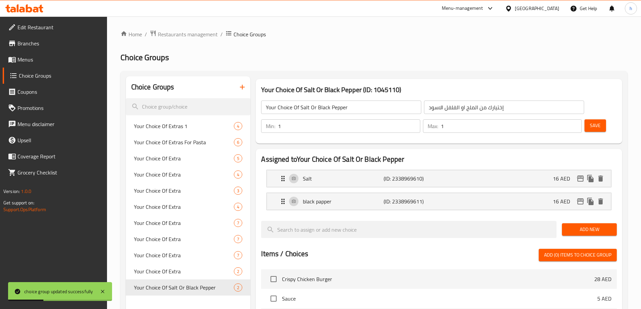
click at [32, 63] on span "Menus" at bounding box center [59, 60] width 84 height 8
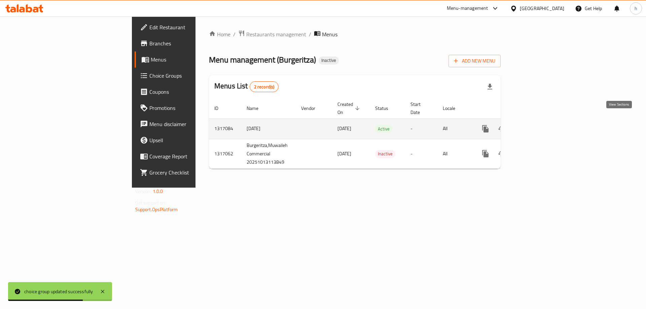
click at [538, 125] on icon "enhanced table" at bounding box center [534, 129] width 8 height 8
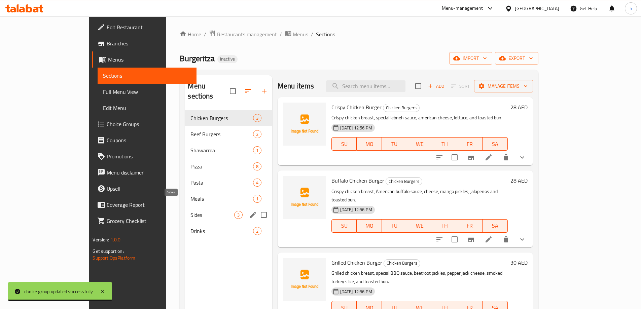
click at [190, 211] on span "Sides" at bounding box center [211, 215] width 43 height 8
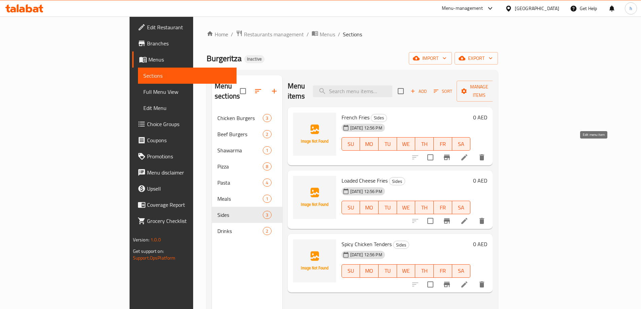
click at [468, 153] on icon at bounding box center [464, 157] width 8 height 8
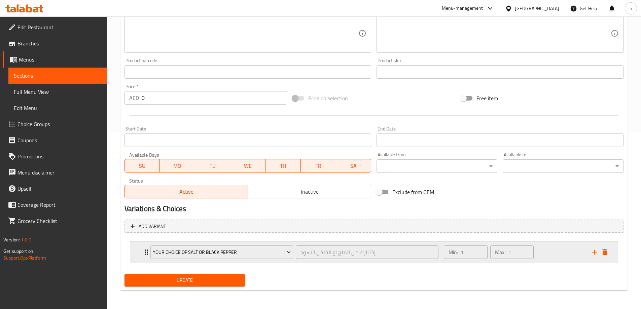
scroll to position [177, 0]
click at [26, 121] on span "Choice Groups" at bounding box center [59, 124] width 84 height 8
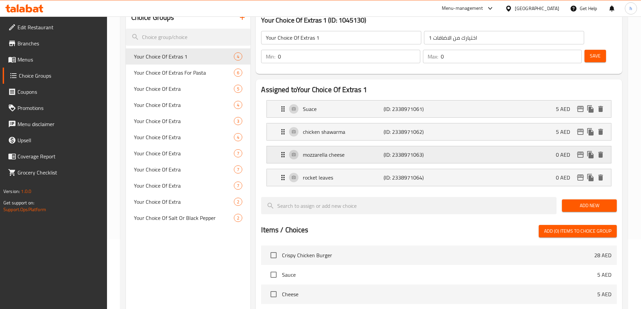
scroll to position [28, 0]
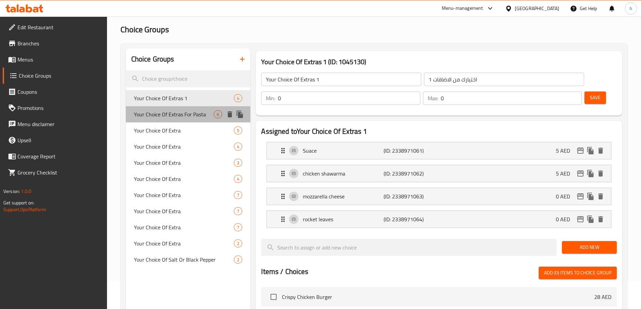
click at [168, 115] on span "Your Choice Of Extras For Pasta" at bounding box center [174, 114] width 80 height 8
type input "Your Choice Of Extras For Pasta"
type input "إختيارك من الاضافات للمكرونة"
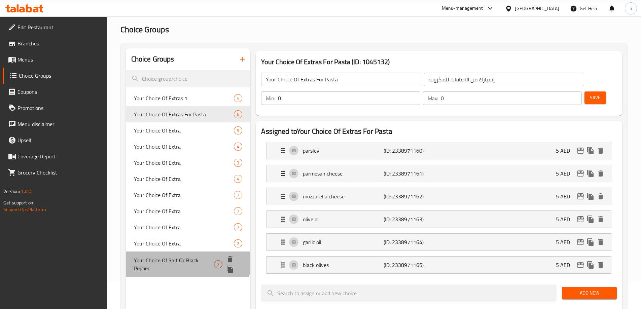
click at [172, 257] on span "Your Choice Of Salt Or Black Pepper" at bounding box center [174, 264] width 80 height 16
type input "Your Choice Of Salt Or Black Pepper"
type input "إختيارك من الملح او الفلفل الاسود"
type input "1"
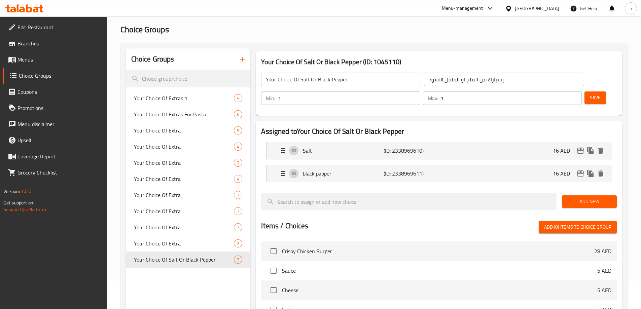
click at [393, 162] on li "black papper (ID: 2338969611) 16 AED Name (En) black papper Name (En) Name (Ar)…" at bounding box center [439, 173] width 356 height 23
click at [465, 142] on div "Salt (ID: 2338969610) 16 AED" at bounding box center [441, 150] width 324 height 17
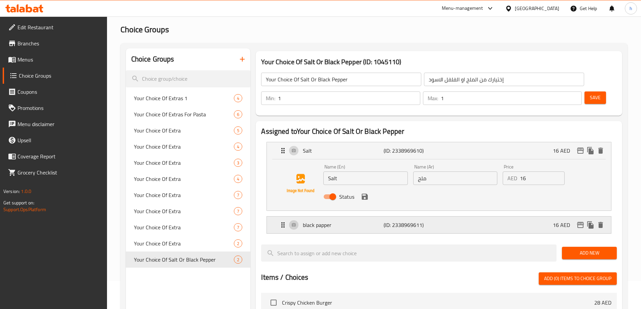
click at [438, 217] on div "black papper (ID: 2338969611) 16 AED" at bounding box center [441, 225] width 324 height 17
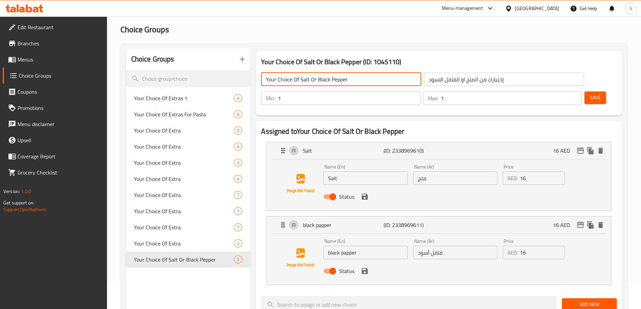
click at [347, 77] on input "Your Choice Of Salt Or Black Pepper" at bounding box center [341, 79] width 160 height 13
click at [244, 58] on icon "button" at bounding box center [242, 59] width 8 height 8
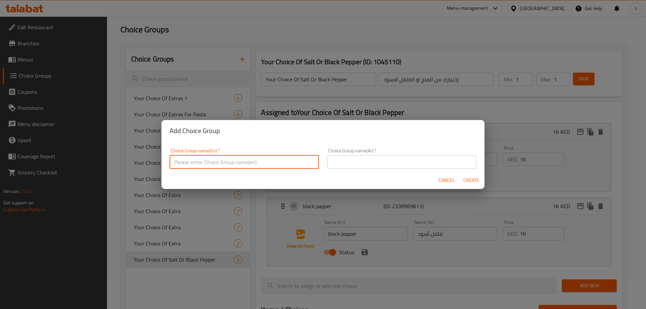
click at [224, 158] on input "text" at bounding box center [244, 161] width 149 height 13
paste input "Your Choice Of Salt Or Black Pepper"
type input "Your Choice Of Salt Or Black Pepper 2"
click at [358, 159] on input "text" at bounding box center [401, 161] width 149 height 13
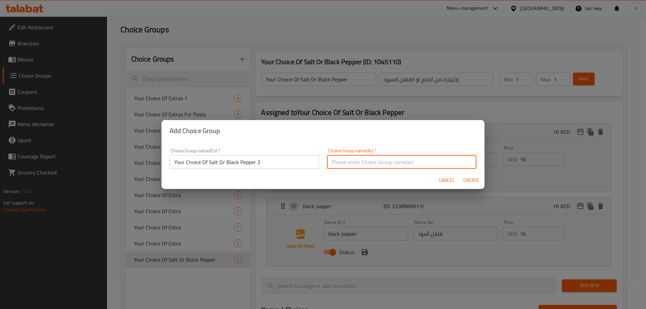
click at [405, 78] on div "Add Choice Group Choice Group name(En)   * Your Choice Of Salt Or Black Pepper …" at bounding box center [323, 154] width 646 height 309
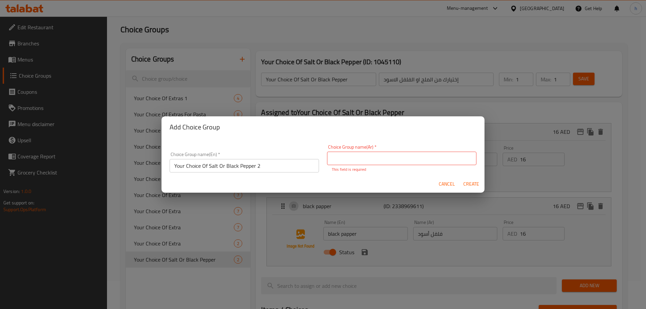
click at [405, 78] on div "Add Choice Group Choice Group name(En)   * Your Choice Of Salt Or Black Pepper …" at bounding box center [323, 154] width 646 height 309
click at [356, 160] on input "text" at bounding box center [401, 158] width 149 height 13
type input "اختيارك من الملح او الفلفل الاسود 2"
click at [445, 182] on span "Cancel" at bounding box center [447, 184] width 16 height 8
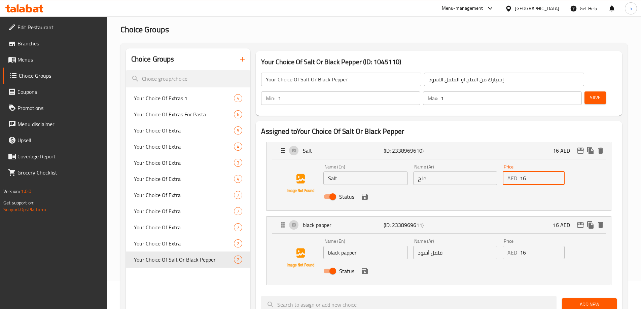
click at [530, 172] on input "16" at bounding box center [542, 178] width 45 height 13
type input "0"
click at [528, 246] on input "16" at bounding box center [542, 252] width 45 height 13
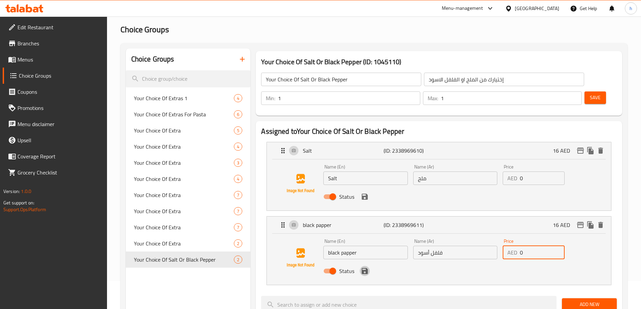
click at [366, 268] on icon "save" at bounding box center [365, 271] width 6 height 6
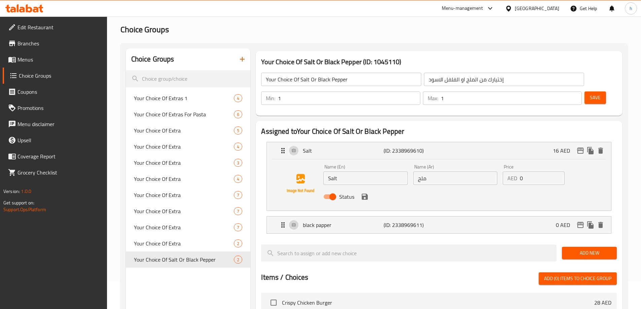
type input "0"
click at [362, 192] on button "save" at bounding box center [365, 197] width 10 height 10
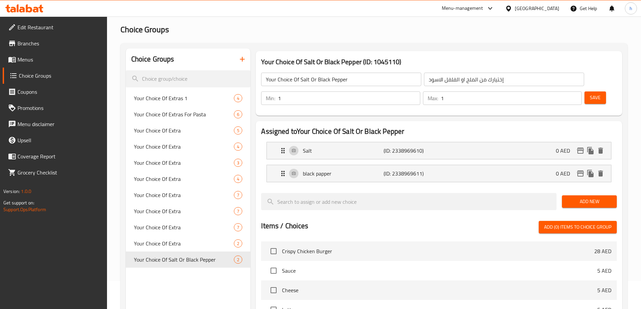
click at [584, 92] on button "Save" at bounding box center [595, 98] width 22 height 12
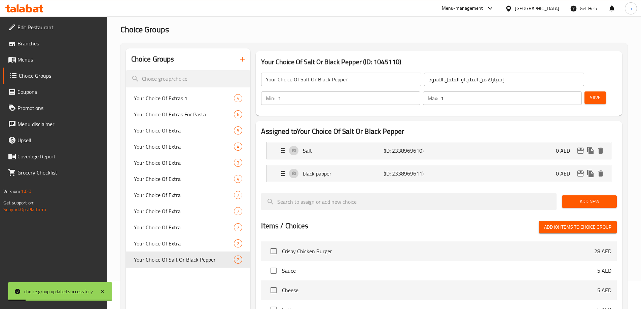
click at [27, 62] on span "Menus" at bounding box center [59, 60] width 84 height 8
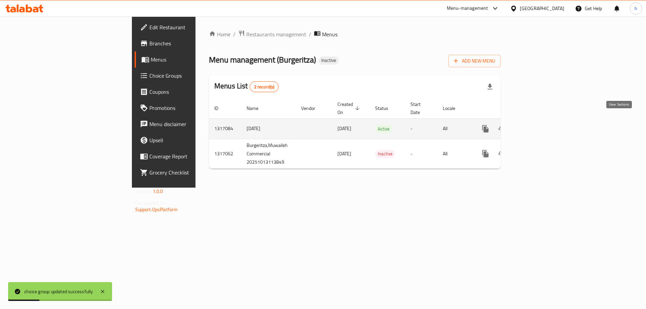
click at [538, 125] on icon "enhanced table" at bounding box center [534, 129] width 8 height 8
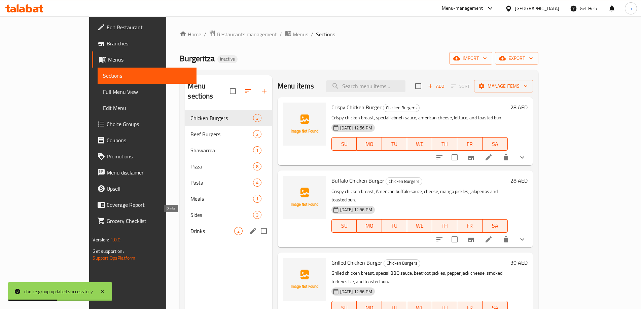
click at [190, 211] on span "Sides" at bounding box center [221, 215] width 62 height 8
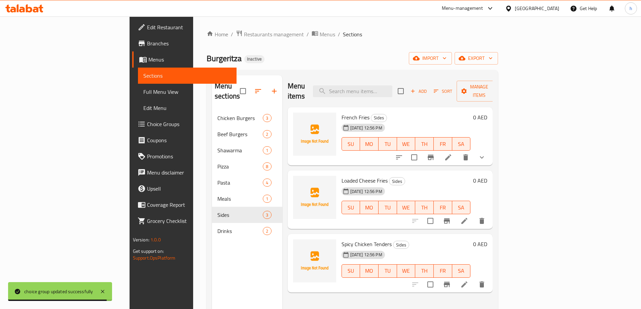
click at [452, 153] on icon at bounding box center [448, 157] width 8 height 8
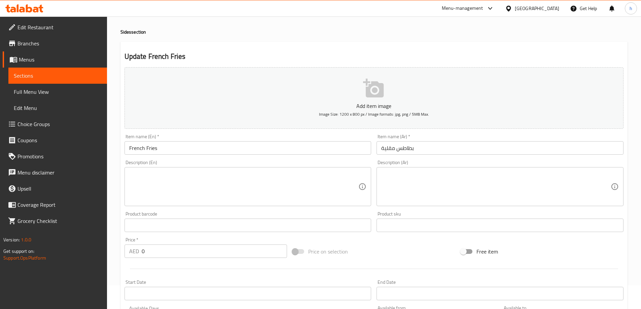
scroll to position [34, 0]
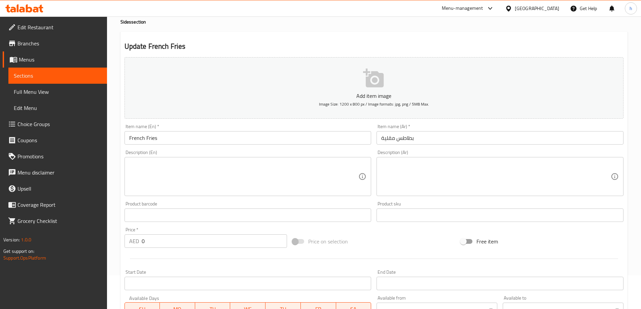
click at [168, 239] on input "0" at bounding box center [215, 240] width 146 height 13
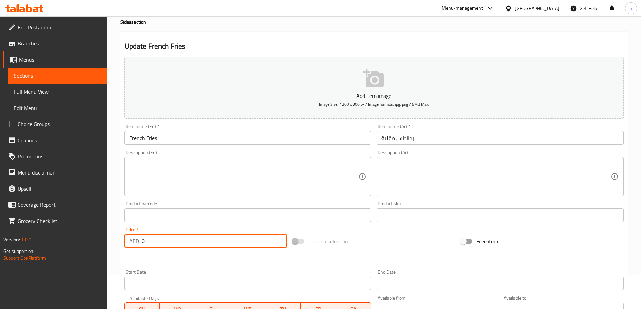
click at [168, 239] on input "0" at bounding box center [215, 240] width 146 height 13
click at [145, 241] on input "0" at bounding box center [215, 240] width 146 height 13
drag, startPoint x: 145, startPoint y: 241, endPoint x: 137, endPoint y: 242, distance: 8.8
click at [144, 241] on input "0" at bounding box center [215, 240] width 146 height 13
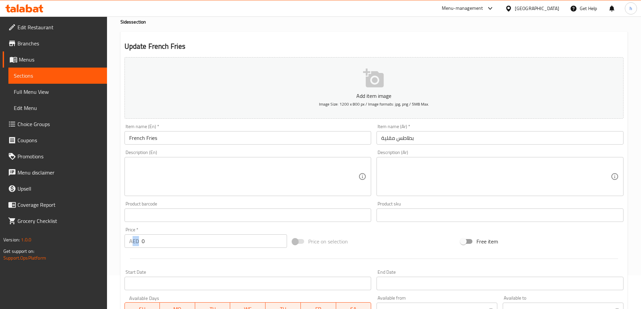
drag, startPoint x: 137, startPoint y: 242, endPoint x: 129, endPoint y: 242, distance: 7.4
click at [129, 242] on p "AED" at bounding box center [134, 241] width 10 height 8
click at [154, 240] on input "0" at bounding box center [215, 240] width 146 height 13
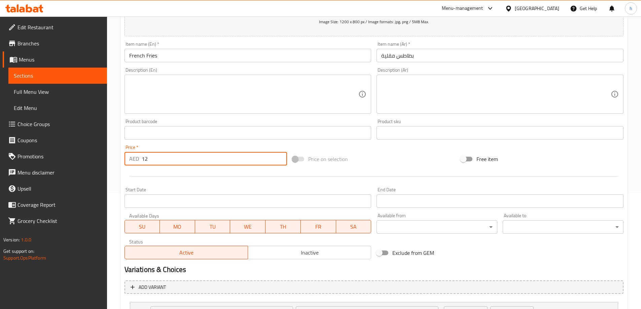
scroll to position [177, 0]
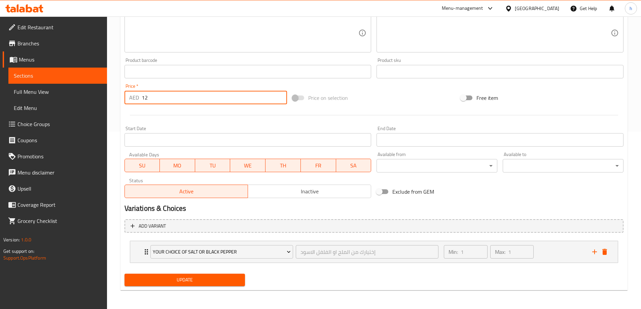
type input "12"
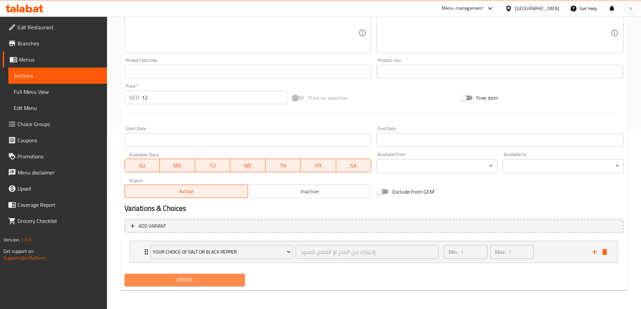
click at [180, 275] on button "Update" at bounding box center [184, 280] width 121 height 12
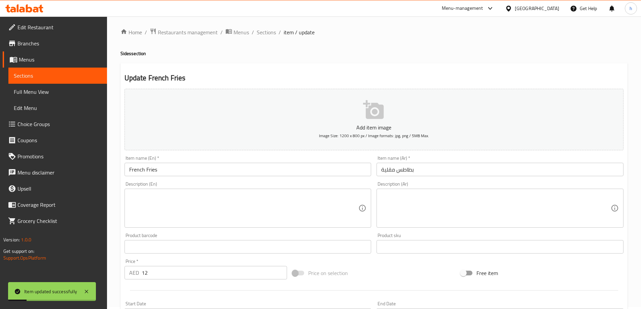
scroll to position [0, 0]
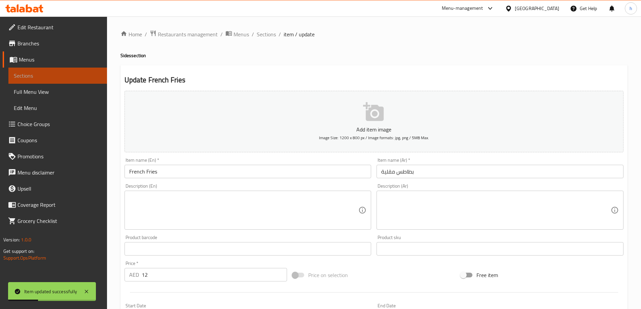
click at [42, 73] on span "Sections" at bounding box center [58, 76] width 88 height 8
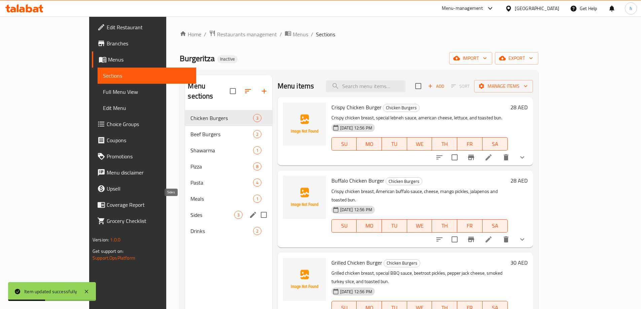
click at [190, 211] on span "Sides" at bounding box center [211, 215] width 43 height 8
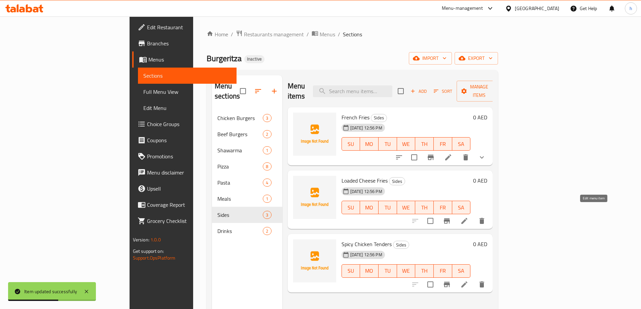
click at [468, 217] on icon at bounding box center [464, 221] width 8 height 8
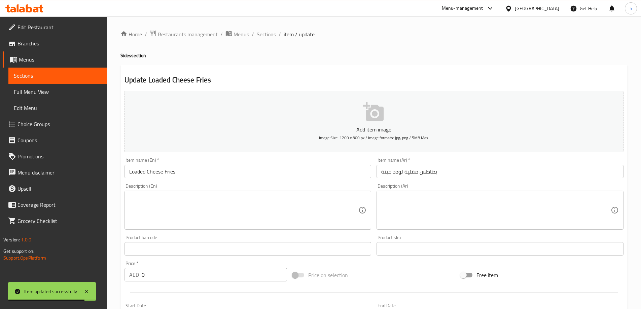
click at [39, 75] on span "Sections" at bounding box center [58, 76] width 88 height 8
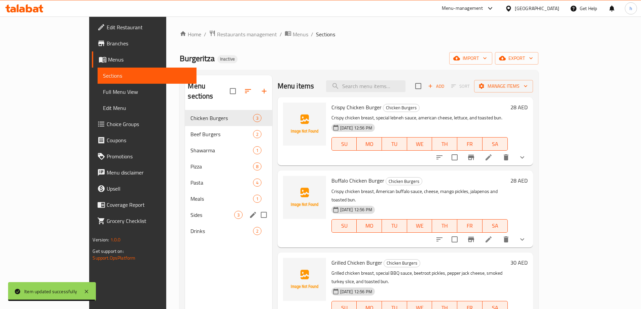
click at [185, 209] on div "Sides 3" at bounding box center [228, 215] width 87 height 16
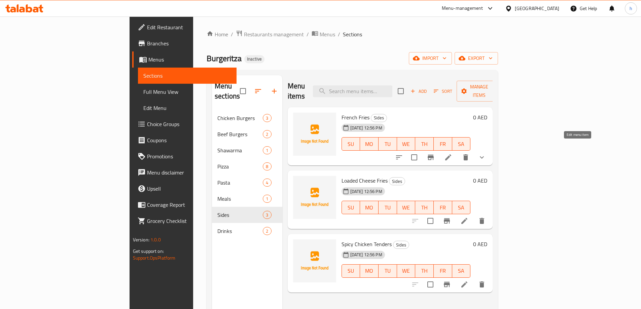
click at [452, 153] on icon at bounding box center [448, 157] width 8 height 8
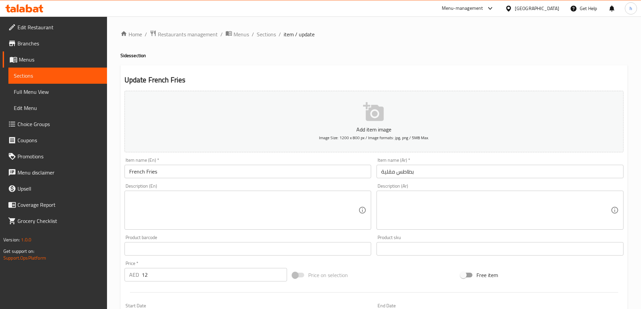
click at [179, 273] on input "12" at bounding box center [215, 274] width 146 height 13
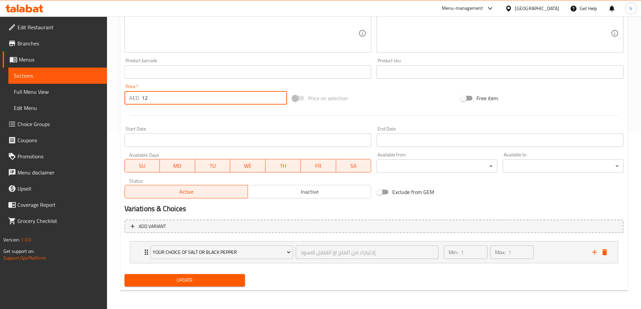
scroll to position [177, 0]
click at [180, 122] on div at bounding box center [374, 115] width 504 height 16
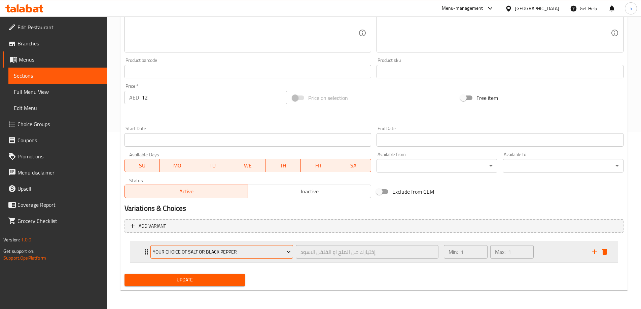
click at [249, 252] on span "Your Choice Of Salt Or Black Pepper" at bounding box center [222, 252] width 138 height 8
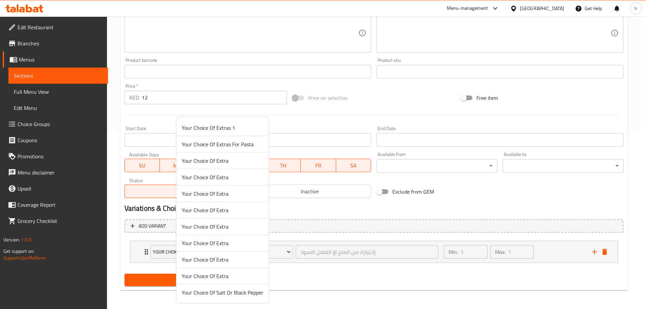
click at [385, 293] on div at bounding box center [323, 154] width 646 height 309
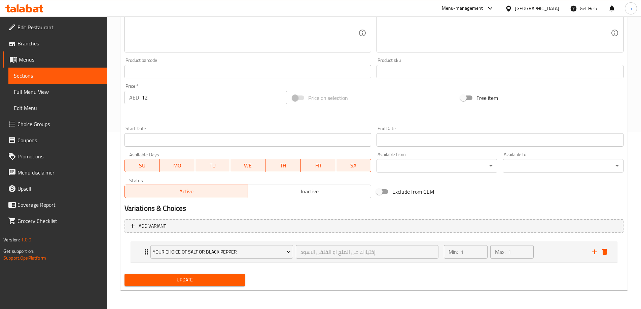
click at [154, 283] on span "Update" at bounding box center [185, 280] width 110 height 8
click at [38, 74] on span "Sections" at bounding box center [58, 76] width 88 height 8
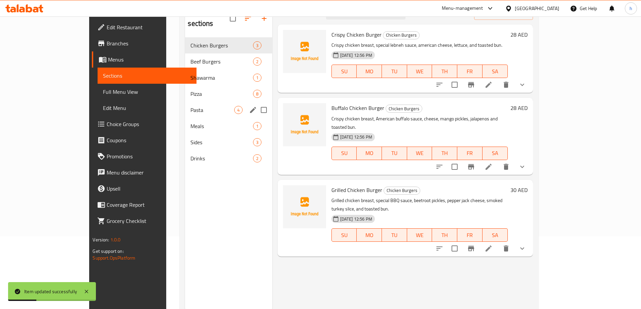
scroll to position [61, 0]
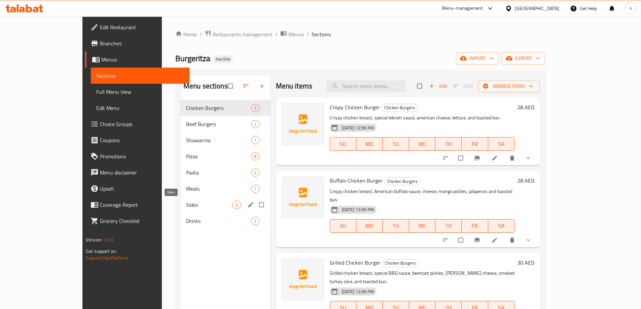
click at [186, 203] on span "Sides" at bounding box center [209, 205] width 46 height 8
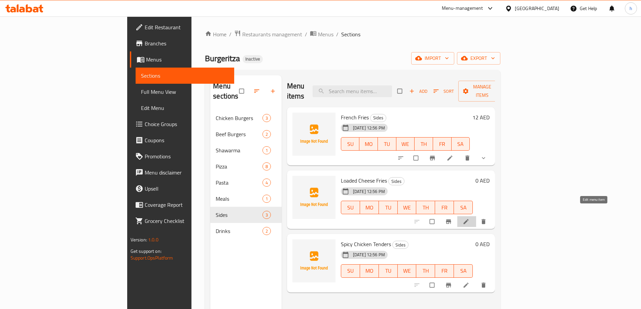
click at [469, 218] on icon at bounding box center [466, 221] width 7 height 7
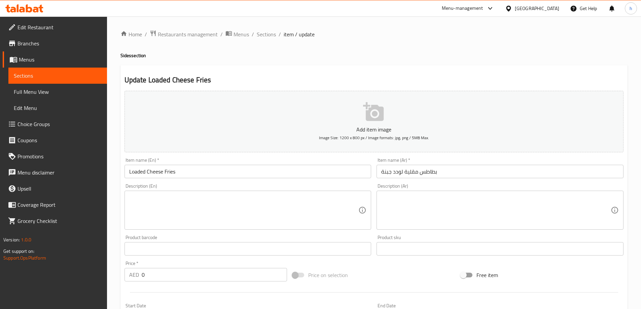
click at [158, 274] on input "0" at bounding box center [215, 274] width 146 height 13
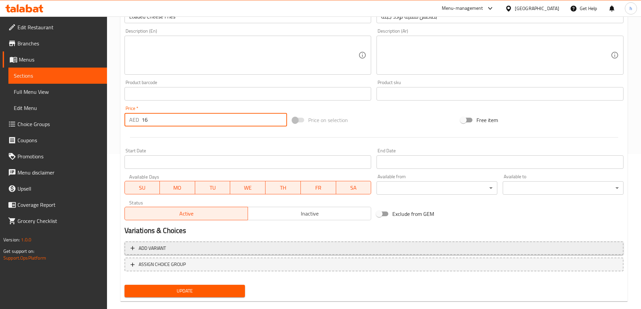
scroll to position [166, 0]
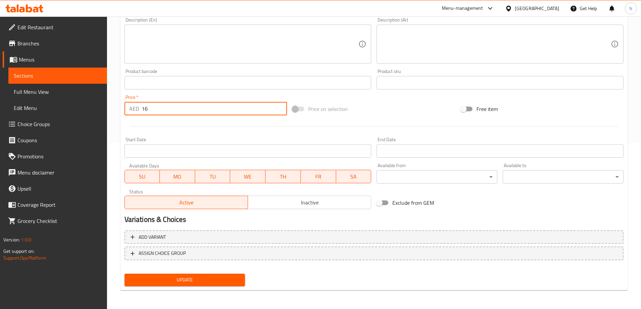
type input "16"
click at [165, 278] on span "Update" at bounding box center [185, 280] width 110 height 8
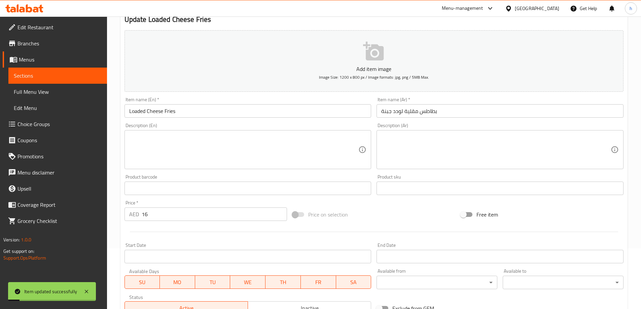
scroll to position [0, 0]
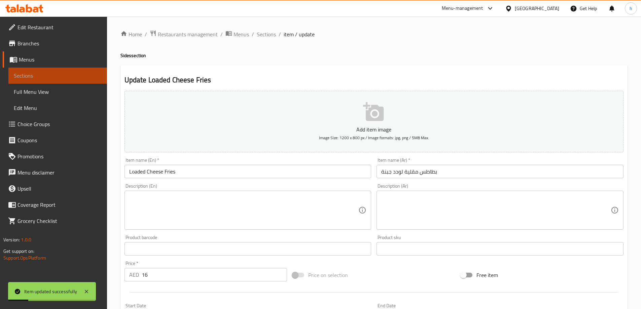
click at [36, 78] on span "Sections" at bounding box center [58, 76] width 88 height 8
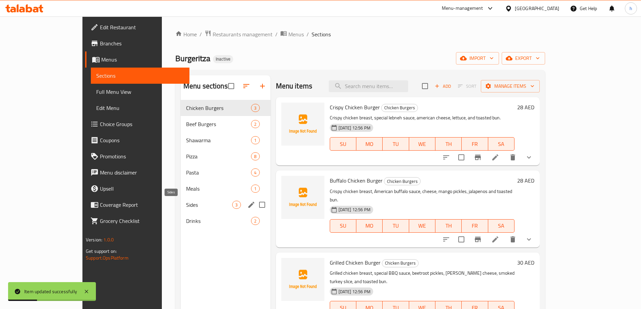
click at [186, 205] on span "Sides" at bounding box center [209, 205] width 46 height 8
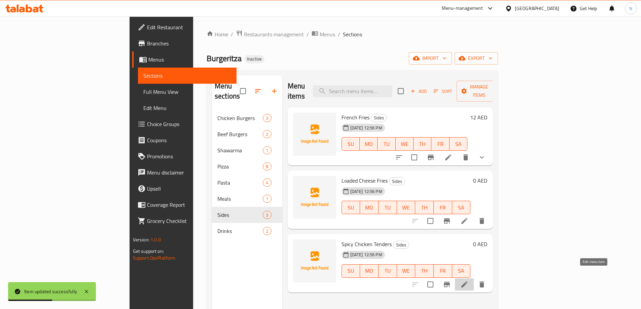
click at [468, 281] on icon at bounding box center [464, 285] width 8 height 8
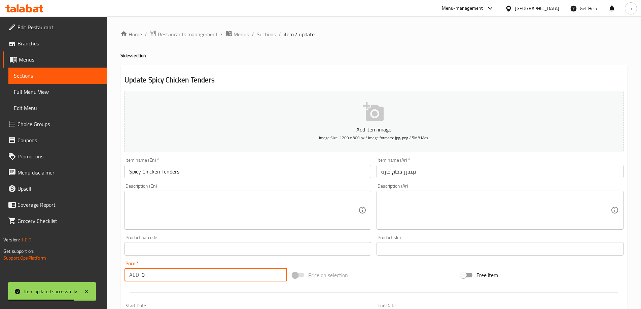
click at [177, 270] on input "0" at bounding box center [215, 274] width 146 height 13
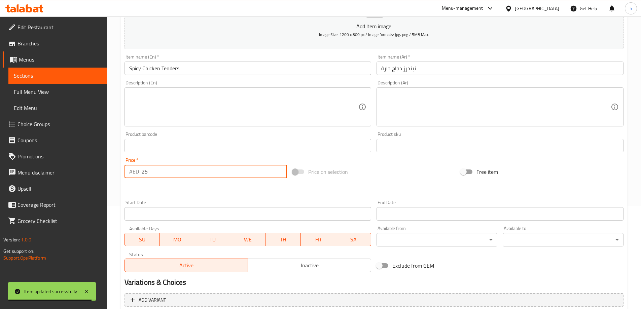
scroll to position [166, 0]
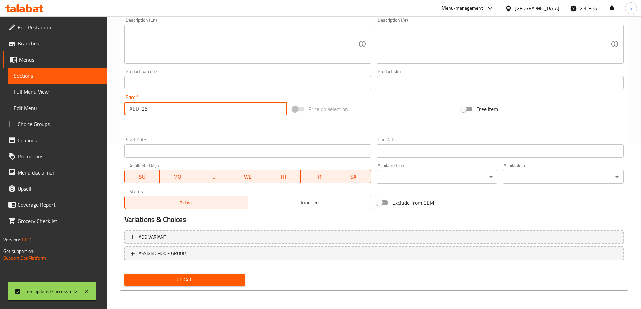
type input "25"
click at [165, 284] on span "Update" at bounding box center [185, 280] width 110 height 8
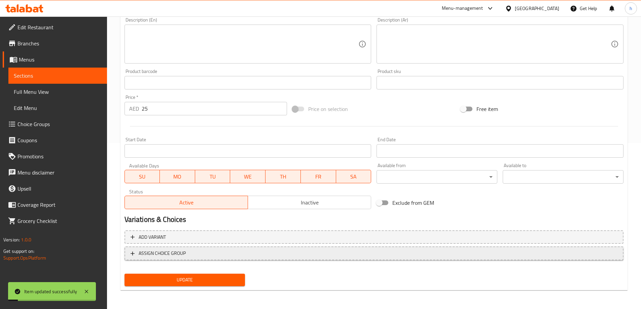
click at [146, 257] on span "ASSIGN CHOICE GROUP" at bounding box center [162, 253] width 47 height 8
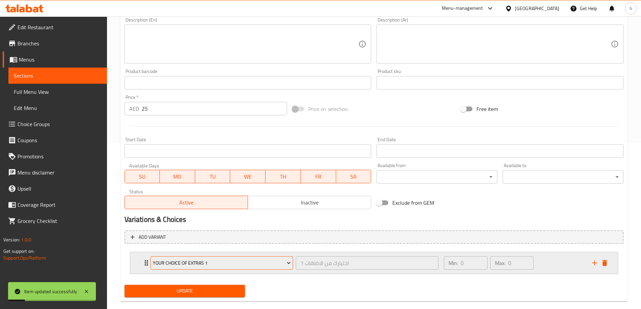
click at [197, 268] on button "Your Choice Of Extras 1" at bounding box center [221, 262] width 143 height 13
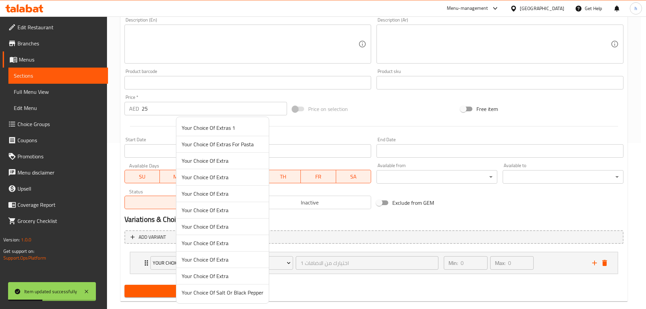
click at [205, 297] on span "Your Choice Of Salt Or Black Pepper" at bounding box center [223, 293] width 82 height 8
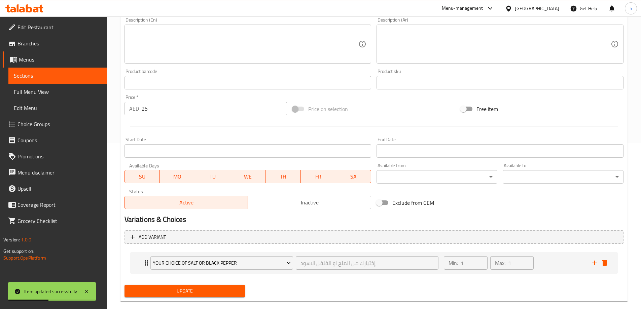
click at [184, 291] on span "Update" at bounding box center [185, 291] width 110 height 8
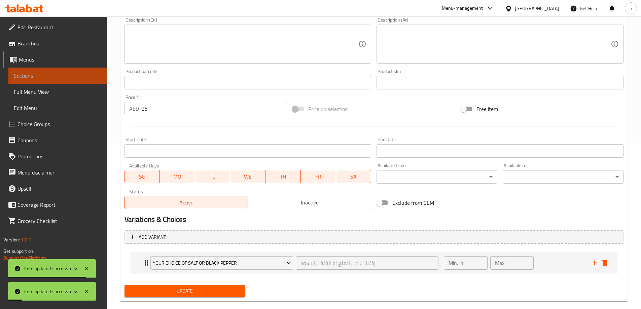
click at [37, 77] on span "Sections" at bounding box center [58, 76] width 88 height 8
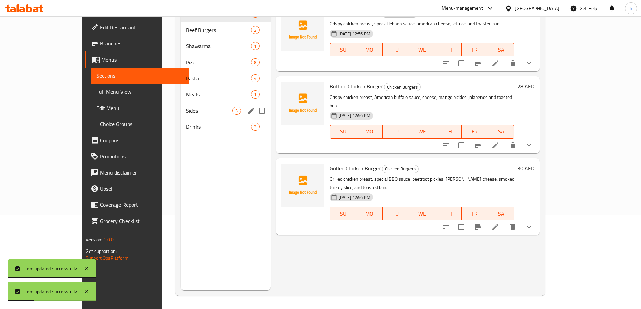
click at [186, 109] on span "Sides" at bounding box center [209, 111] width 46 height 8
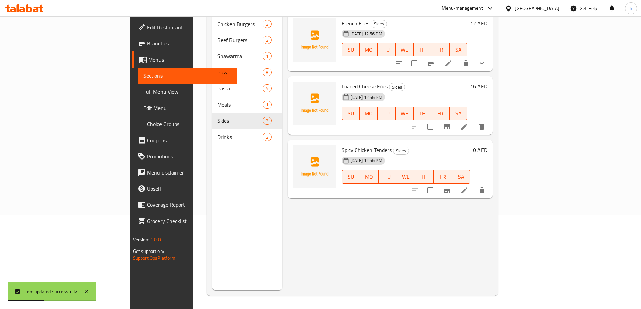
click at [474, 121] on li at bounding box center [464, 127] width 19 height 12
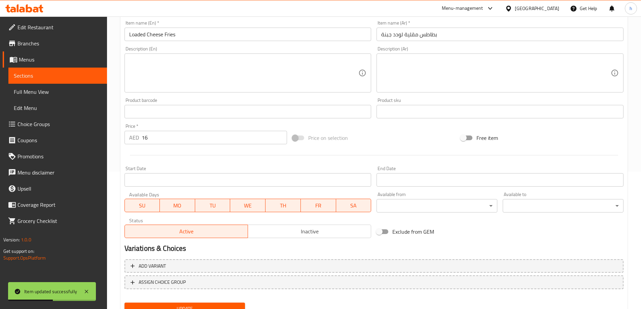
scroll to position [166, 0]
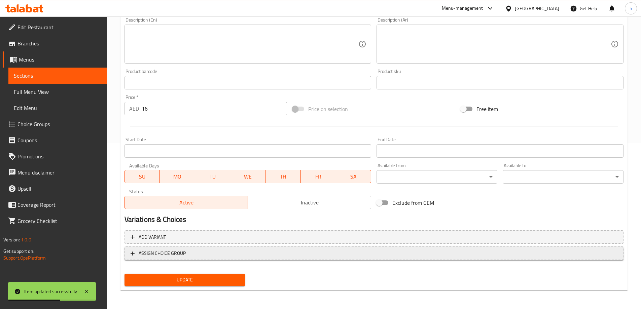
click at [172, 252] on span "ASSIGN CHOICE GROUP" at bounding box center [162, 253] width 47 height 8
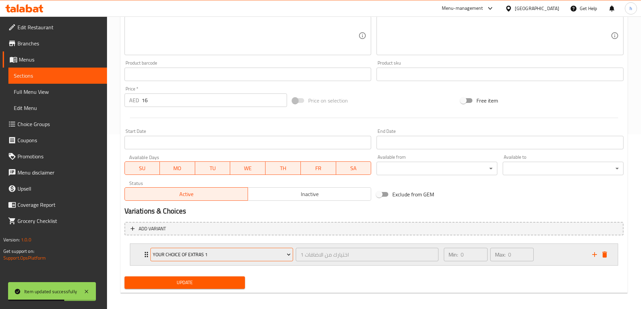
scroll to position [177, 0]
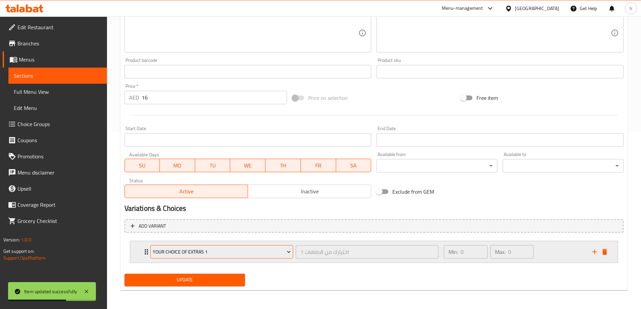
click at [181, 254] on span "Your Choice Of Extras 1" at bounding box center [222, 252] width 138 height 8
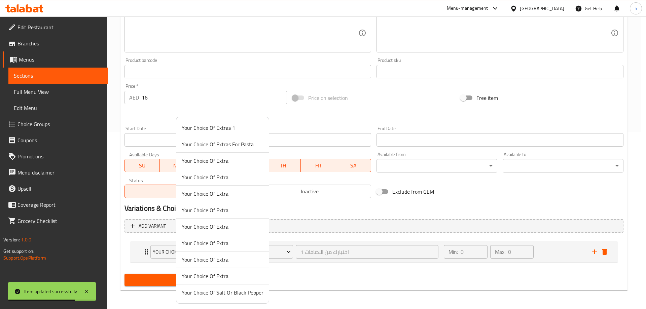
click at [208, 293] on span "Your Choice Of Salt Or Black Pepper" at bounding box center [223, 293] width 82 height 8
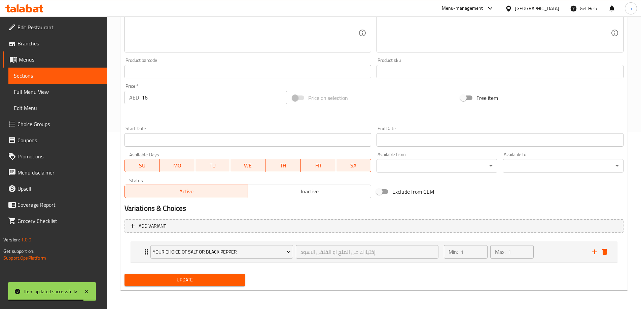
click at [181, 283] on span "Update" at bounding box center [185, 280] width 110 height 8
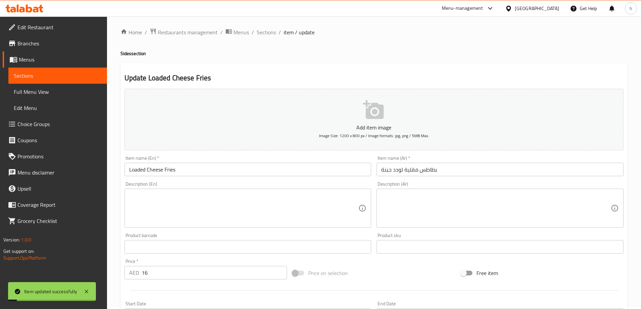
scroll to position [0, 0]
click at [22, 75] on span "Sections" at bounding box center [58, 76] width 88 height 8
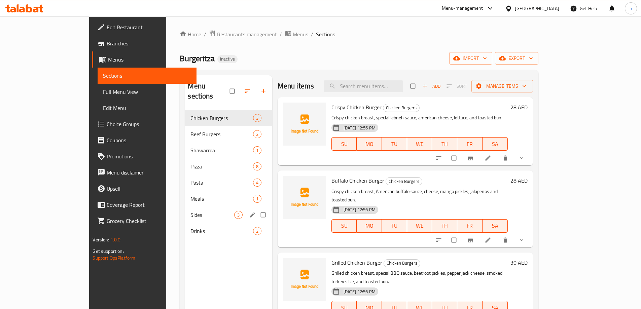
click at [190, 211] on span "Sides" at bounding box center [211, 215] width 43 height 8
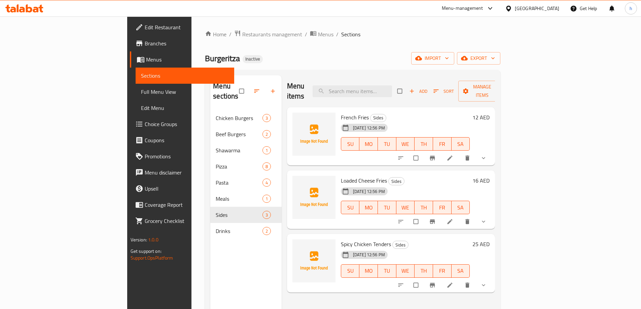
click at [141, 95] on span "Full Menu View" at bounding box center [185, 92] width 88 height 8
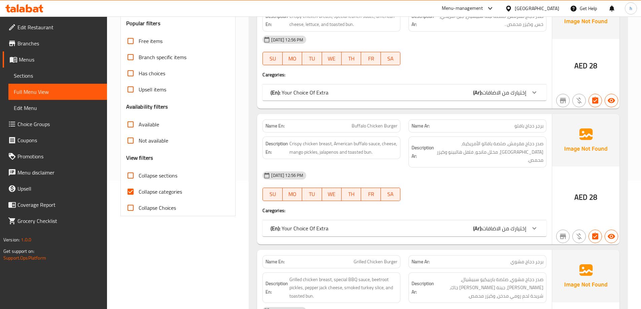
scroll to position [168, 0]
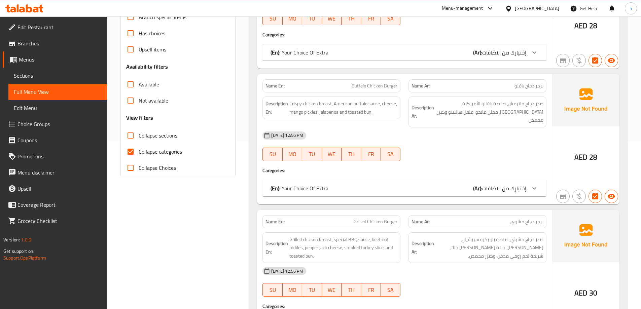
click at [147, 150] on span "Collapse categories" at bounding box center [160, 152] width 43 height 8
click at [139, 150] on input "Collapse categories" at bounding box center [130, 152] width 16 height 16
checkbox input "false"
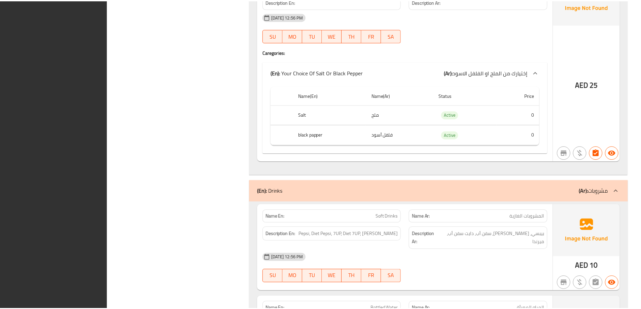
scroll to position [6108, 0]
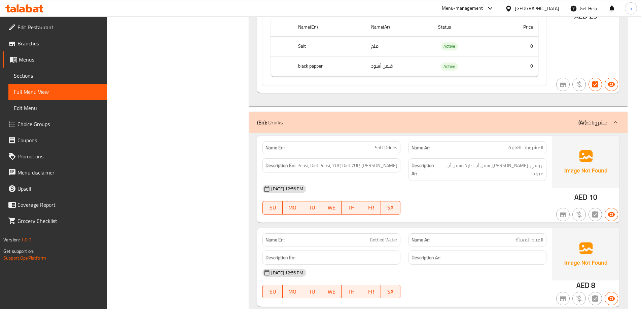
click at [27, 28] on span "Edit Restaurant" at bounding box center [59, 27] width 84 height 8
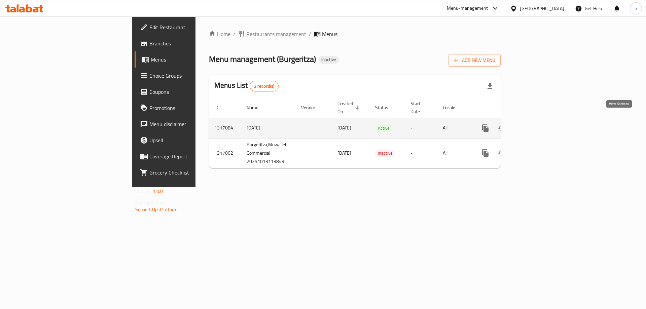
click at [542, 125] on link "enhanced table" at bounding box center [534, 128] width 16 height 16
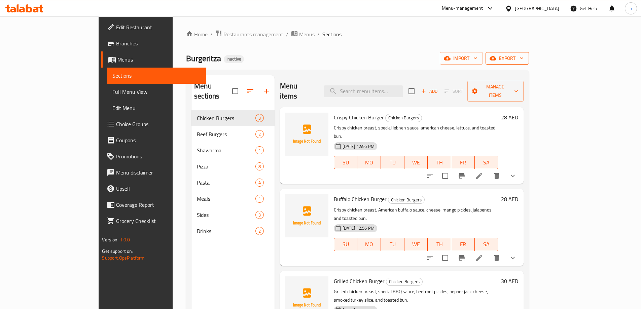
click at [523, 60] on span "export" at bounding box center [507, 58] width 33 height 8
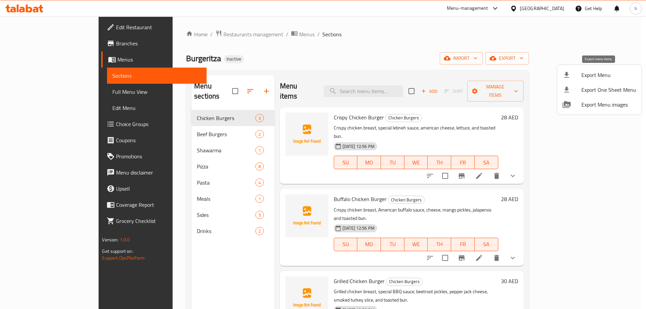
click at [589, 74] on span "Export Menu" at bounding box center [608, 75] width 55 height 8
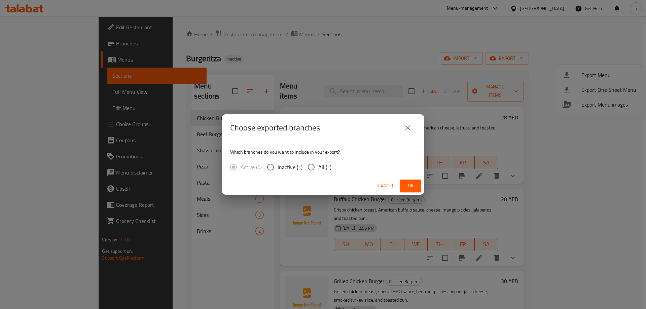
click at [327, 167] on span "All (1)" at bounding box center [324, 167] width 13 height 8
click at [318, 167] on input "All (1)" at bounding box center [311, 167] width 14 height 14
radio input "true"
click at [410, 186] on span "Ok" at bounding box center [410, 186] width 11 height 8
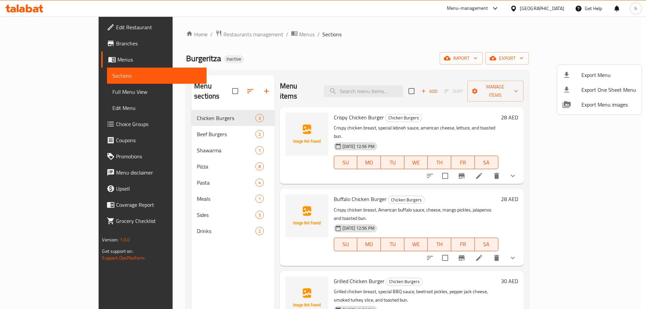
click at [345, 58] on div at bounding box center [323, 154] width 646 height 309
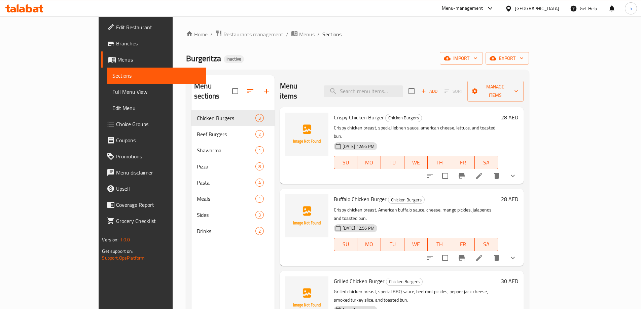
click at [116, 31] on span "Edit Restaurant" at bounding box center [158, 27] width 84 height 8
